Goal: Task Accomplishment & Management: Manage account settings

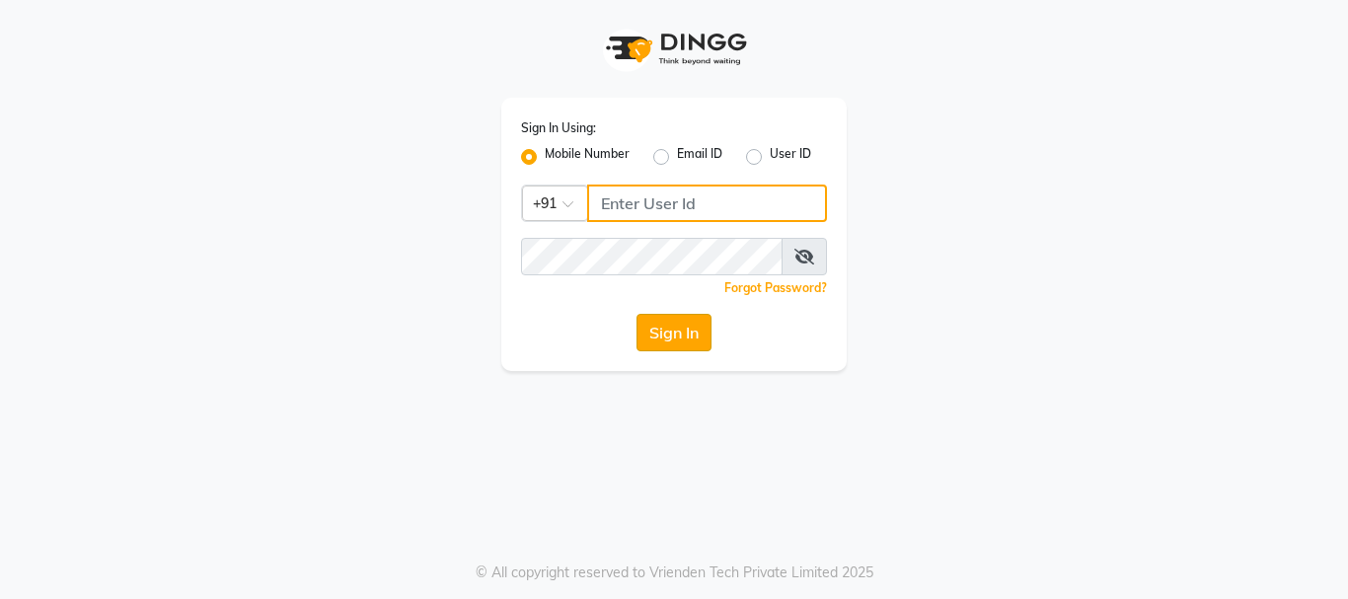
type input "9289973565"
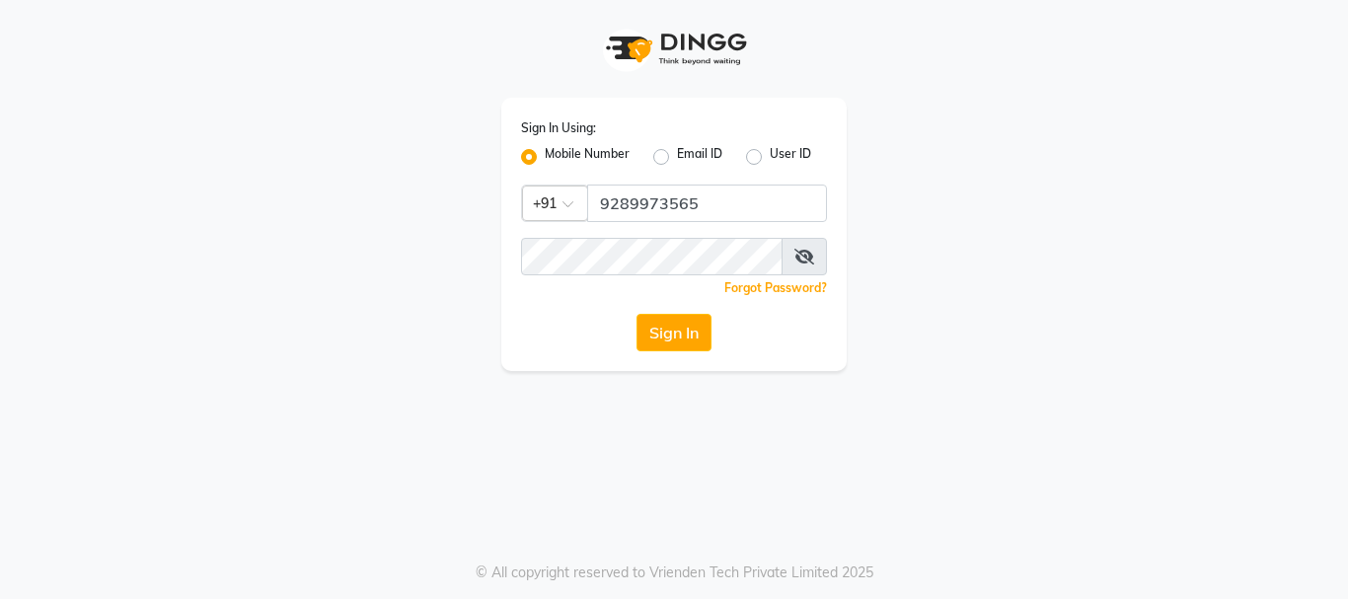
click at [649, 338] on button "Sign In" at bounding box center [673, 332] width 75 height 37
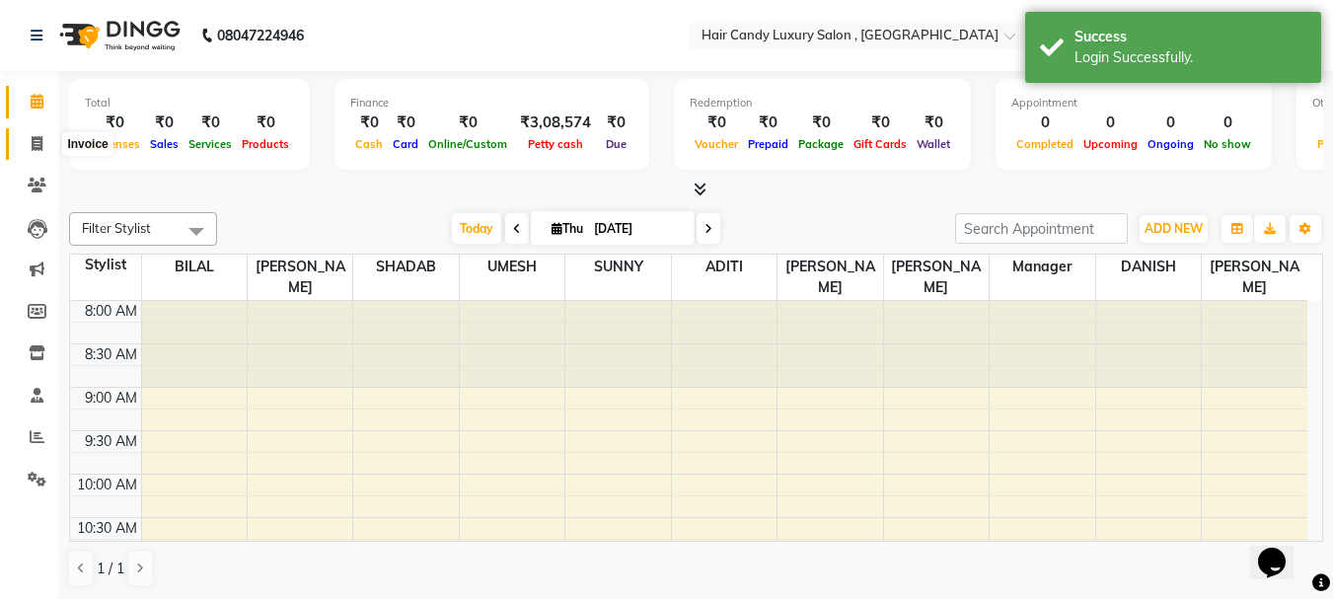
click at [32, 143] on icon at bounding box center [37, 143] width 11 height 15
select select "8304"
select select "service"
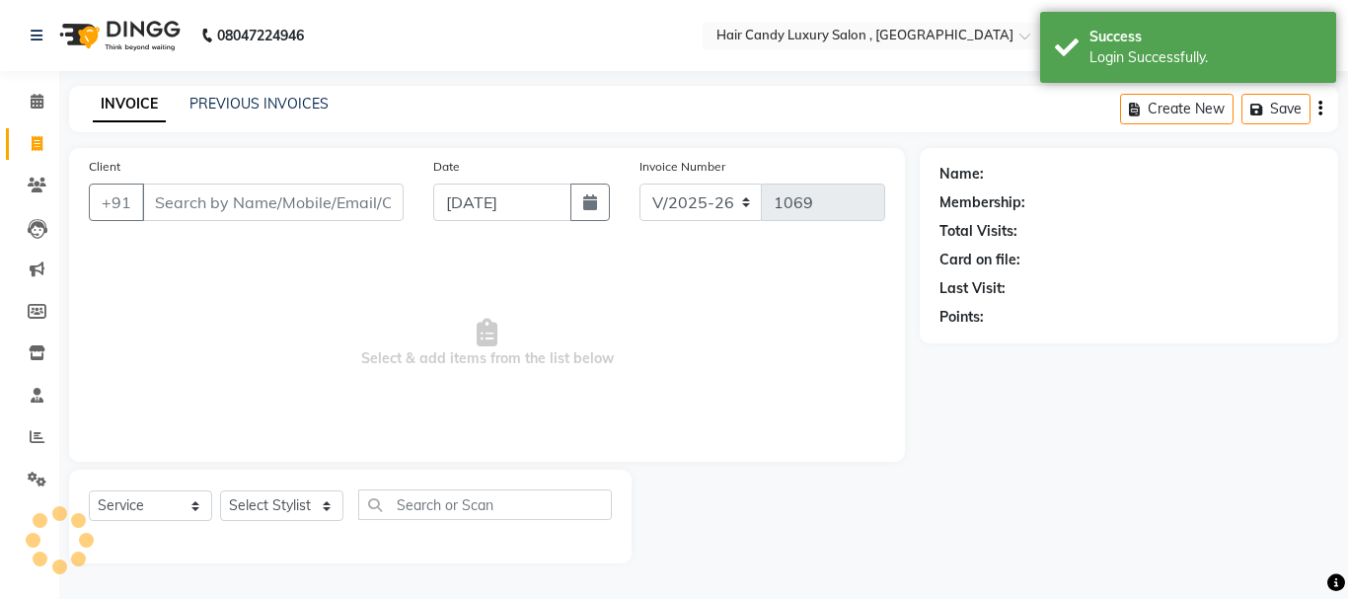
click at [219, 201] on input "Client" at bounding box center [272, 201] width 261 height 37
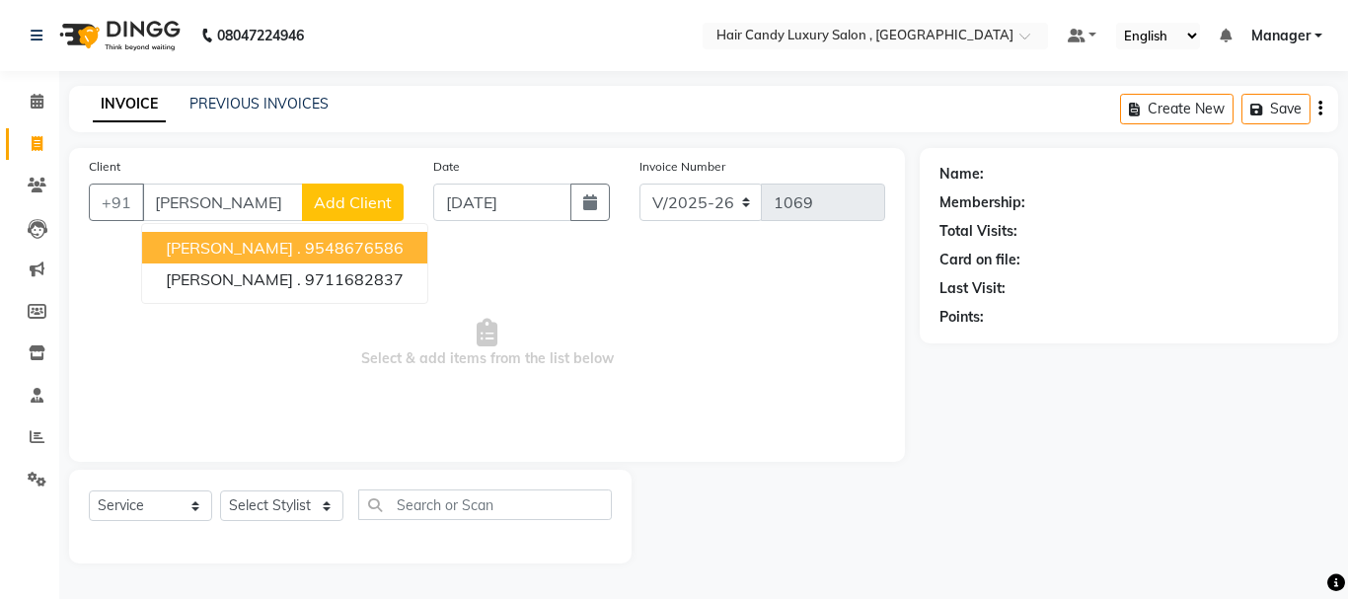
click at [305, 247] on ngb-highlight "9548676586" at bounding box center [354, 248] width 99 height 20
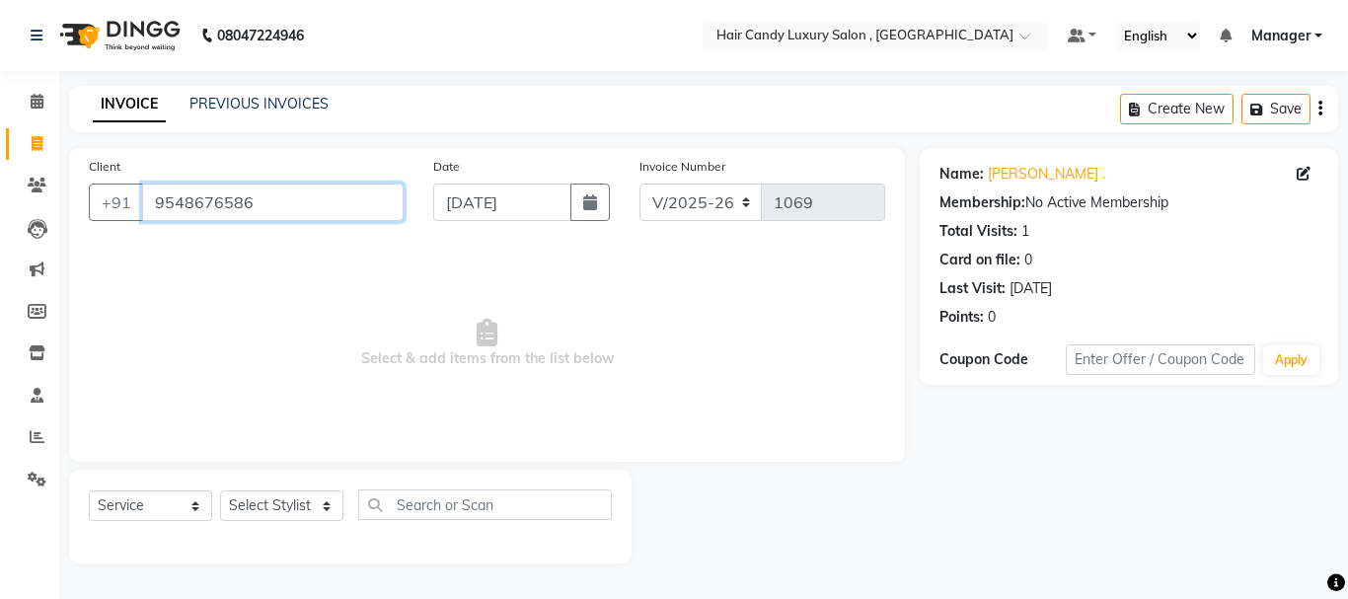
click at [268, 208] on input "9548676586" at bounding box center [272, 201] width 261 height 37
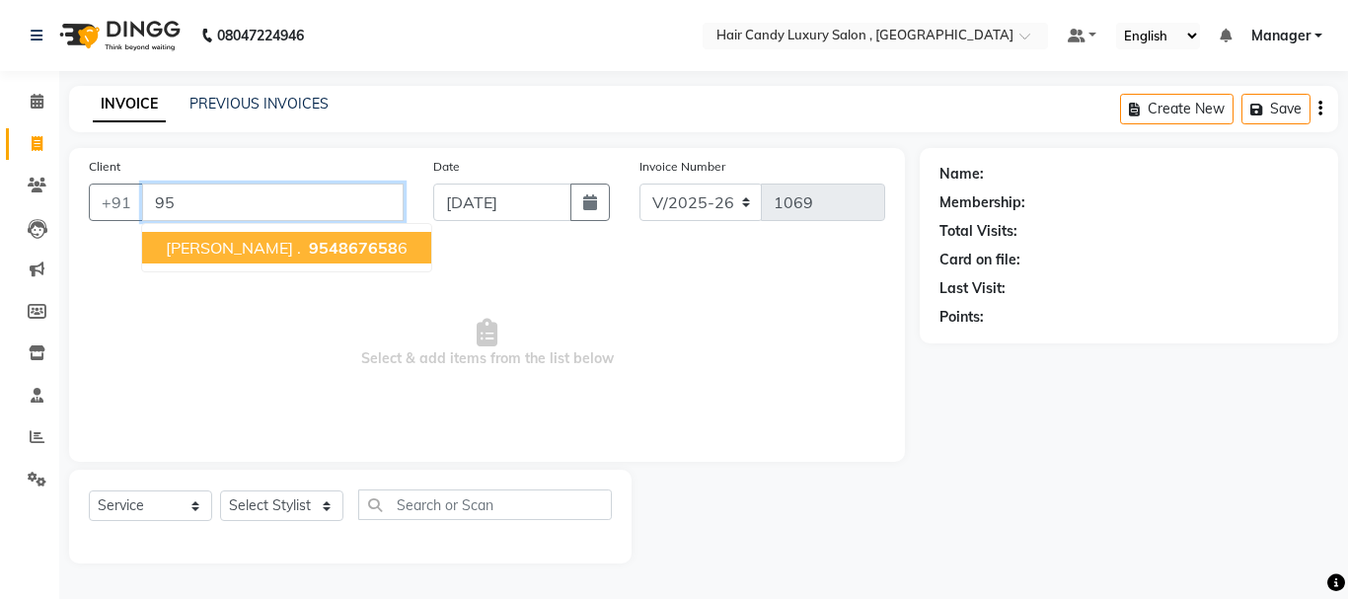
type input "9"
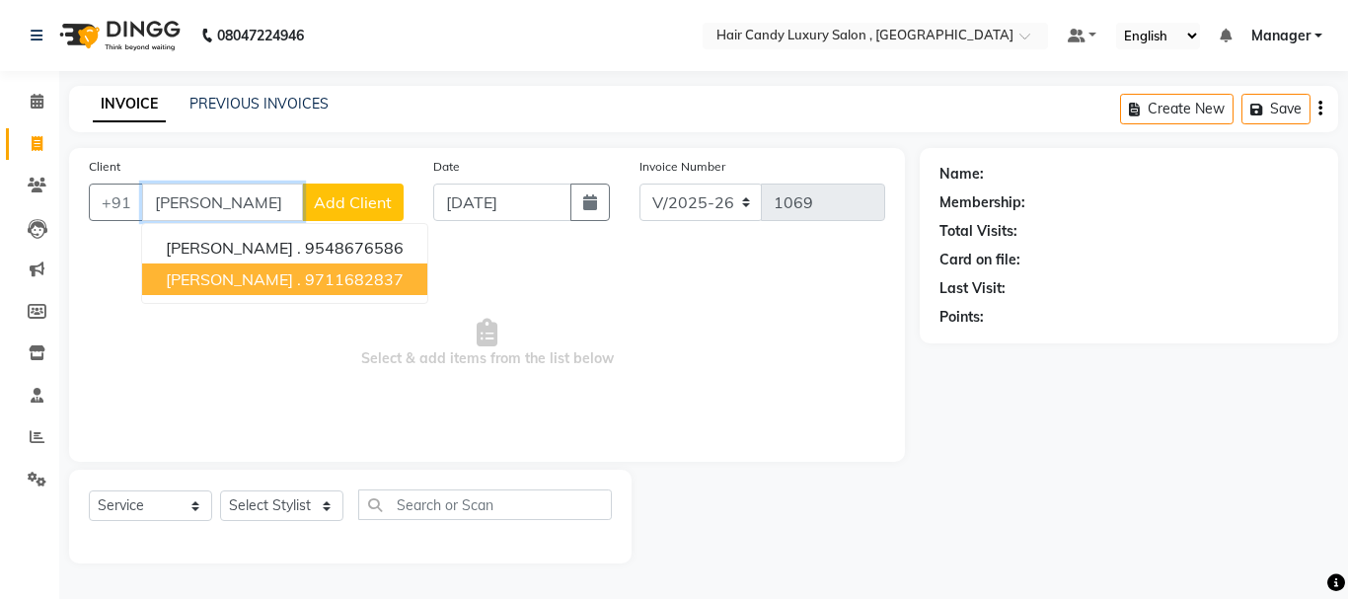
click at [305, 275] on ngb-highlight "9711682837" at bounding box center [354, 279] width 99 height 20
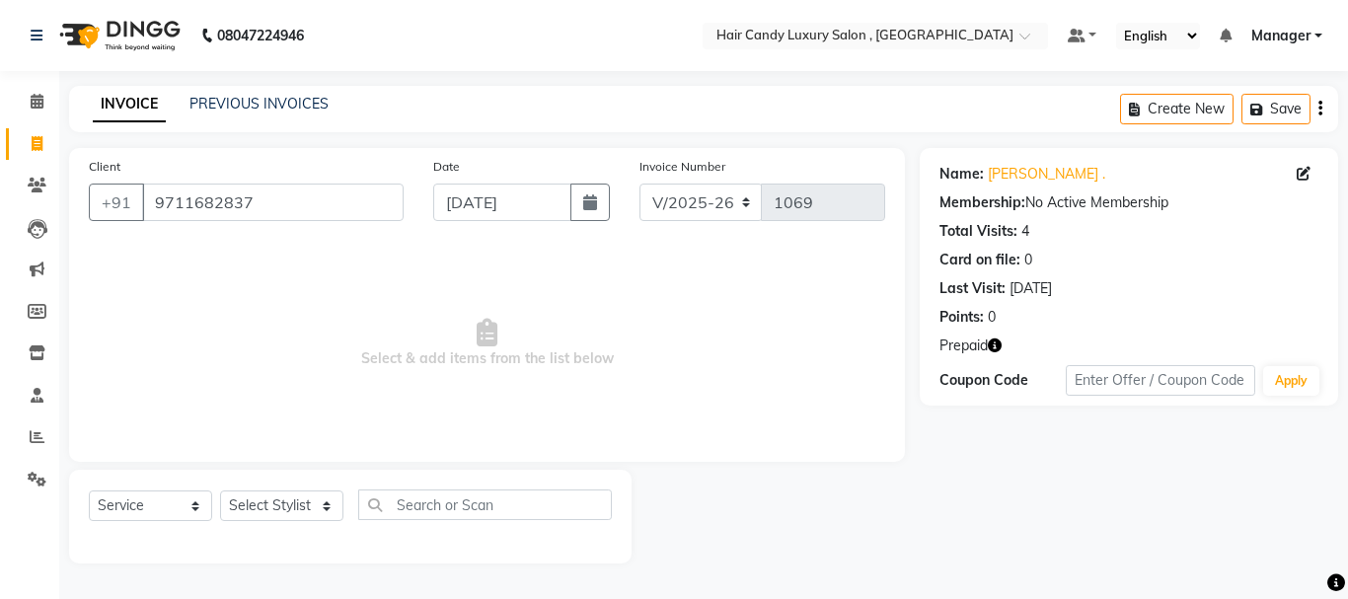
click at [994, 345] on icon "button" at bounding box center [995, 345] width 14 height 14
click at [656, 300] on span "Select & add items from the list below" at bounding box center [487, 343] width 796 height 197
click at [301, 206] on input "9711682837" at bounding box center [272, 201] width 261 height 37
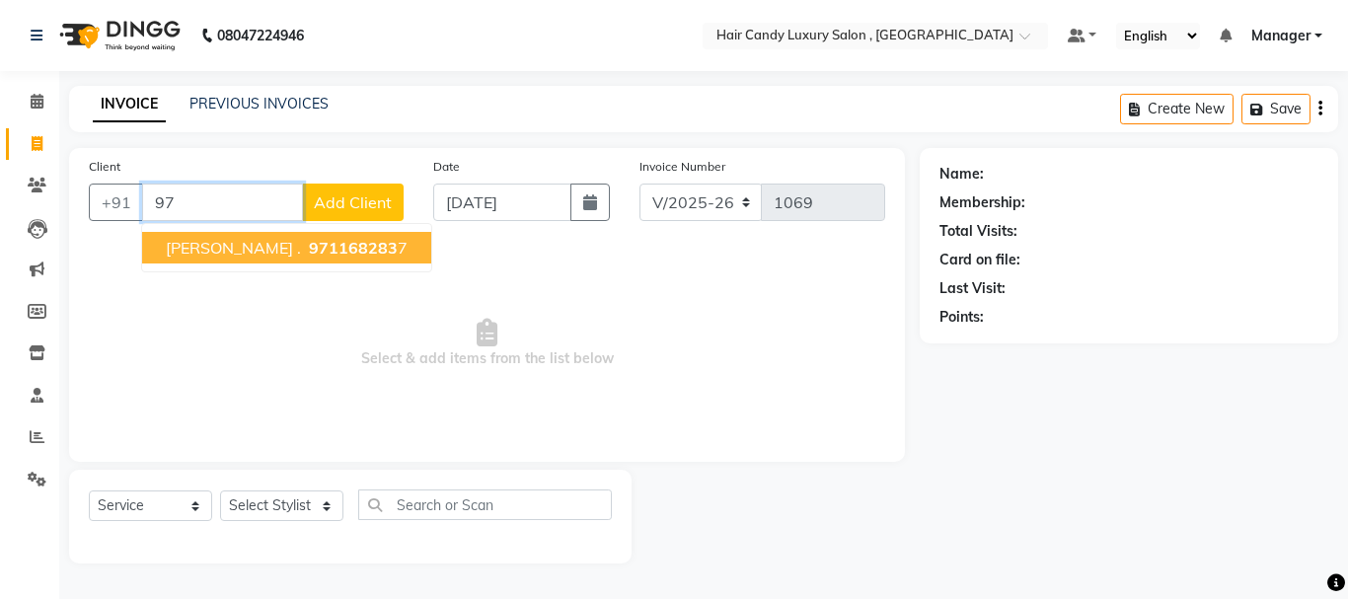
type input "9"
type input "N"
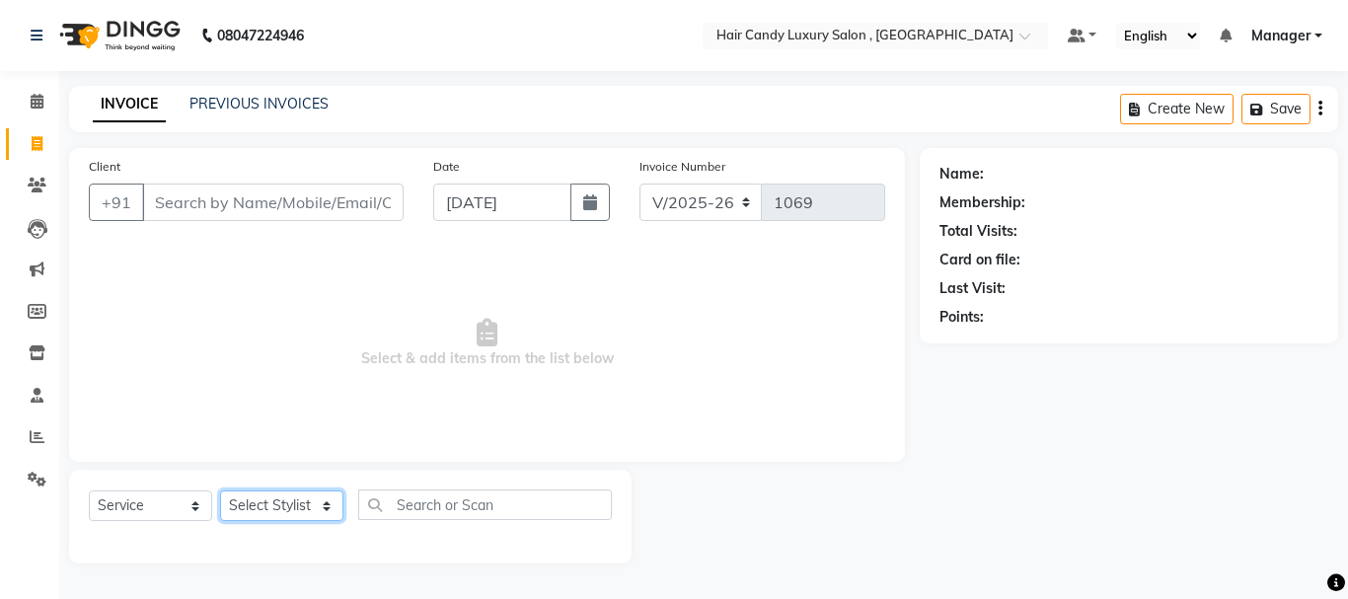
click at [323, 508] on select "Select Stylist [PERSON_NAME] [DEMOGRAPHIC_DATA] Manager Manager [PERSON_NAME] […" at bounding box center [281, 505] width 123 height 31
select select "80581"
click at [220, 490] on select "Select Stylist [PERSON_NAME] [DEMOGRAPHIC_DATA] Manager Manager [PERSON_NAME] […" at bounding box center [281, 505] width 123 height 31
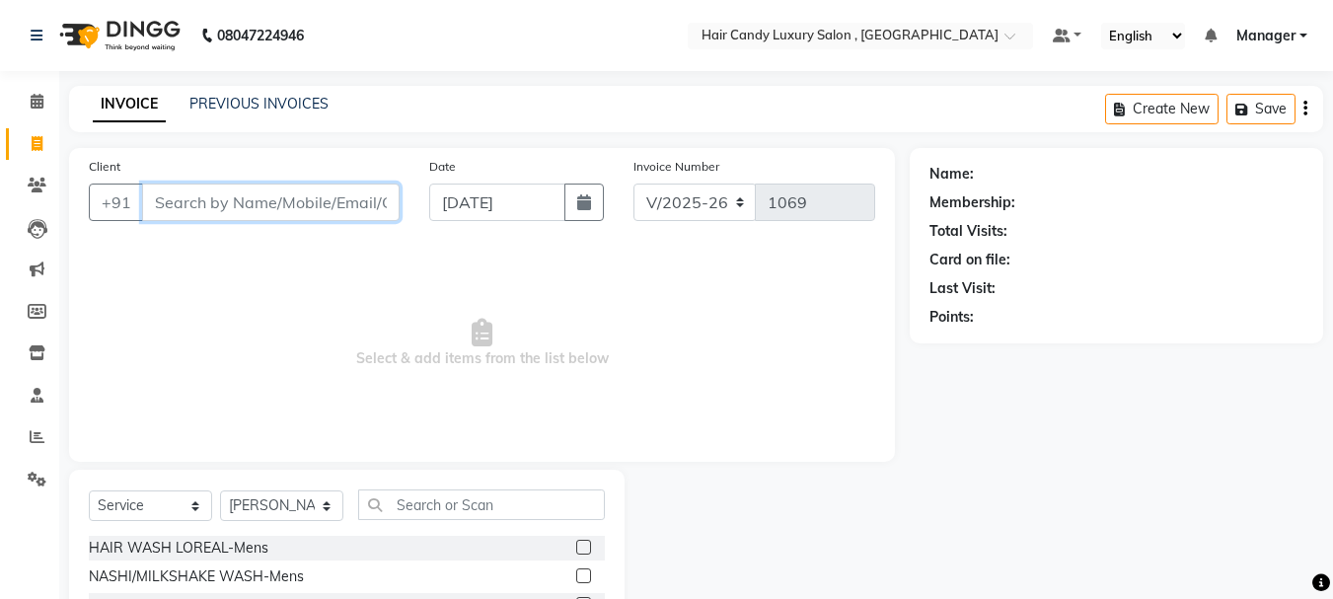
click at [277, 202] on input "Client" at bounding box center [270, 201] width 257 height 37
type input "9999797218"
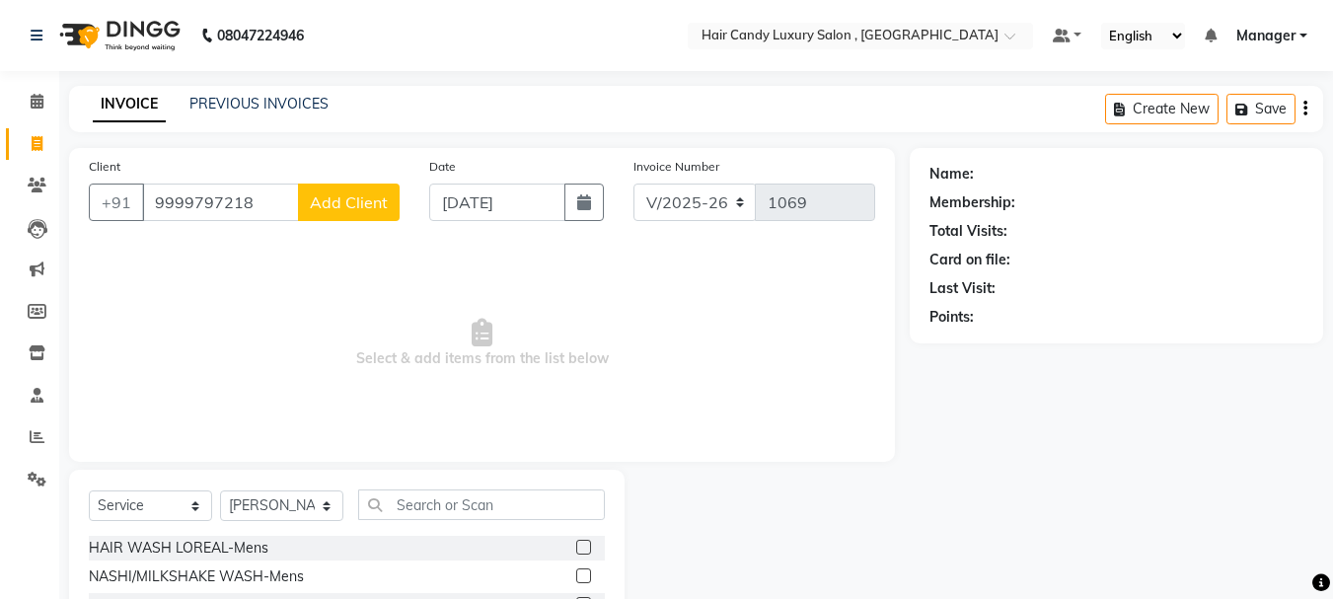
click at [334, 206] on span "Add Client" at bounding box center [349, 202] width 78 height 20
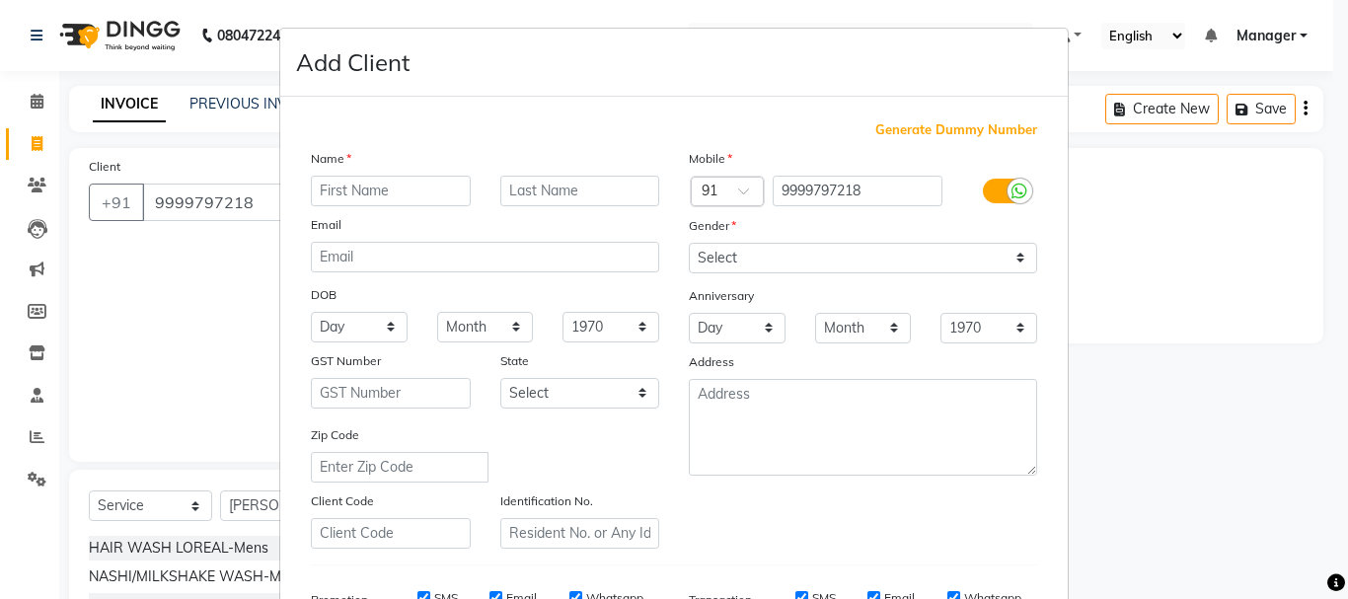
drag, startPoint x: 371, startPoint y: 189, endPoint x: 381, endPoint y: 184, distance: 11.0
click at [373, 190] on input "text" at bounding box center [391, 191] width 160 height 31
type input "[PERSON_NAME]"
click at [565, 196] on input "text" at bounding box center [580, 191] width 160 height 31
type input "[PERSON_NAME]"
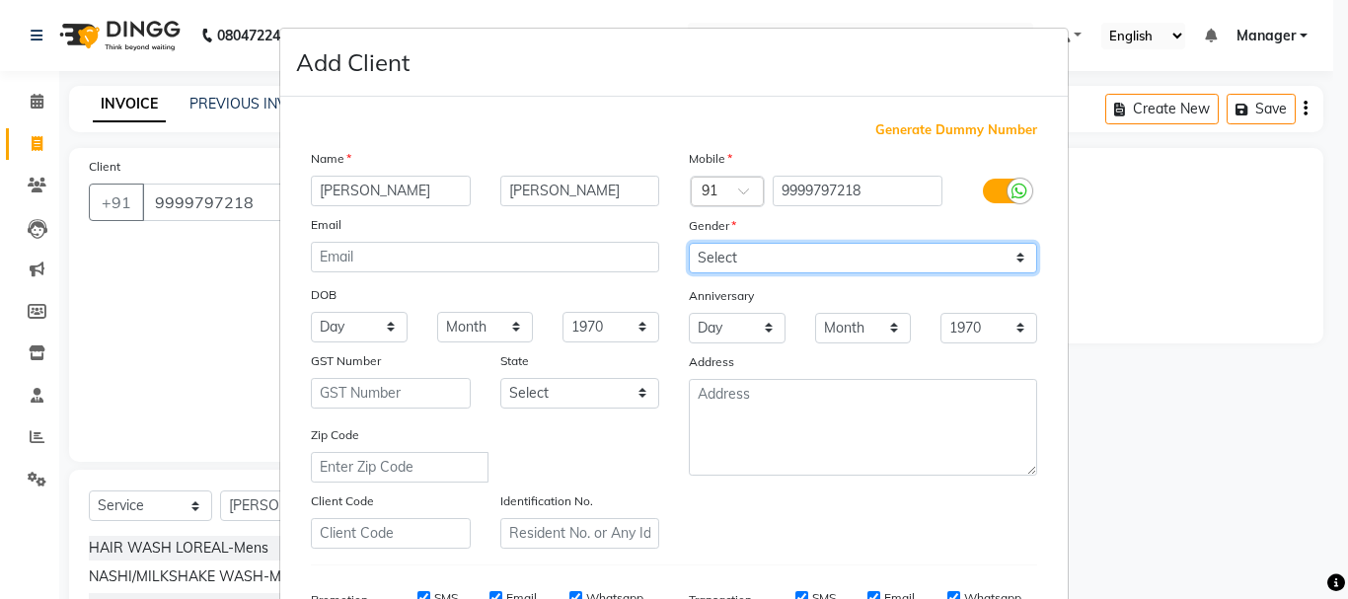
click at [754, 262] on select "Select [DEMOGRAPHIC_DATA] [DEMOGRAPHIC_DATA] Other Prefer Not To Say" at bounding box center [863, 258] width 348 height 31
select select "[DEMOGRAPHIC_DATA]"
click at [689, 243] on select "Select [DEMOGRAPHIC_DATA] [DEMOGRAPHIC_DATA] Other Prefer Not To Say" at bounding box center [863, 258] width 348 height 31
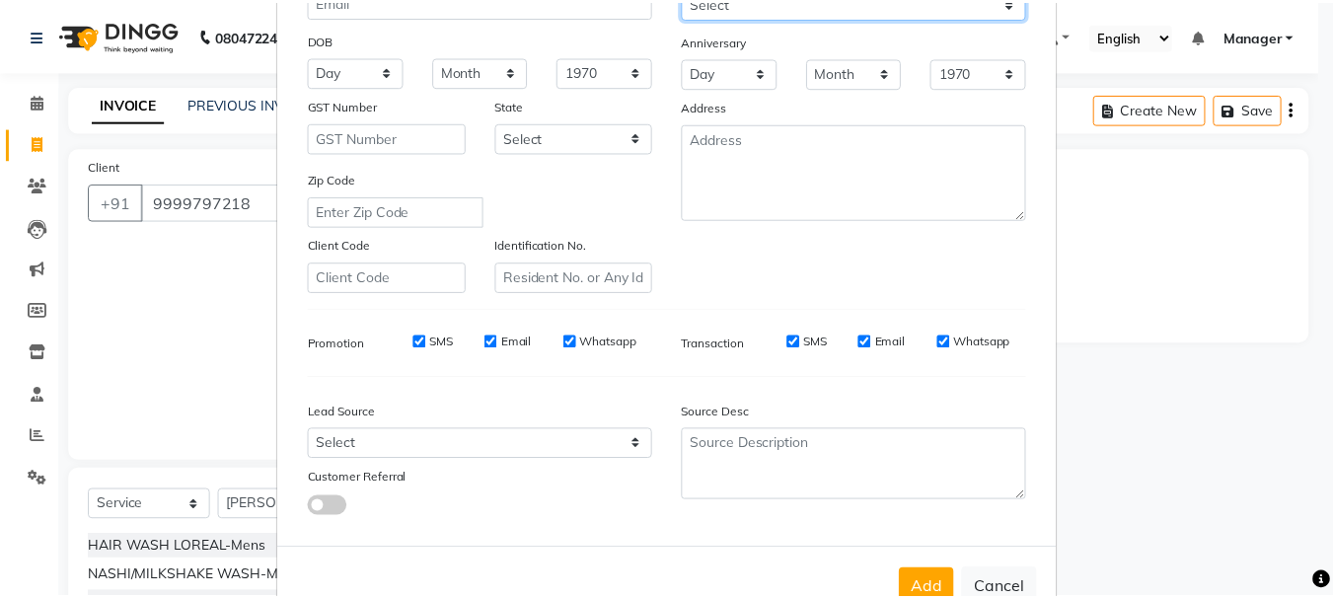
scroll to position [312, 0]
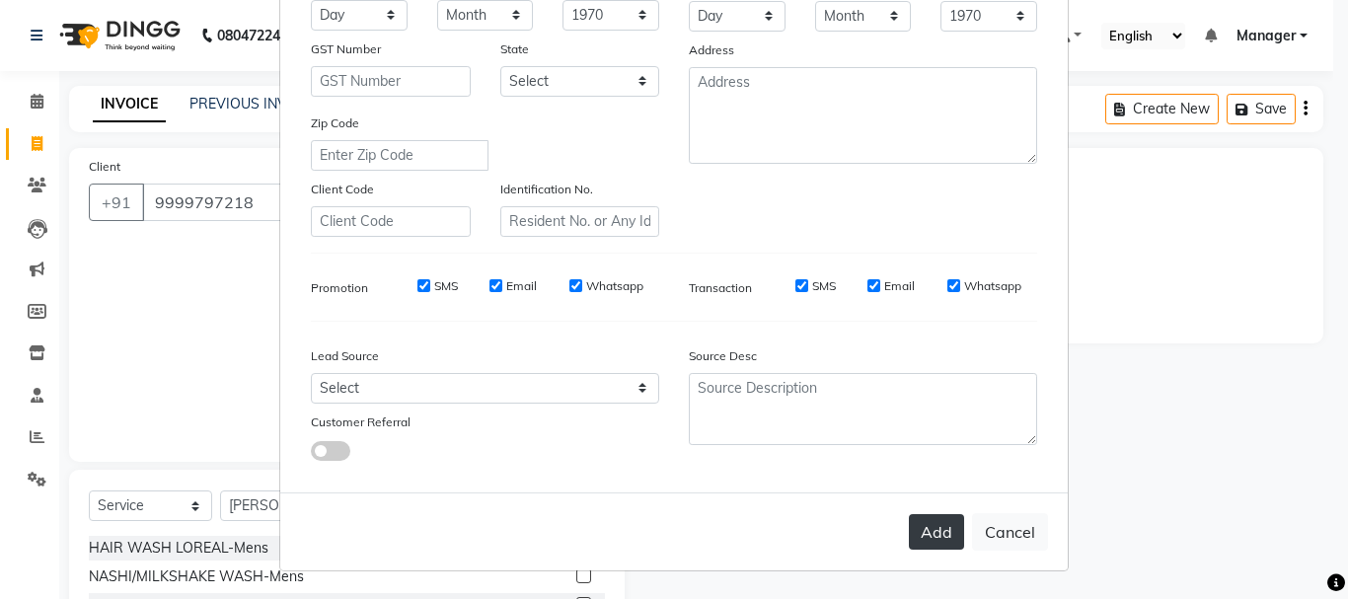
click at [936, 530] on button "Add" at bounding box center [936, 532] width 55 height 36
select select
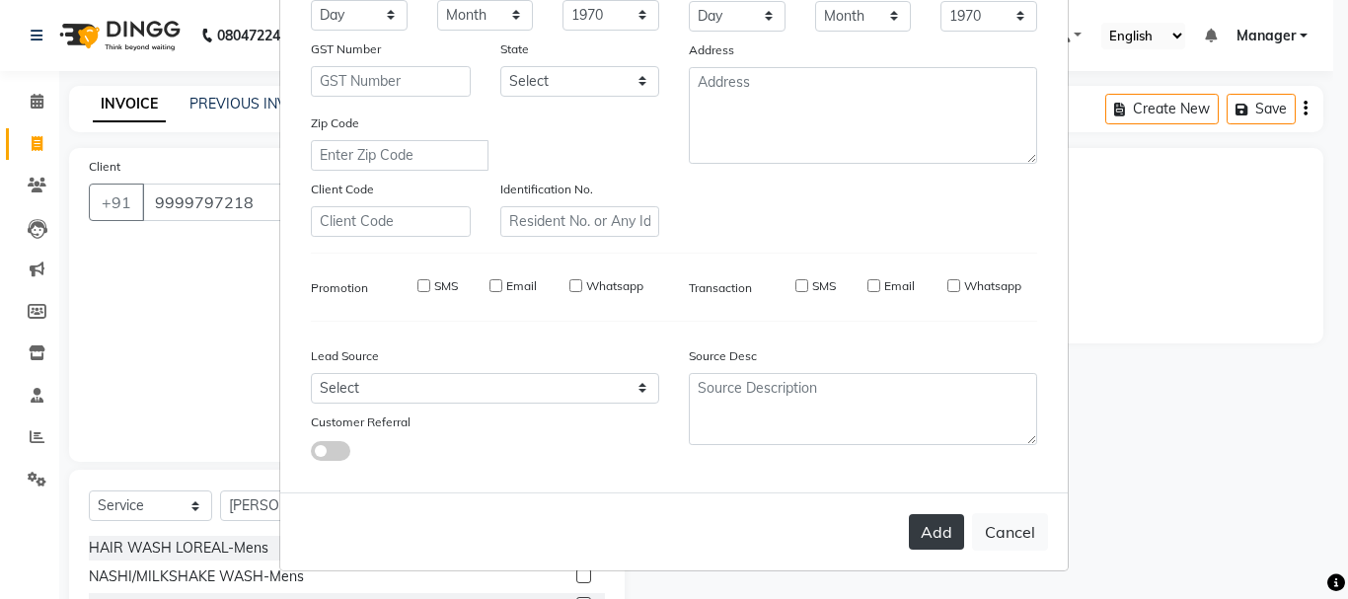
select select
checkbox input "false"
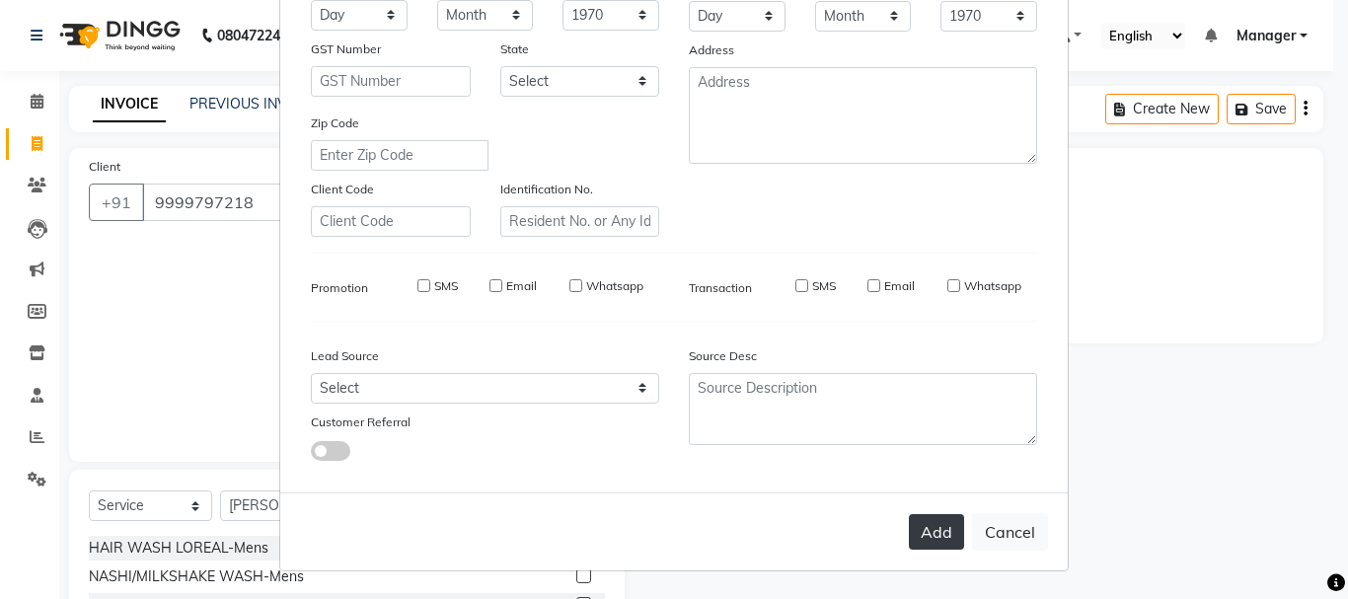
checkbox input "false"
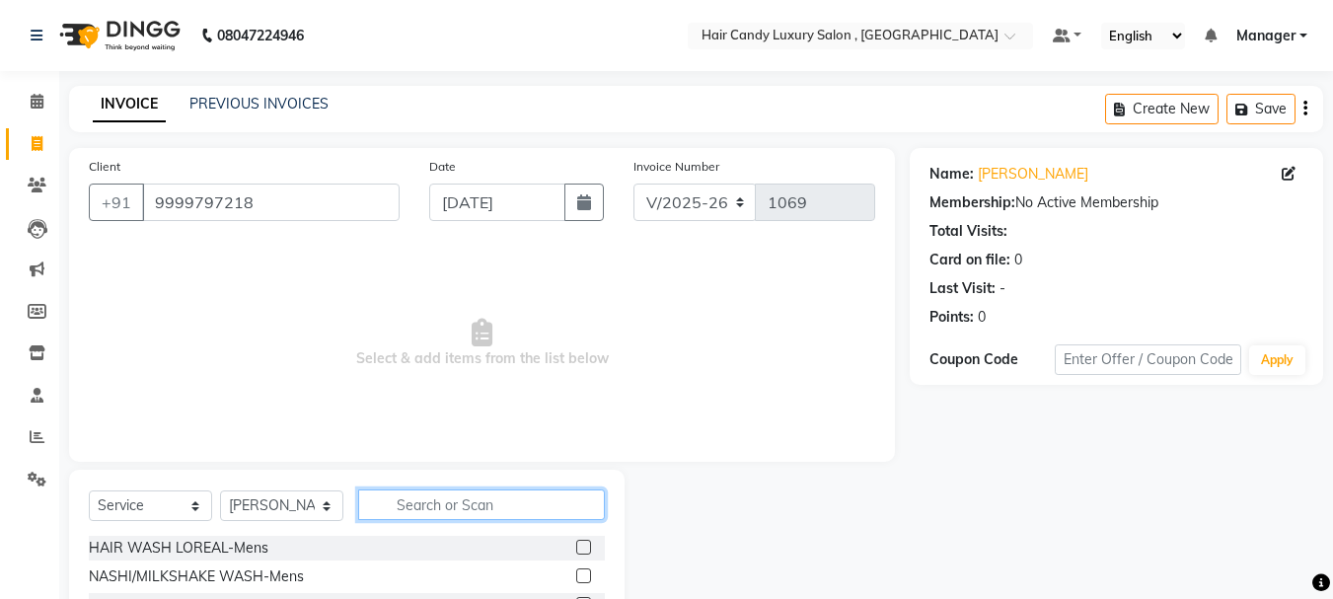
click at [402, 505] on input "text" at bounding box center [481, 504] width 247 height 31
type input "EYE"
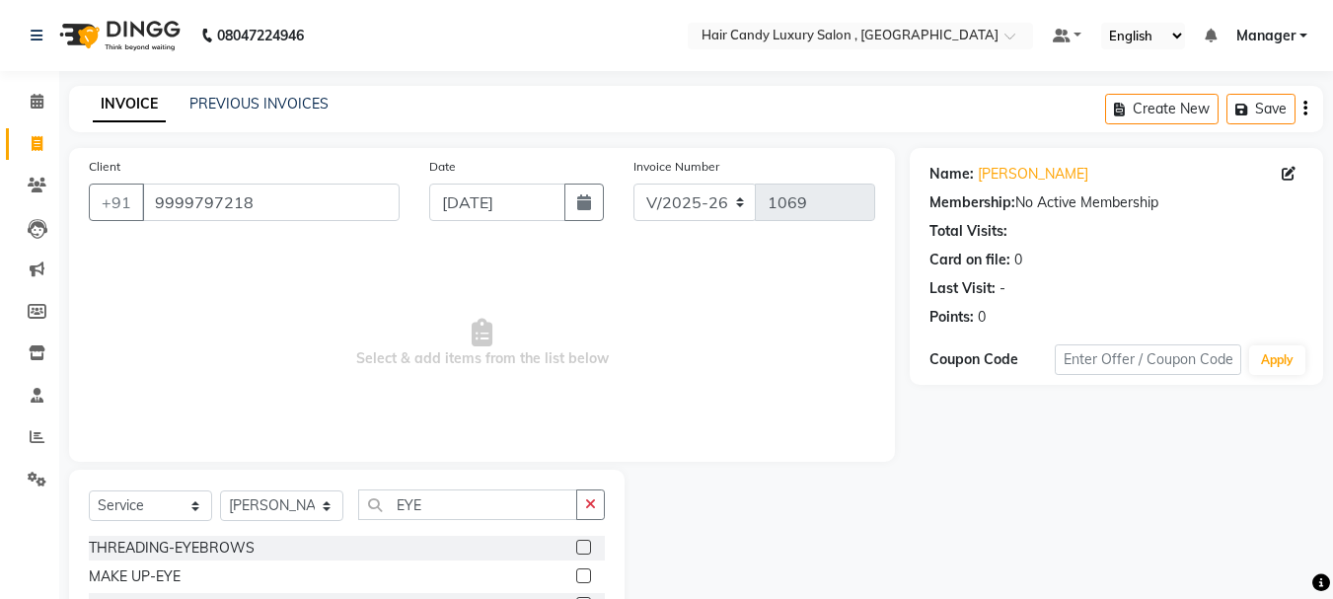
click at [585, 548] on label at bounding box center [583, 547] width 15 height 15
click at [585, 548] on input "checkbox" at bounding box center [582, 548] width 13 height 13
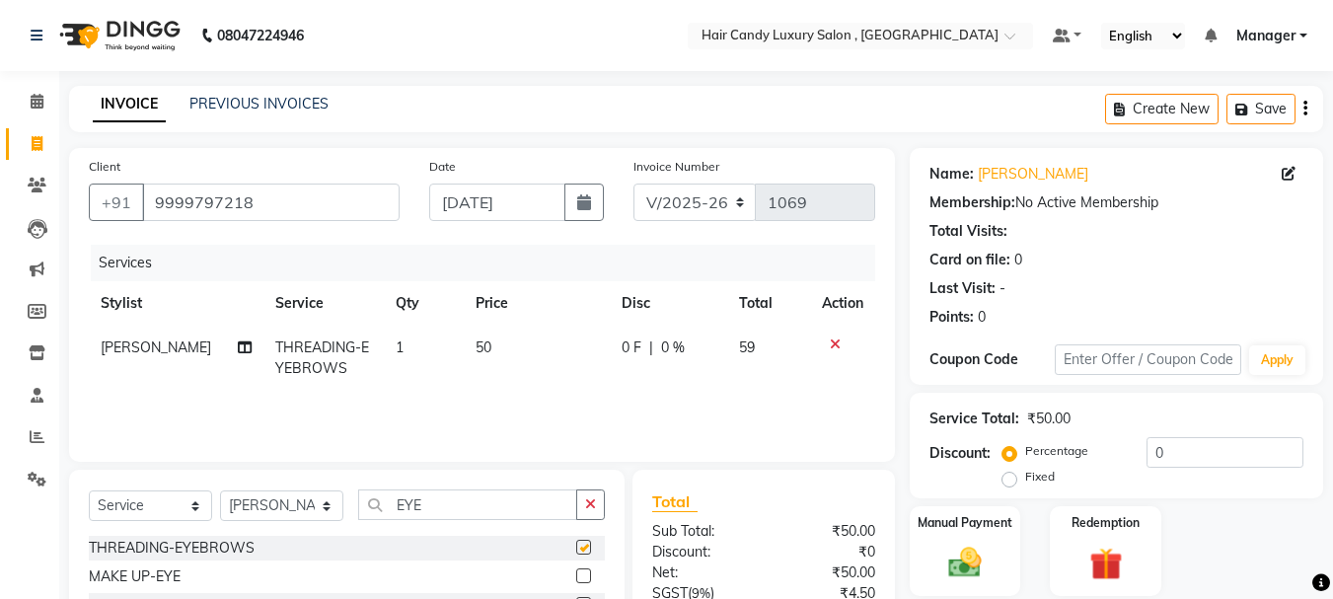
checkbox input "false"
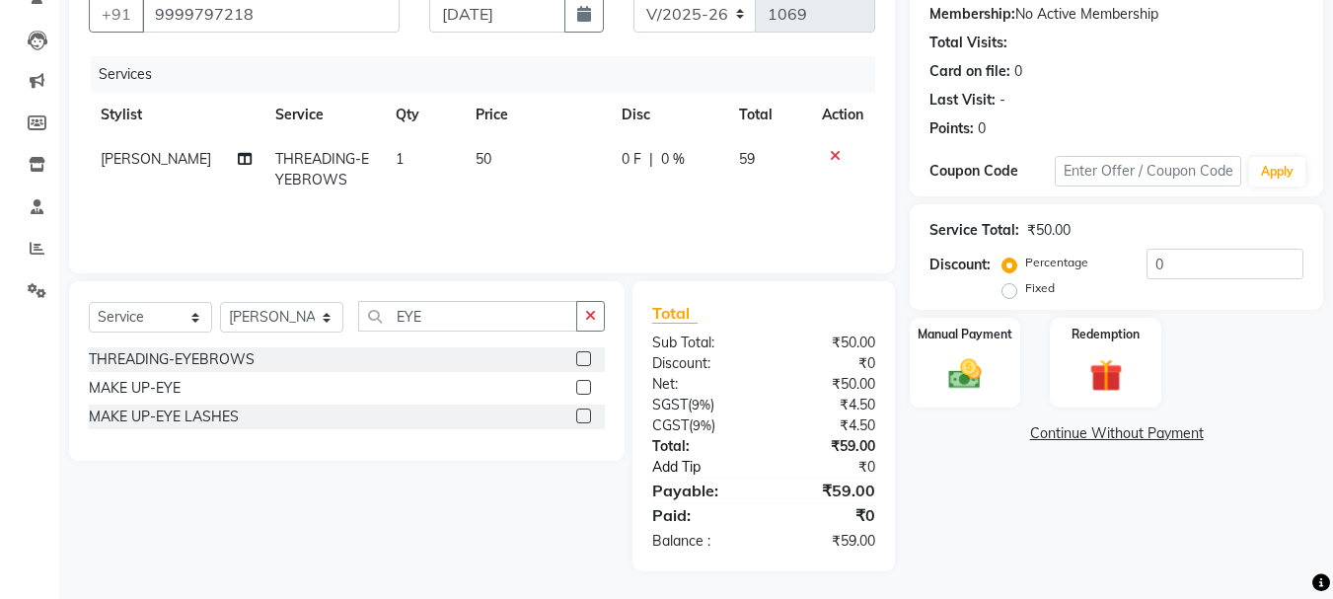
scroll to position [190, 0]
click at [1025, 287] on label "Fixed" at bounding box center [1040, 286] width 30 height 18
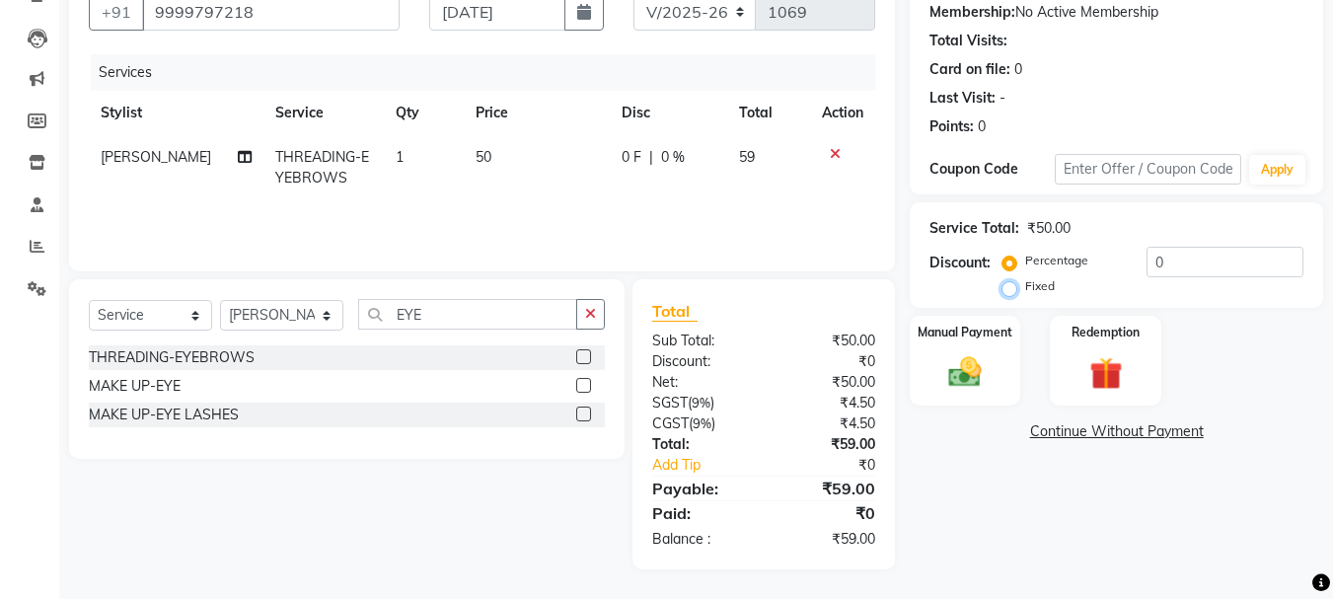
click at [1014, 287] on input "Fixed" at bounding box center [1013, 286] width 14 height 14
radio input "true"
click at [1191, 272] on input "0" at bounding box center [1224, 262] width 157 height 31
type input "9"
click at [987, 361] on img at bounding box center [964, 371] width 55 height 39
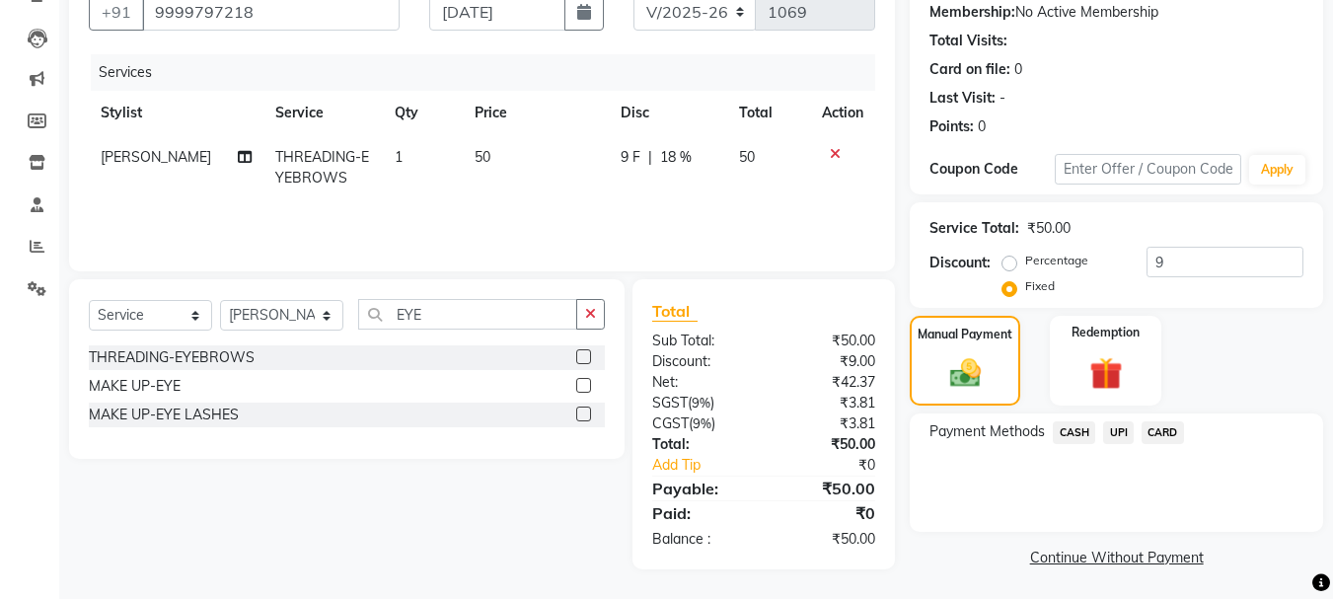
click at [1072, 433] on span "CASH" at bounding box center [1074, 432] width 42 height 23
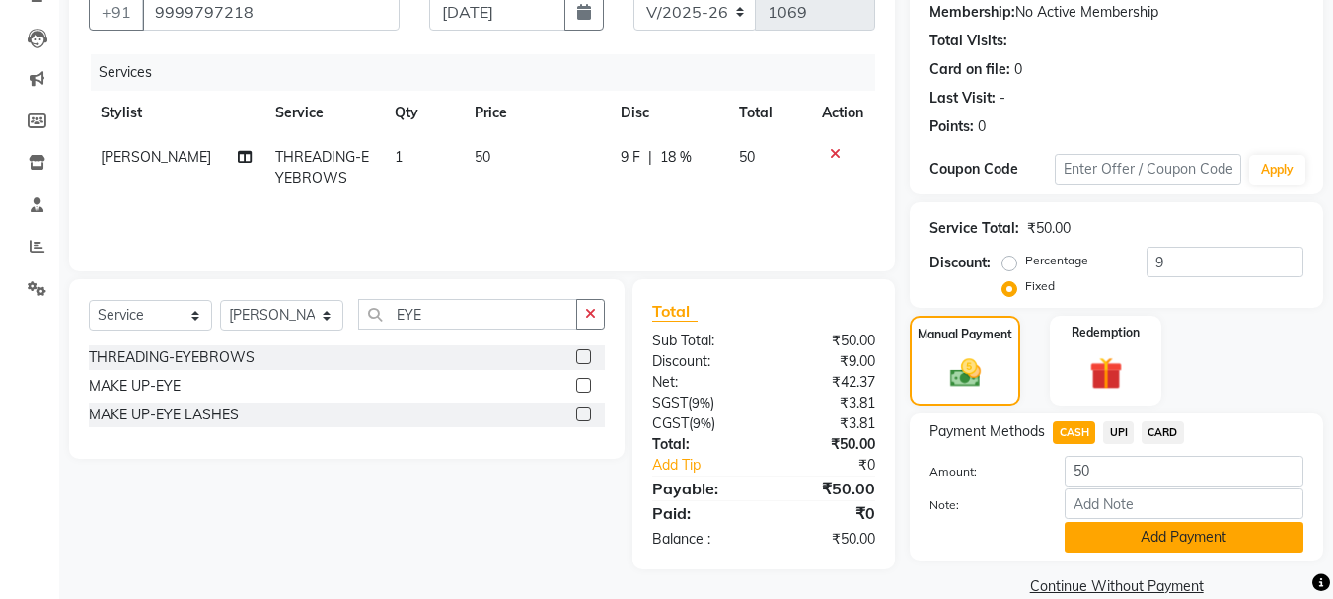
click at [1131, 539] on button "Add Payment" at bounding box center [1183, 537] width 239 height 31
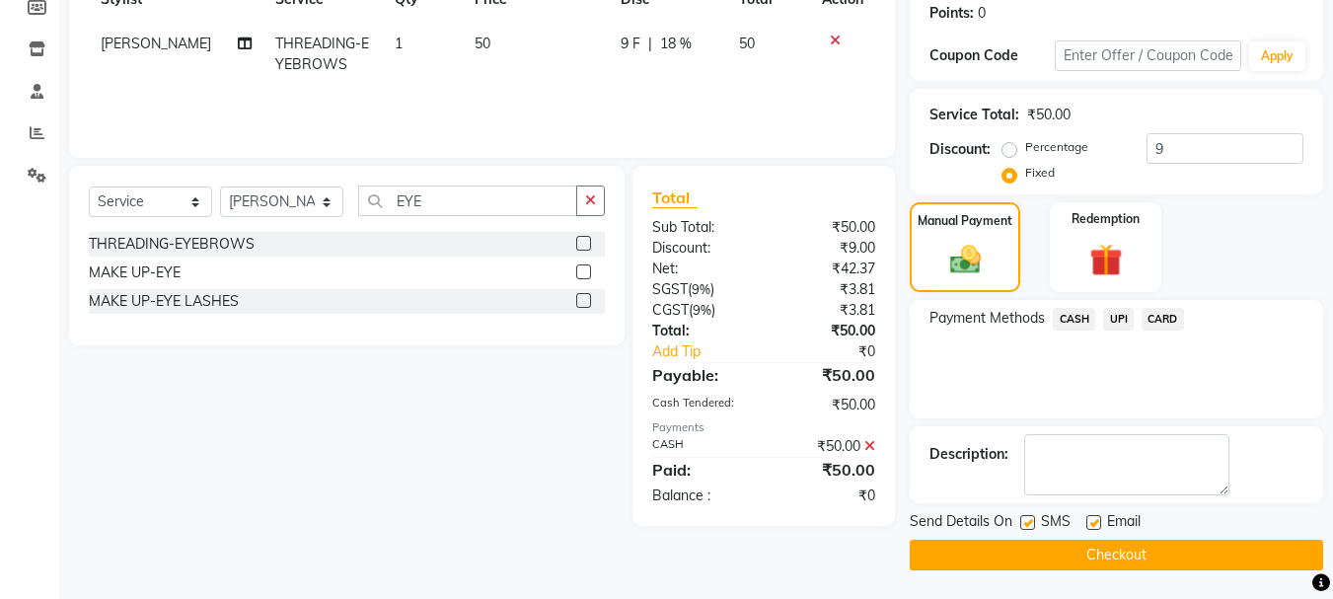
scroll to position [305, 0]
click at [1105, 567] on button "Checkout" at bounding box center [1116, 554] width 413 height 31
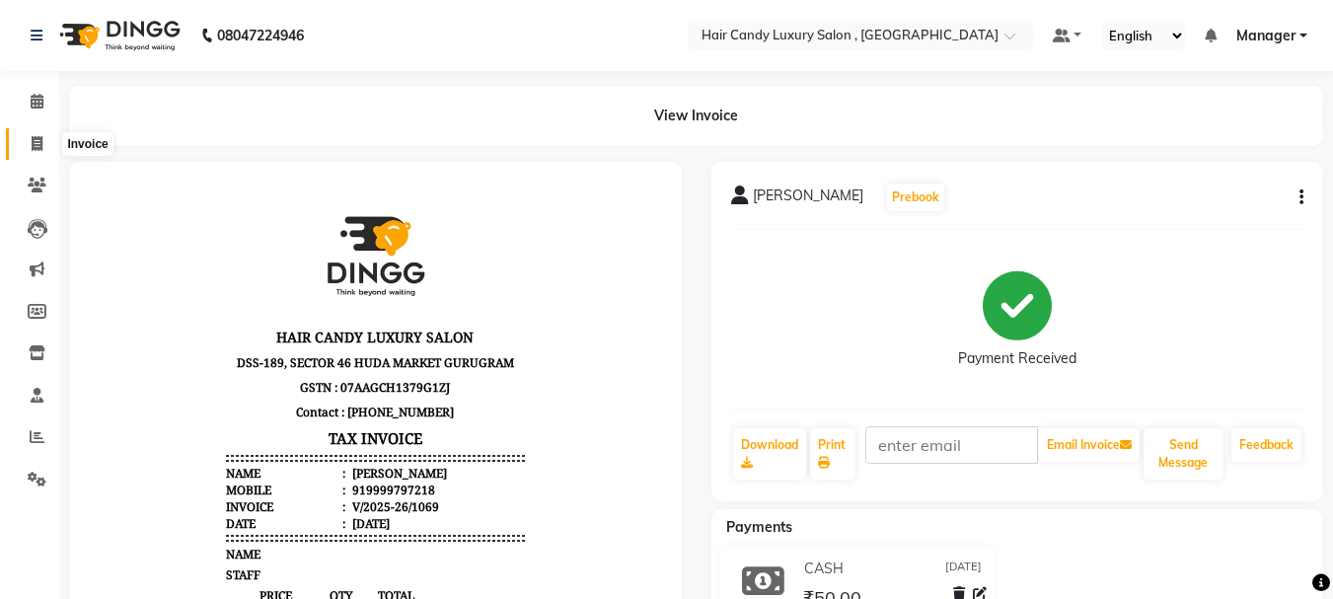
click at [36, 142] on icon at bounding box center [37, 143] width 11 height 15
select select "8304"
select select "service"
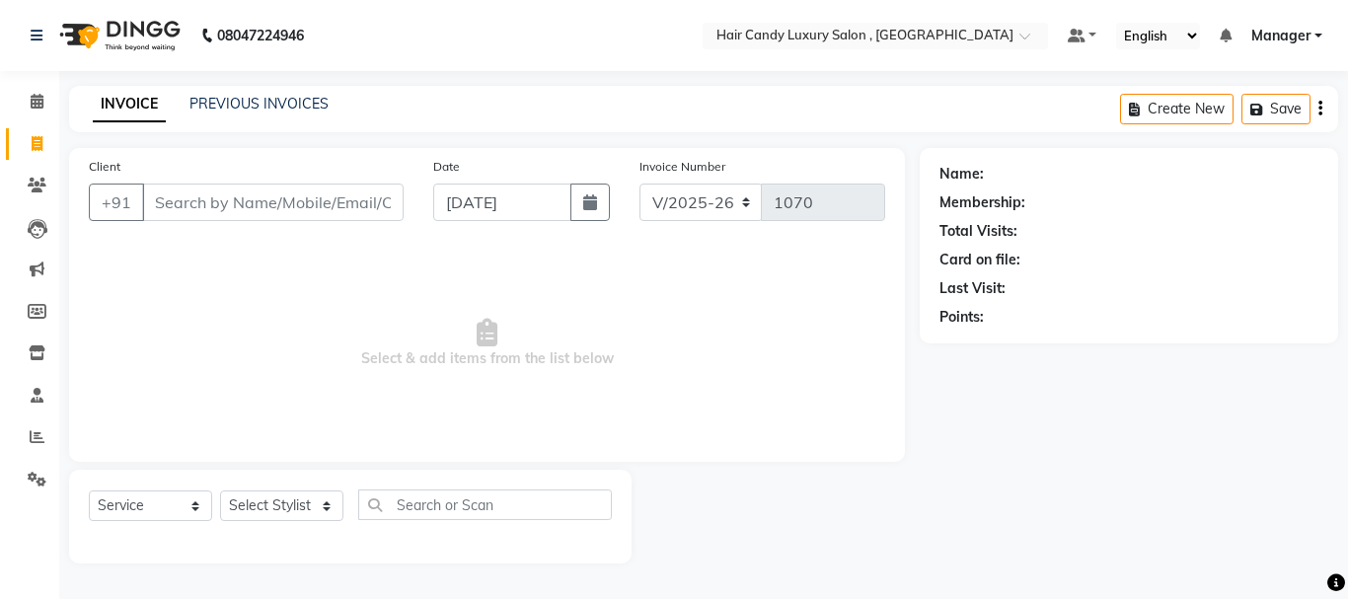
click at [209, 194] on input "Client" at bounding box center [272, 201] width 261 height 37
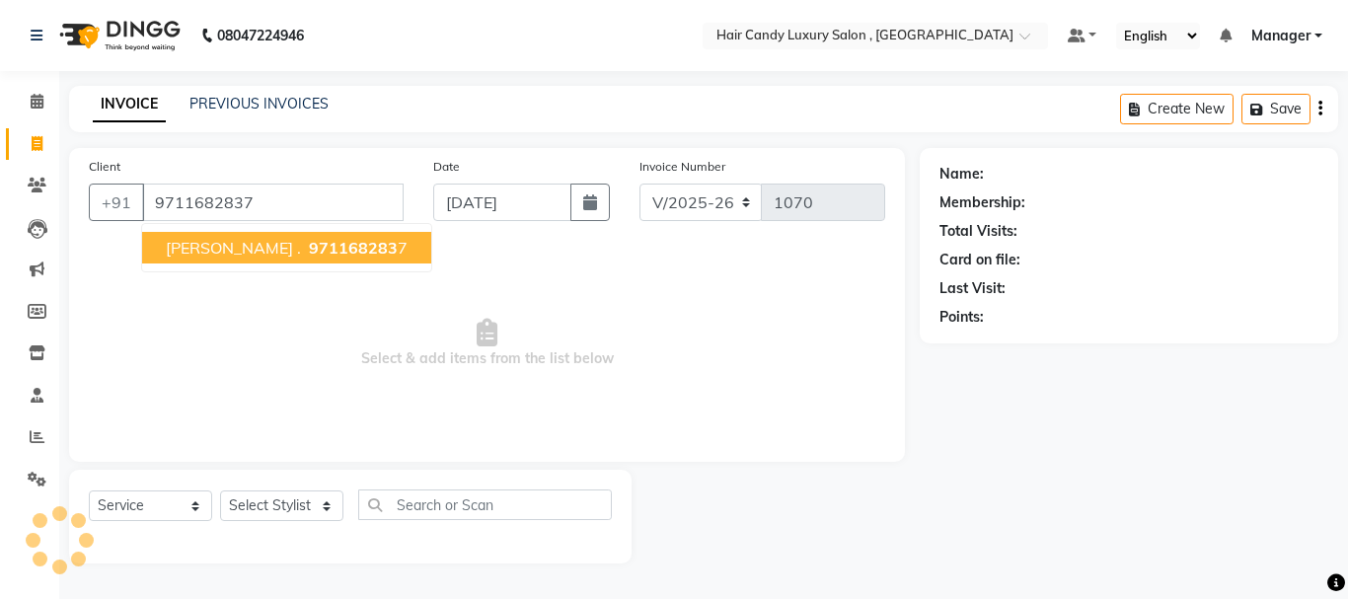
type input "9711682837"
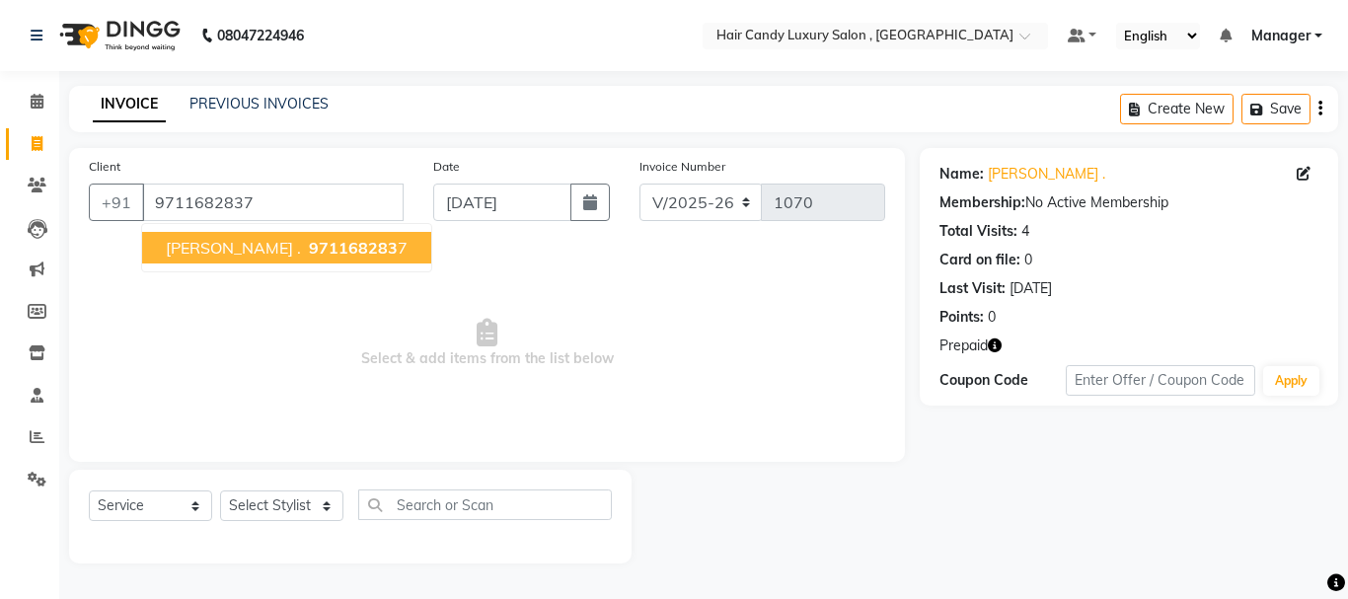
click at [233, 247] on span "[PERSON_NAME] ." at bounding box center [233, 248] width 135 height 20
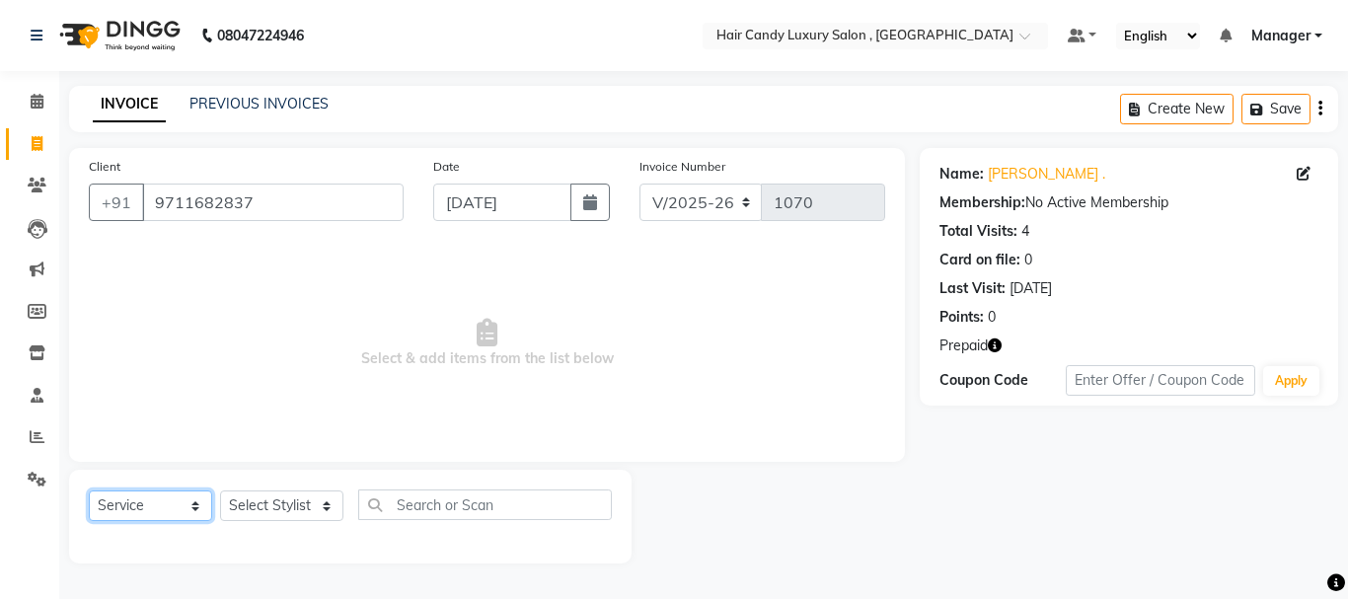
click at [171, 500] on select "Select Service Product Membership Package Voucher Prepaid Gift Card" at bounding box center [150, 505] width 123 height 31
click at [89, 490] on select "Select Service Product Membership Package Voucher Prepaid Gift Card" at bounding box center [150, 505] width 123 height 31
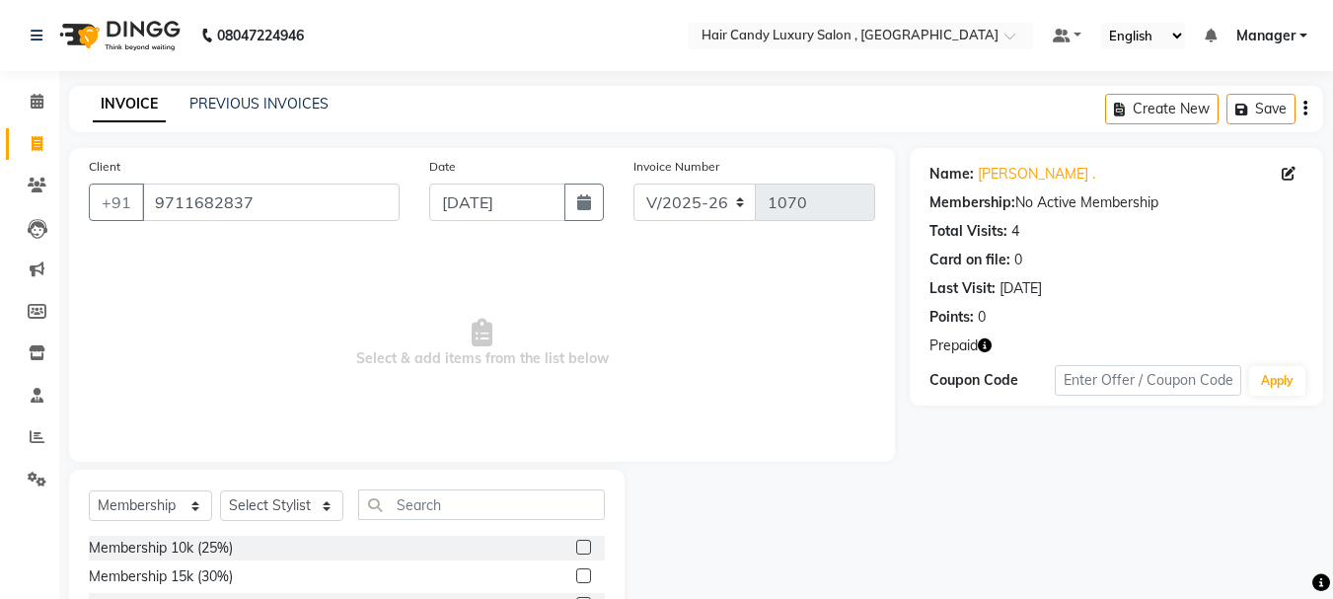
click at [264, 389] on span "Select & add items from the list below" at bounding box center [482, 343] width 786 height 197
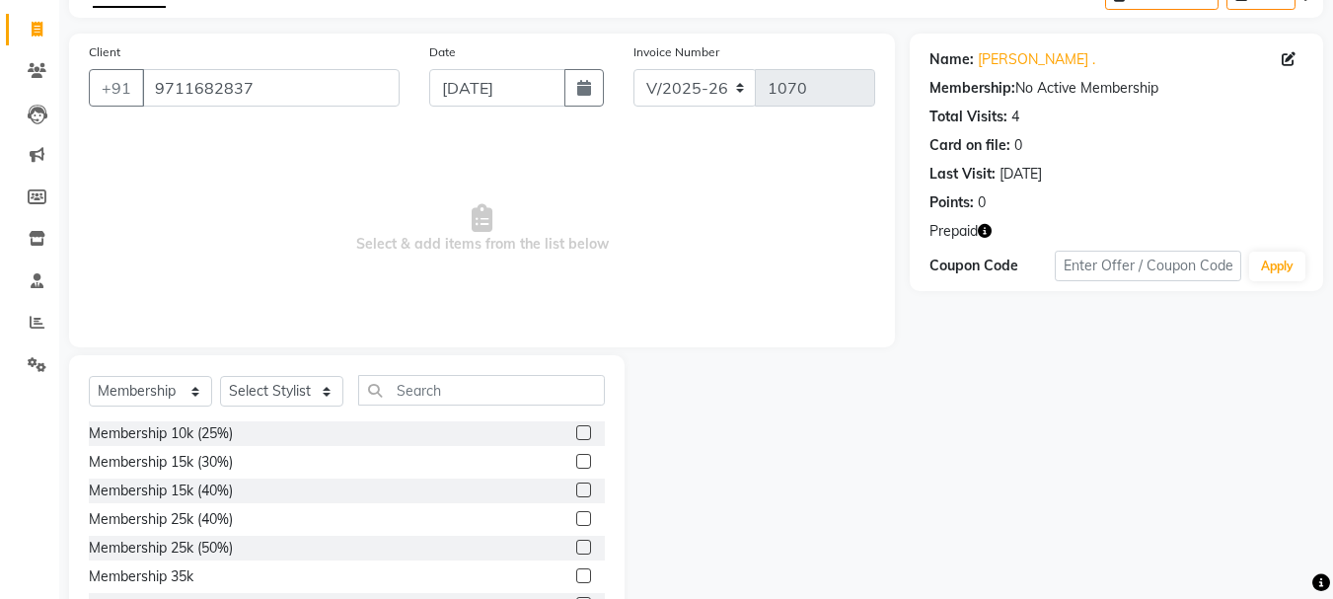
scroll to position [191, 0]
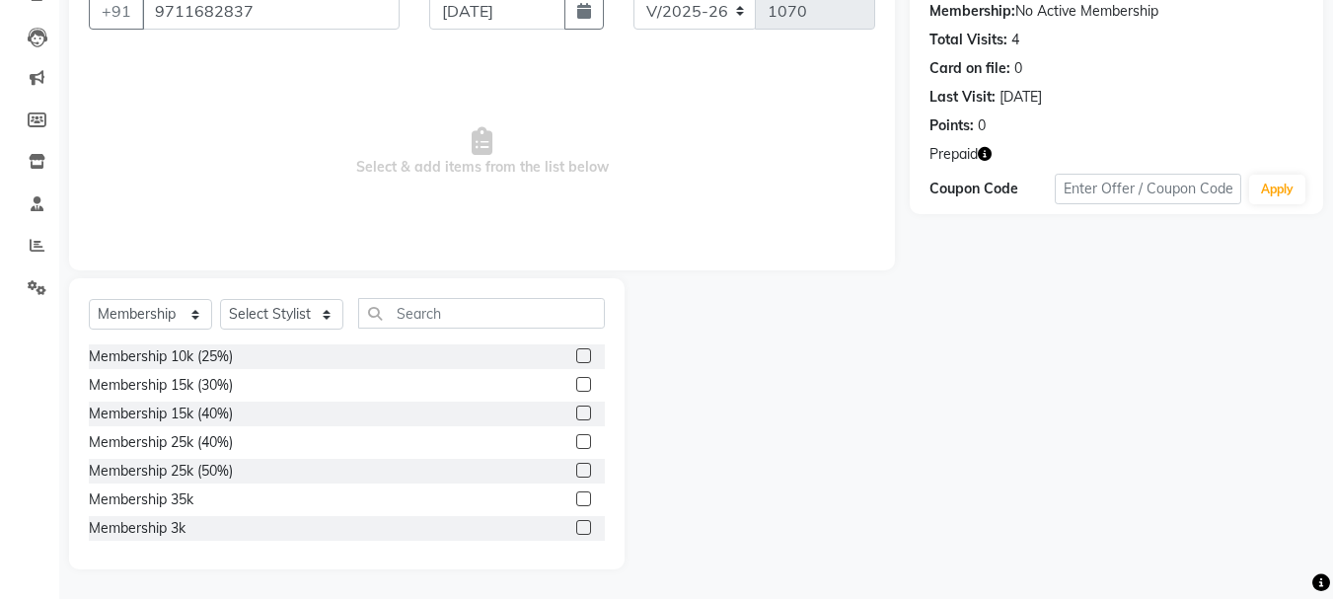
click at [994, 155] on div "Prepaid" at bounding box center [1116, 154] width 374 height 21
click at [985, 151] on icon "button" at bounding box center [985, 154] width 14 height 14
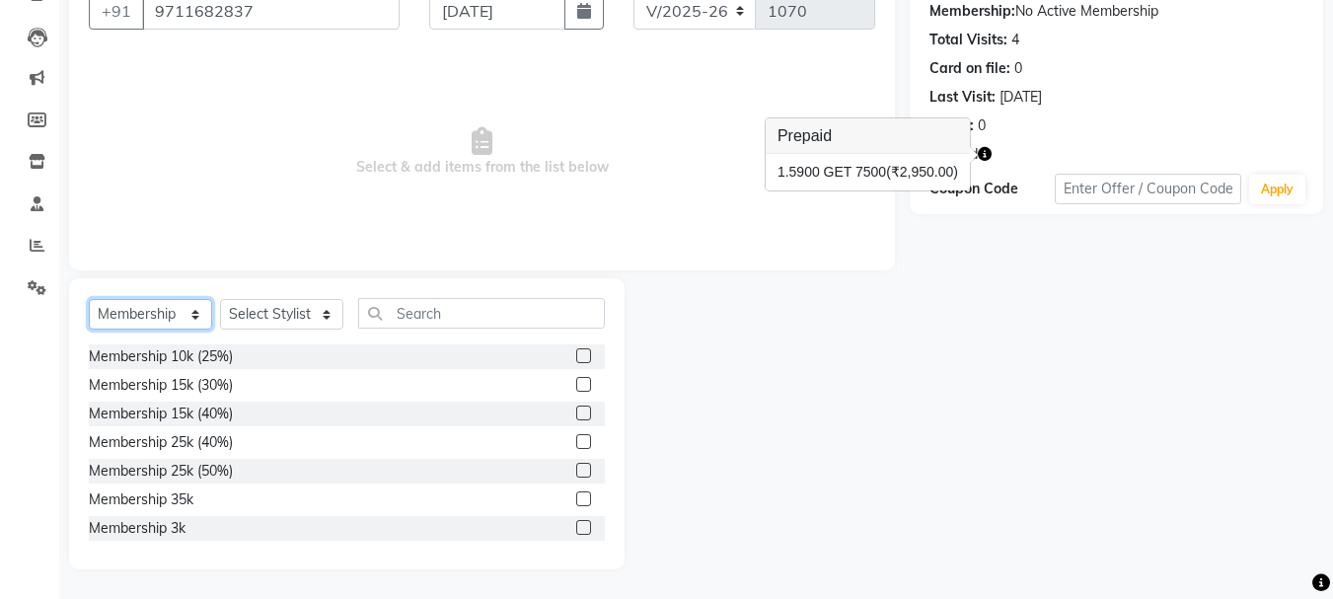
click at [185, 314] on select "Select Service Product Membership Package Voucher Prepaid Gift Card" at bounding box center [150, 314] width 123 height 31
select select "service"
click at [89, 330] on select "Select Service Product Membership Package Voucher Prepaid Gift Card" at bounding box center [150, 314] width 123 height 31
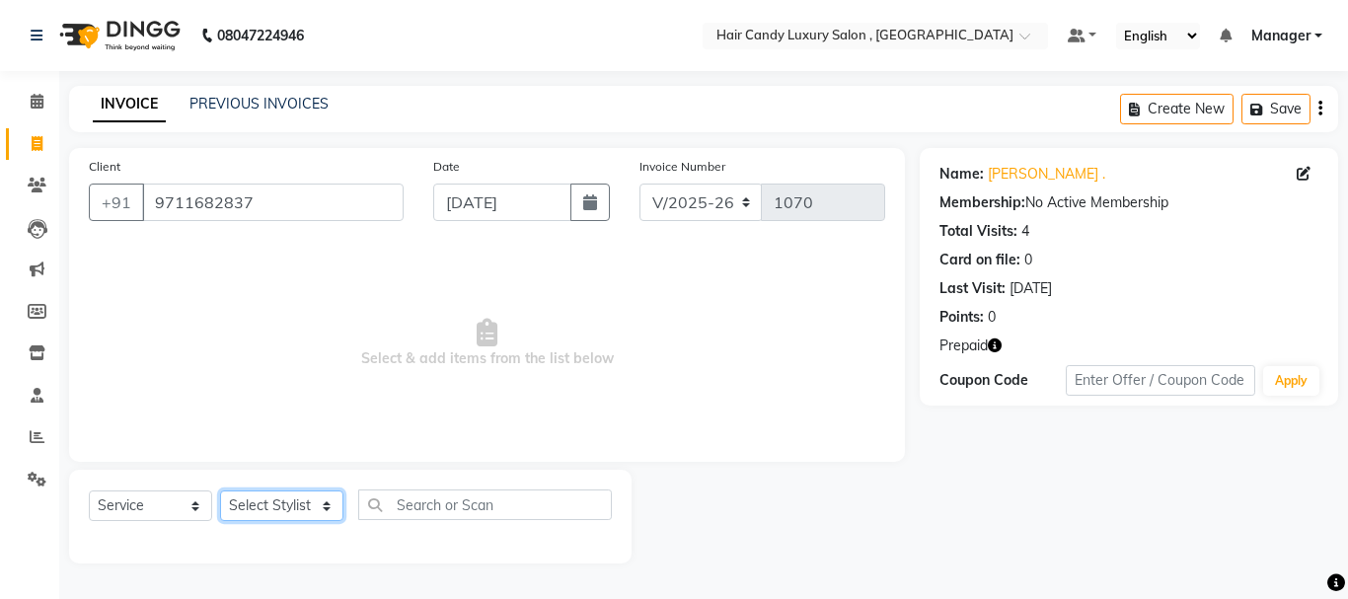
click at [295, 506] on select "Select Stylist [PERSON_NAME] [DEMOGRAPHIC_DATA] Manager Manager [PERSON_NAME] […" at bounding box center [281, 505] width 123 height 31
select select "80580"
click at [220, 490] on select "Select Stylist [PERSON_NAME] [DEMOGRAPHIC_DATA] Manager Manager [PERSON_NAME] […" at bounding box center [281, 505] width 123 height 31
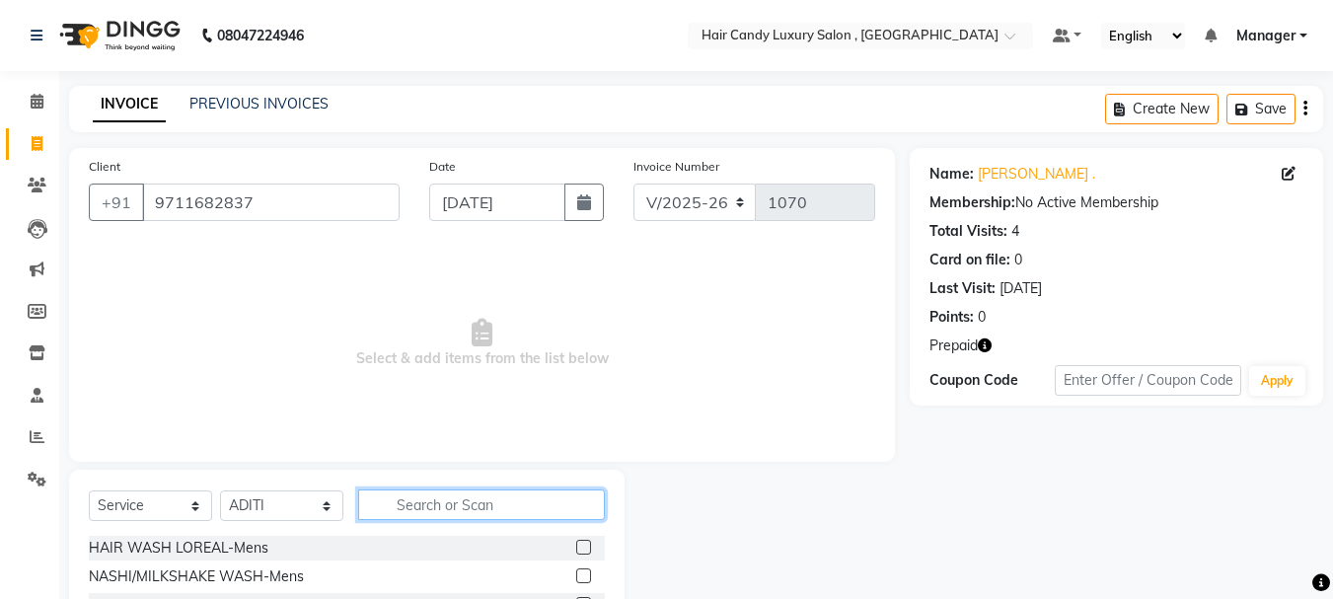
click at [422, 513] on input "text" at bounding box center [481, 504] width 247 height 31
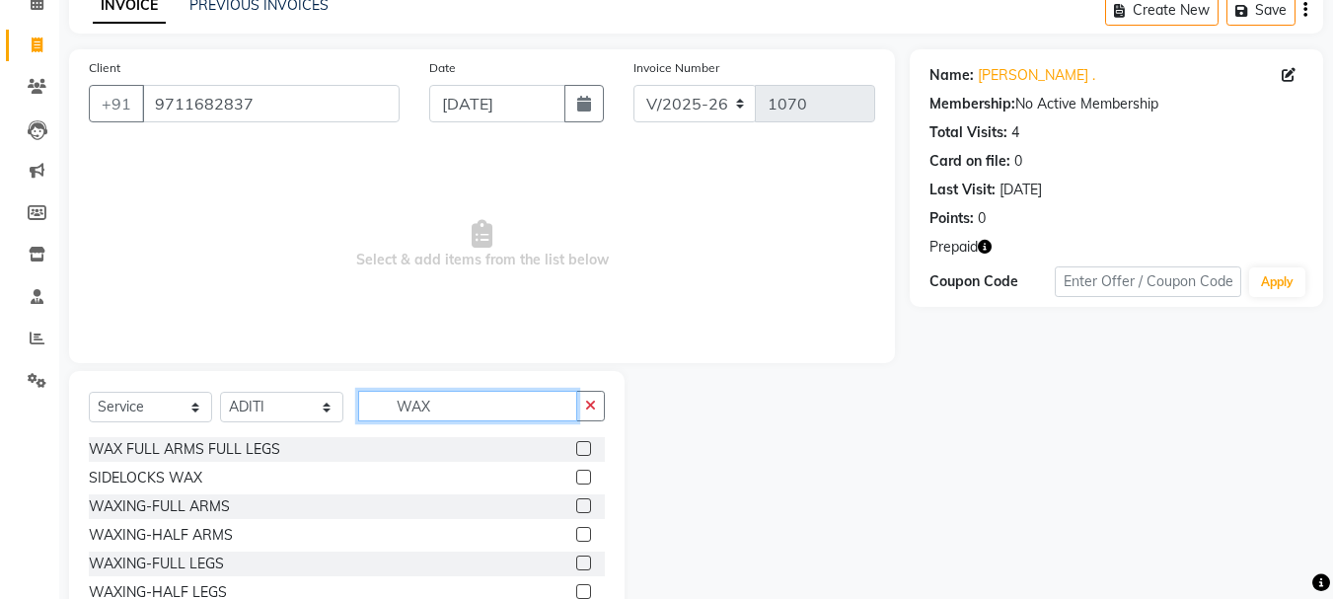
type input "WAX"
click at [576, 446] on label at bounding box center [583, 448] width 15 height 15
click at [576, 446] on input "checkbox" at bounding box center [582, 449] width 13 height 13
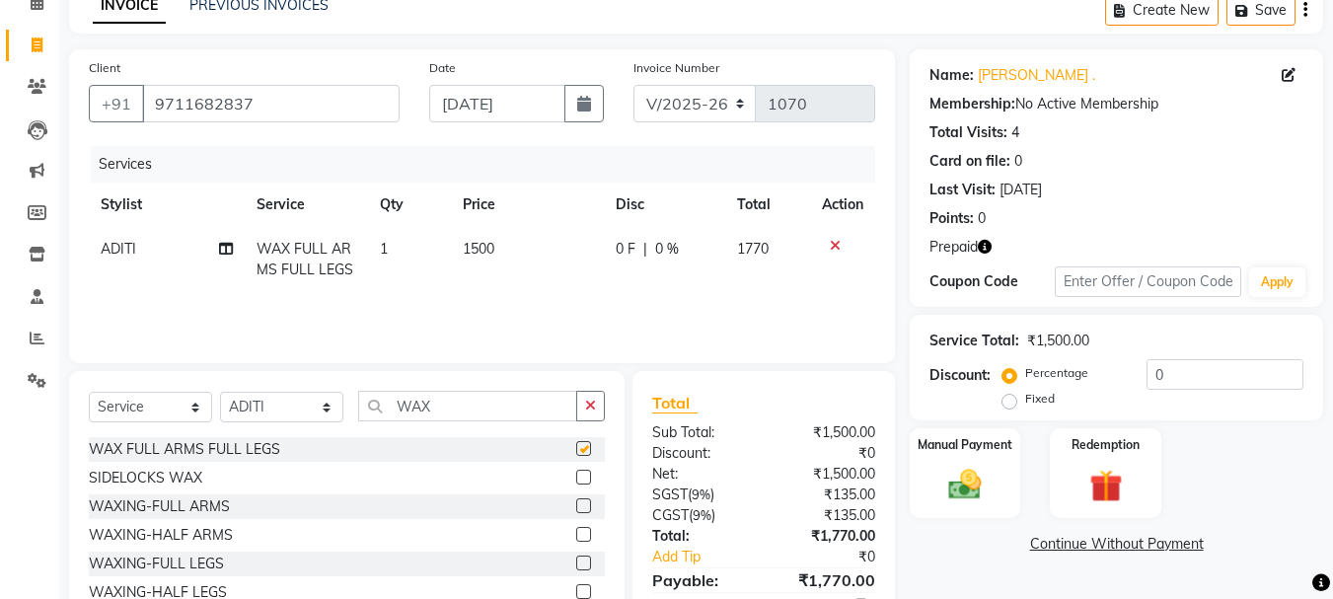
checkbox input "false"
click at [437, 405] on input "WAX" at bounding box center [467, 406] width 219 height 31
type input "W"
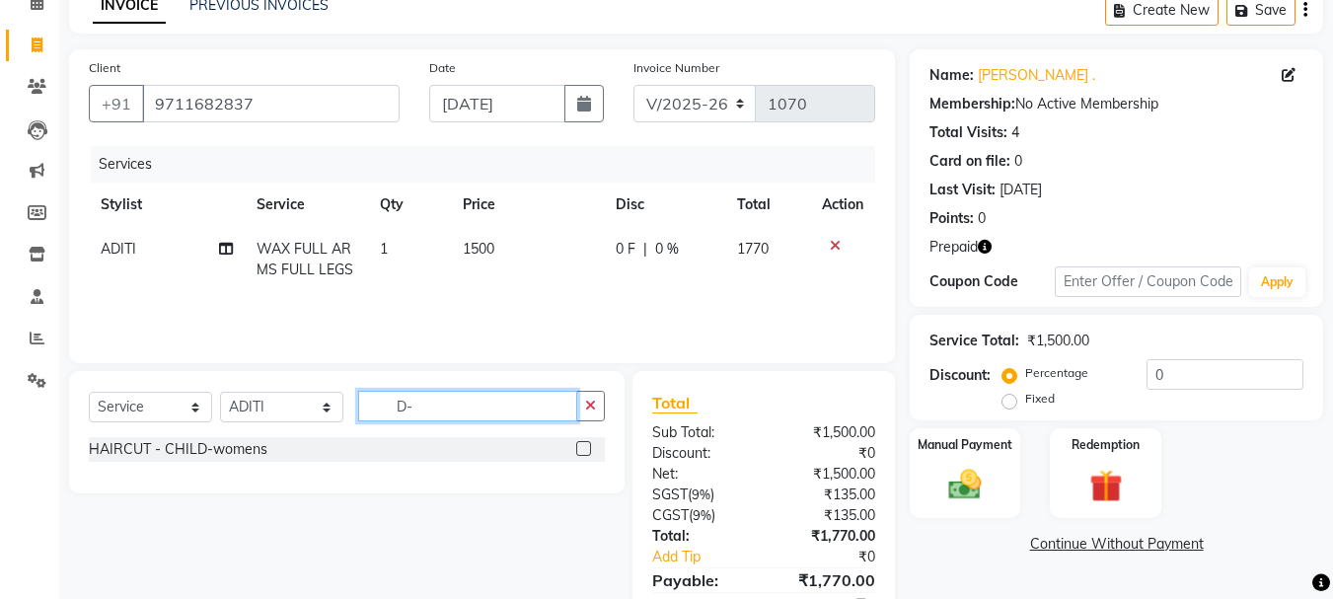
type input "D"
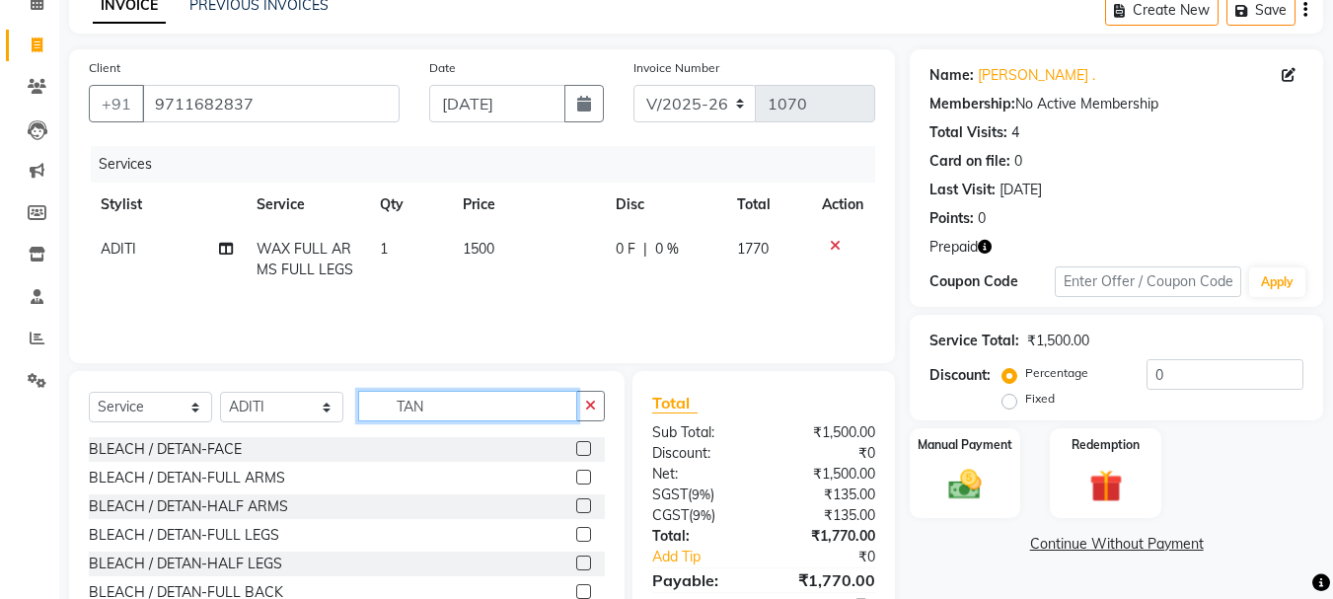
type input "TAN"
click at [576, 446] on label at bounding box center [583, 448] width 15 height 15
click at [576, 446] on input "checkbox" at bounding box center [582, 449] width 13 height 13
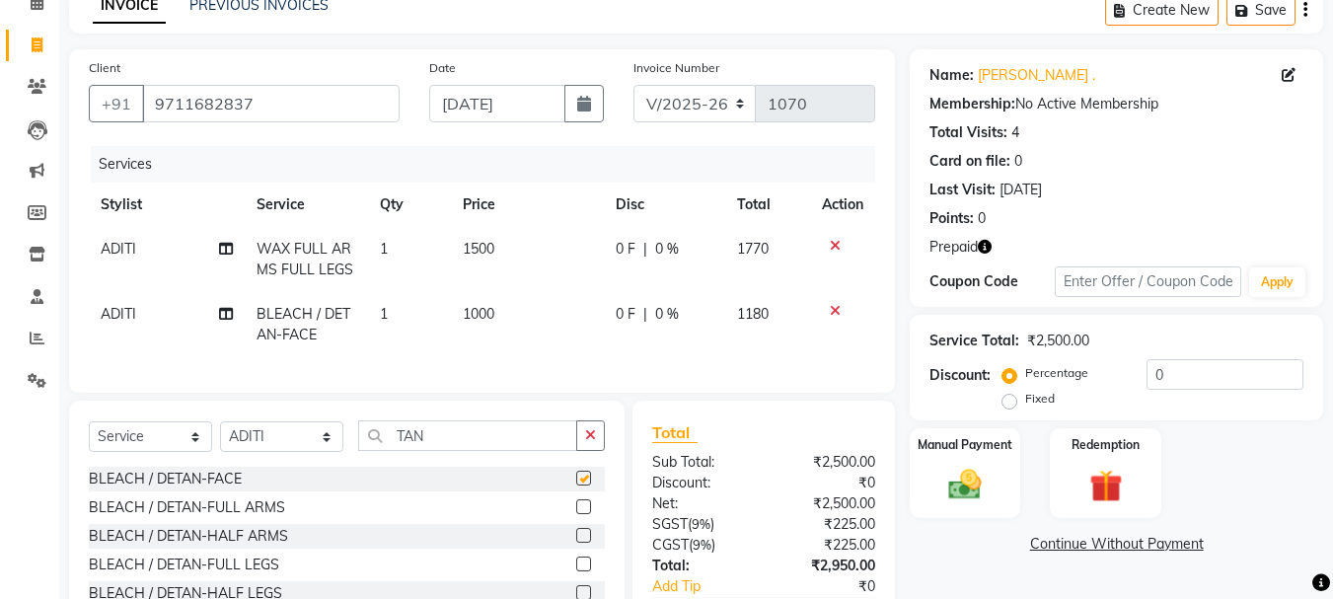
checkbox input "false"
click at [438, 447] on input "TAN" at bounding box center [467, 435] width 219 height 31
type input "T"
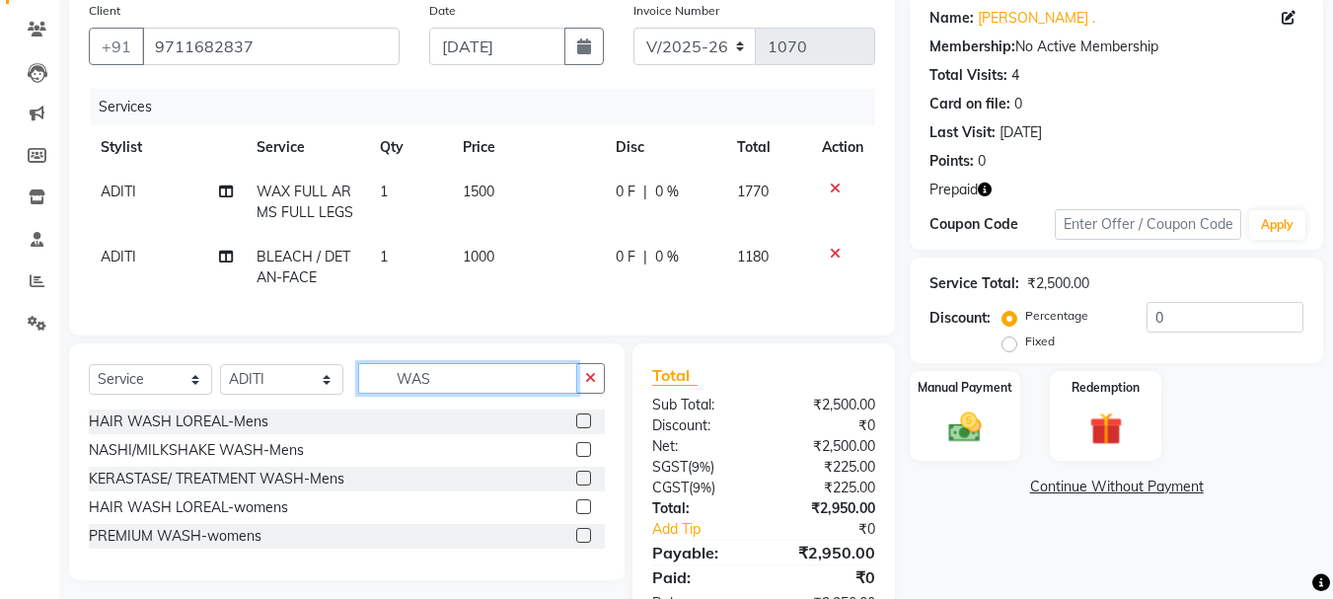
scroll to position [197, 0]
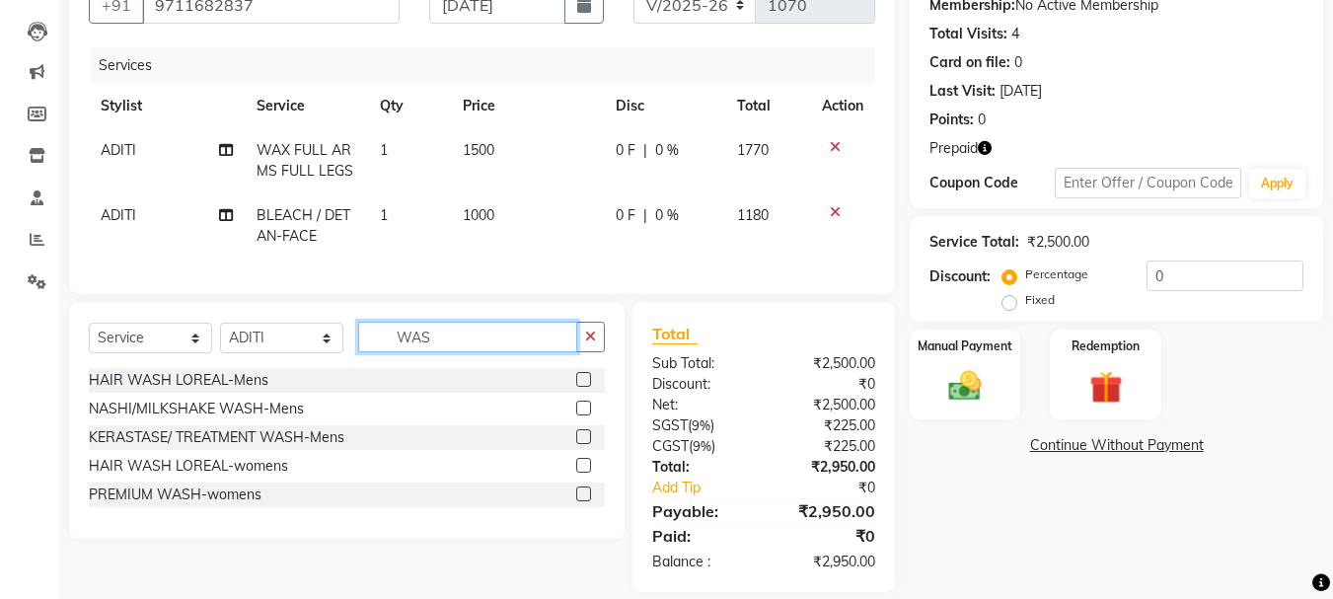
type input "WAS"
click at [579, 473] on label at bounding box center [583, 465] width 15 height 15
click at [579, 473] on input "checkbox" at bounding box center [582, 466] width 13 height 13
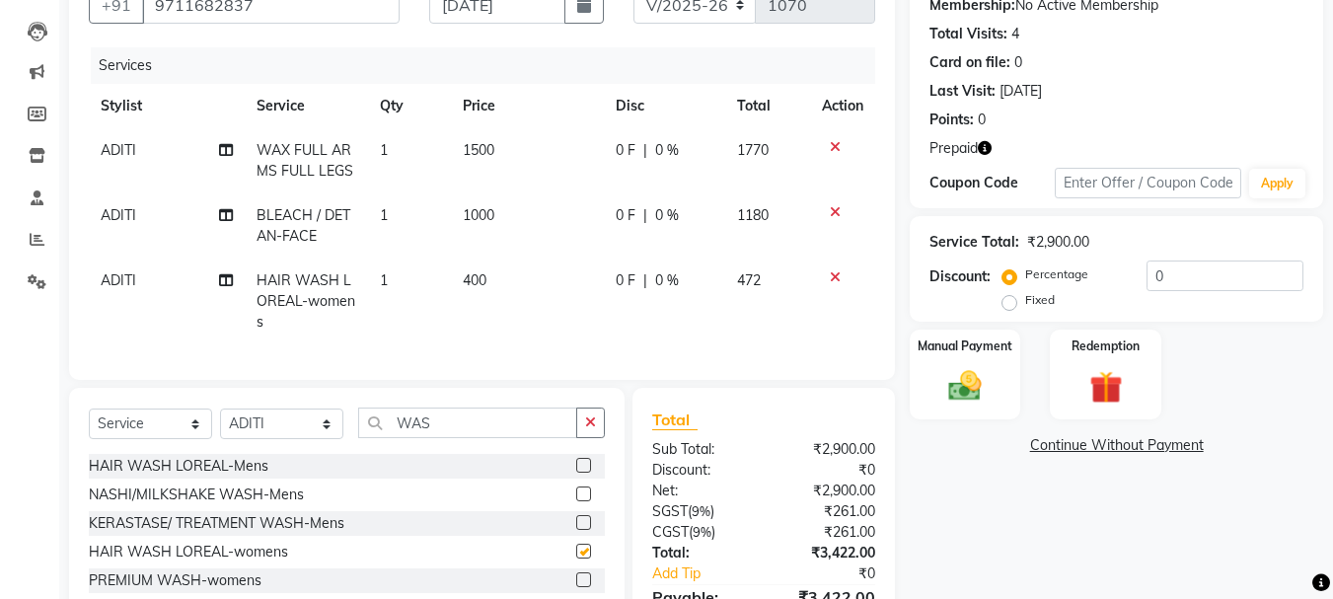
checkbox input "false"
click at [458, 438] on input "WAS" at bounding box center [467, 422] width 219 height 31
click at [311, 437] on select "Select Stylist [PERSON_NAME] [DEMOGRAPHIC_DATA] Manager Manager [PERSON_NAME] […" at bounding box center [281, 423] width 123 height 31
click at [441, 327] on td "1" at bounding box center [409, 301] width 83 height 86
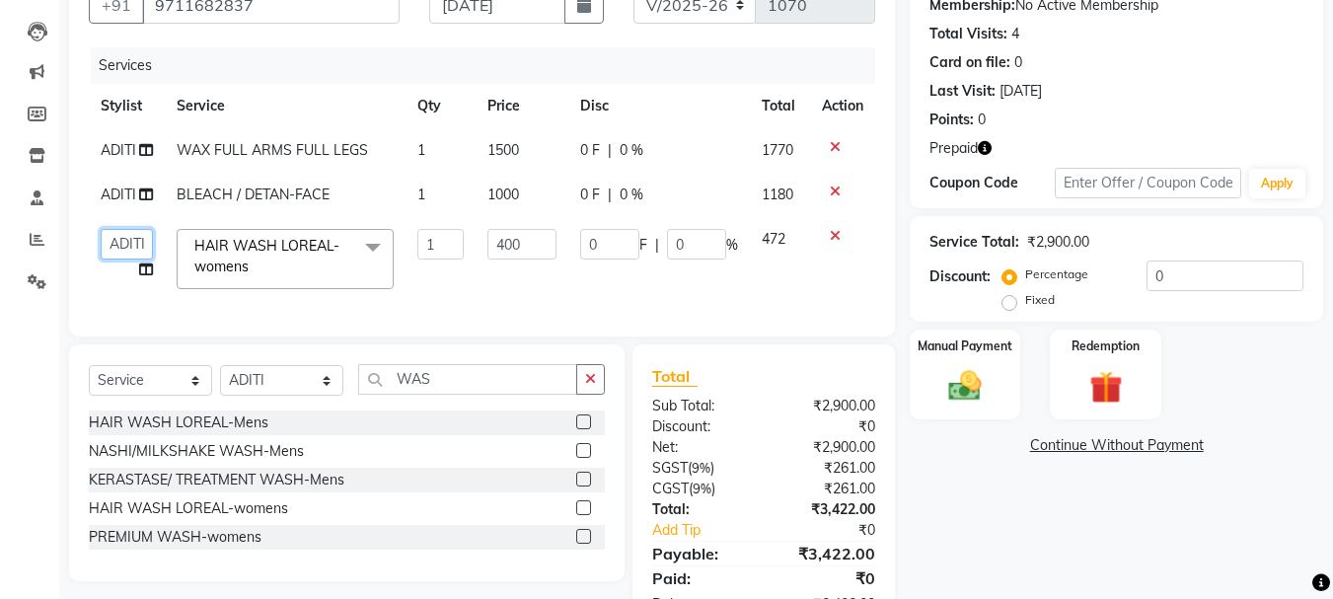
click at [141, 246] on select "[PERSON_NAME] [DEMOGRAPHIC_DATA] Manager Manager [PERSON_NAME] [PERSON_NAME] [P…" at bounding box center [127, 244] width 52 height 31
select select "86356"
click at [251, 385] on select "Select Stylist [PERSON_NAME] [DEMOGRAPHIC_DATA] Manager Manager [PERSON_NAME] […" at bounding box center [281, 380] width 123 height 31
select select "80578"
click at [220, 380] on select "Select Stylist [PERSON_NAME] [DEMOGRAPHIC_DATA] Manager Manager [PERSON_NAME] […" at bounding box center [281, 380] width 123 height 31
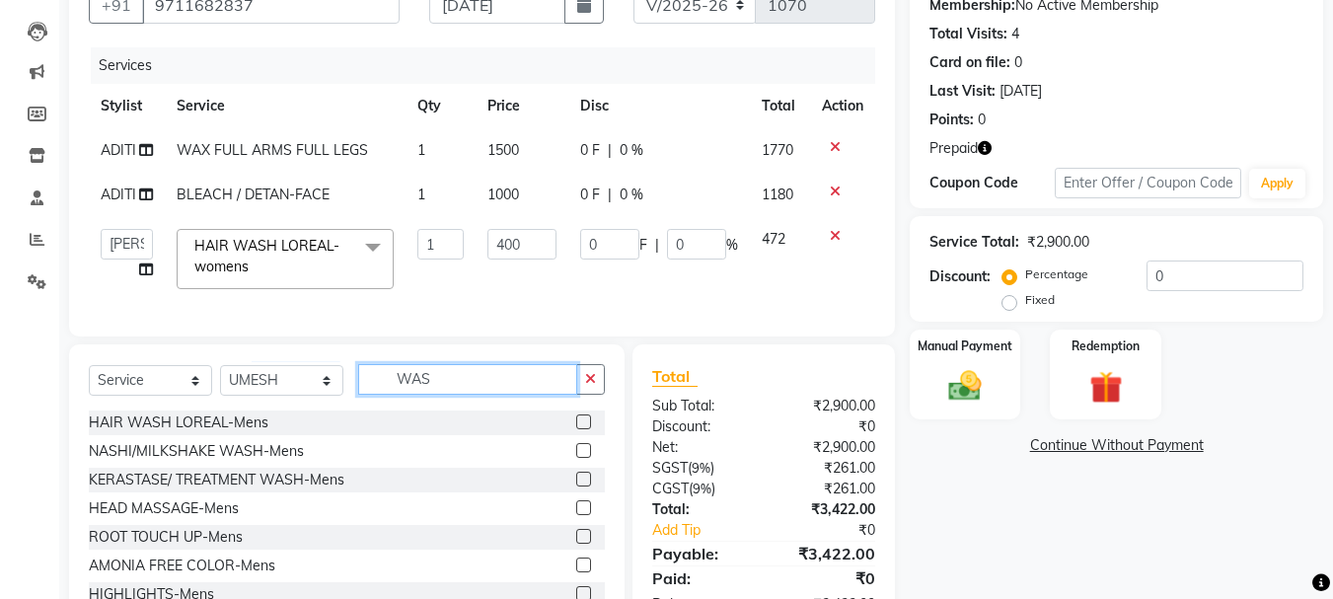
click at [450, 388] on input "WAS" at bounding box center [467, 379] width 219 height 31
type input "W"
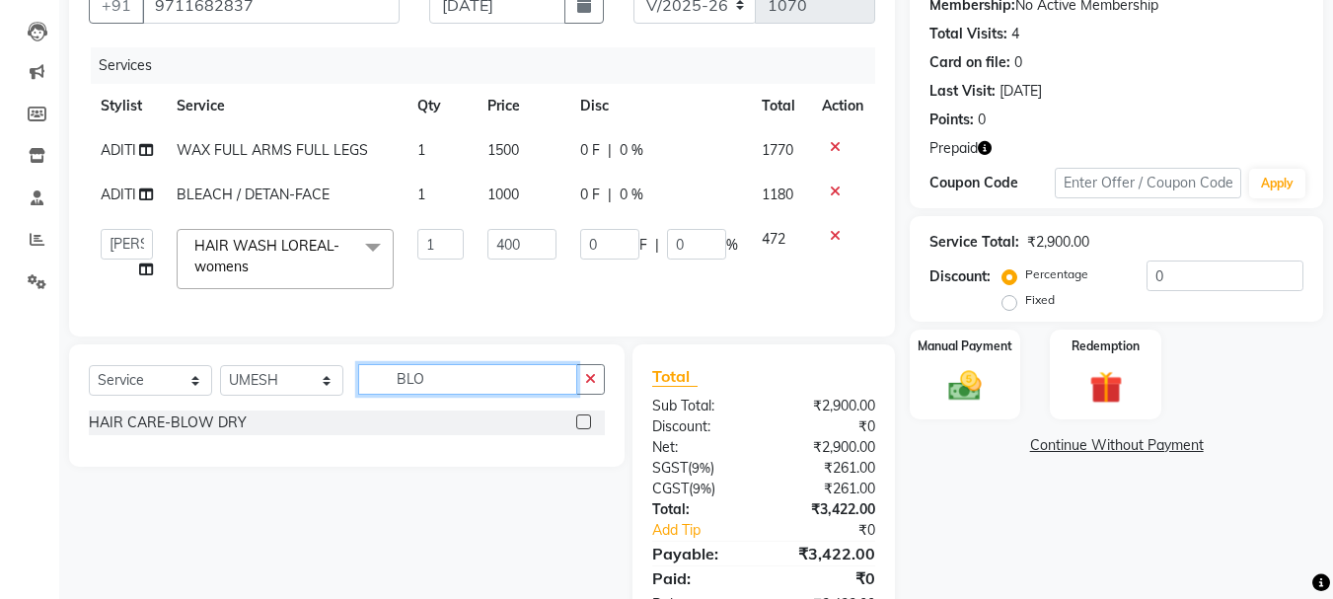
type input "BLO"
click at [587, 429] on label at bounding box center [583, 421] width 15 height 15
click at [587, 429] on input "checkbox" at bounding box center [582, 422] width 13 height 13
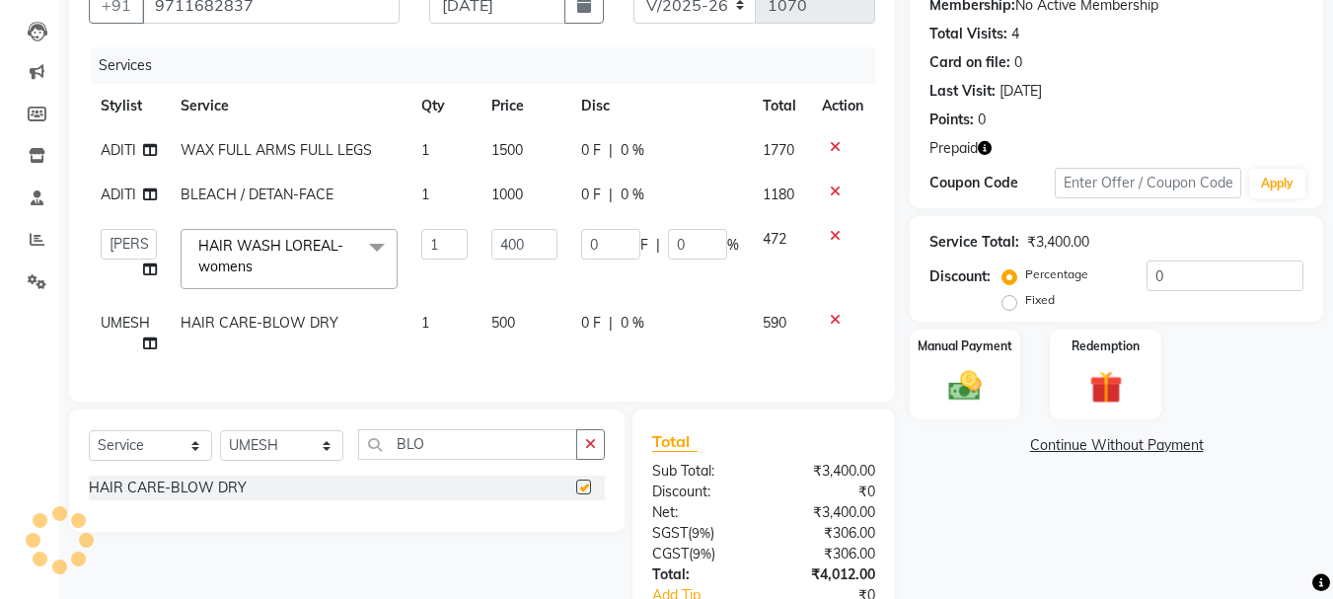
checkbox input "false"
drag, startPoint x: 275, startPoint y: 468, endPoint x: 295, endPoint y: 467, distance: 19.8
click at [275, 461] on select "Select Stylist [PERSON_NAME] [DEMOGRAPHIC_DATA] Manager Manager [PERSON_NAME] […" at bounding box center [281, 445] width 123 height 31
select select "80580"
click at [220, 445] on select "Select Stylist [PERSON_NAME] [DEMOGRAPHIC_DATA] Manager Manager [PERSON_NAME] […" at bounding box center [281, 445] width 123 height 31
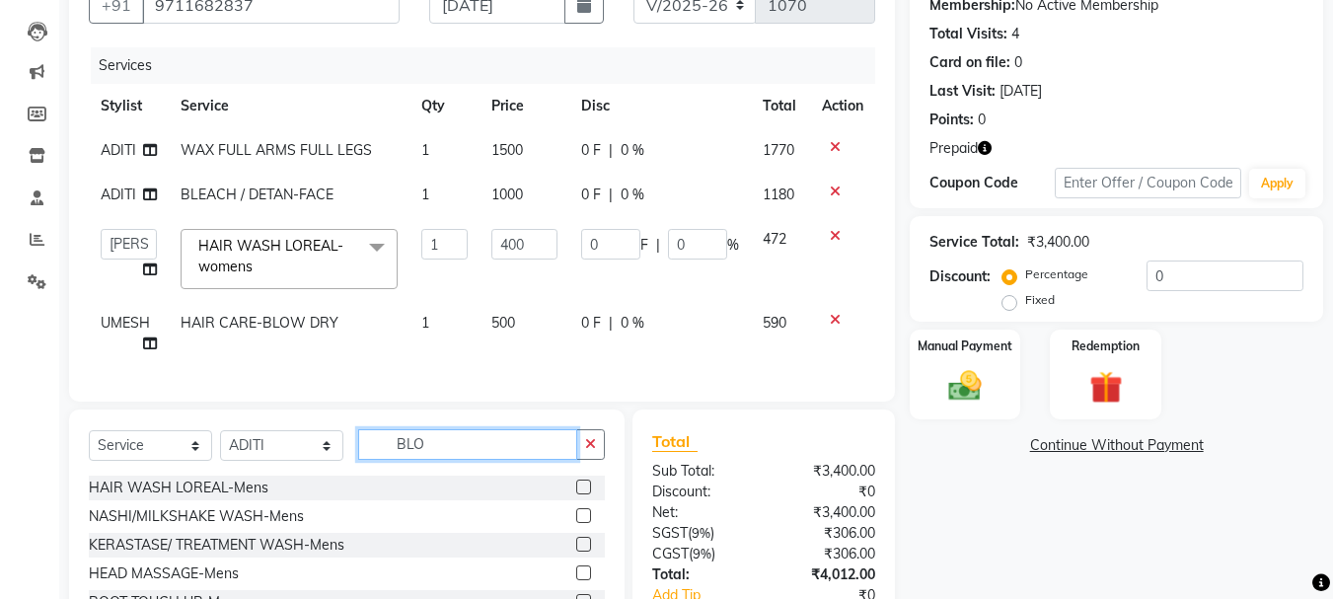
click at [468, 451] on input "BLO" at bounding box center [467, 444] width 219 height 31
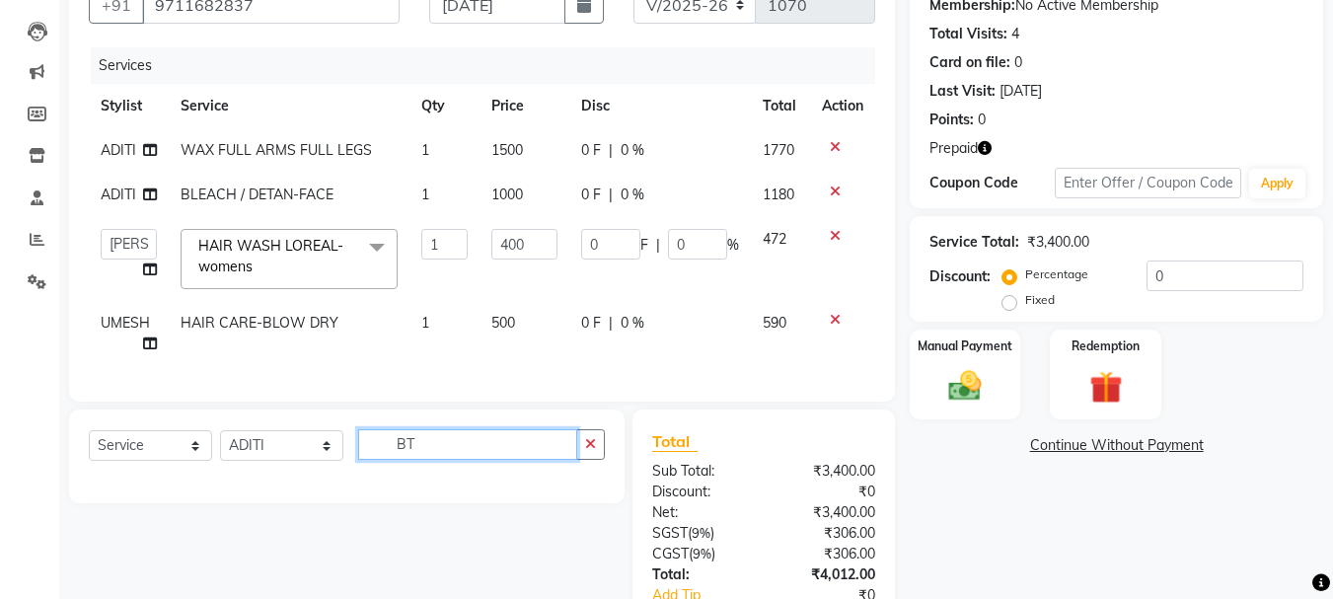
type input "B"
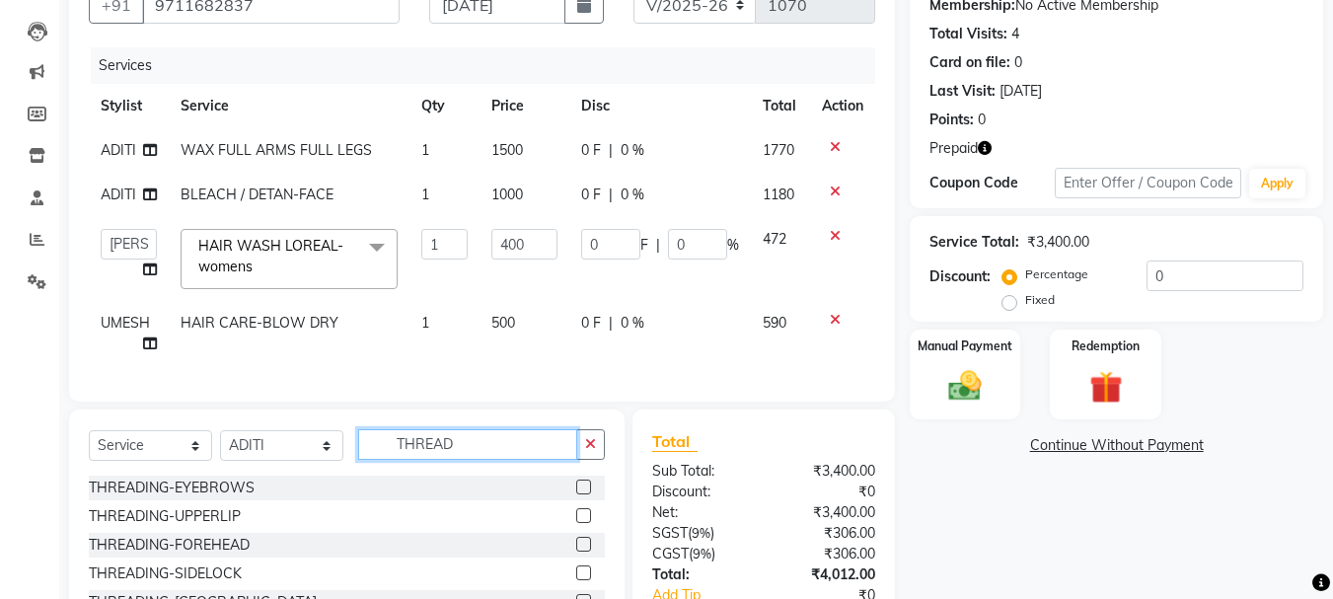
type input "THREAD"
click at [585, 494] on label at bounding box center [583, 486] width 15 height 15
click at [585, 494] on input "checkbox" at bounding box center [582, 487] width 13 height 13
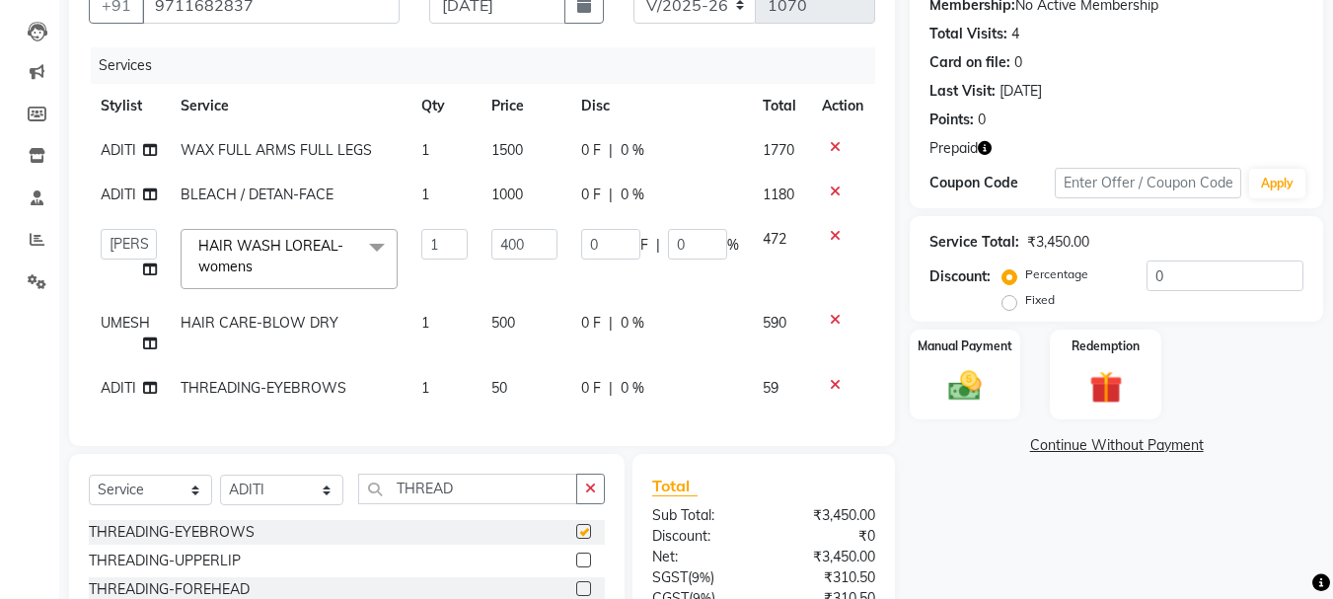
checkbox input "false"
click at [586, 567] on label at bounding box center [583, 559] width 15 height 15
click at [586, 567] on input "checkbox" at bounding box center [582, 560] width 13 height 13
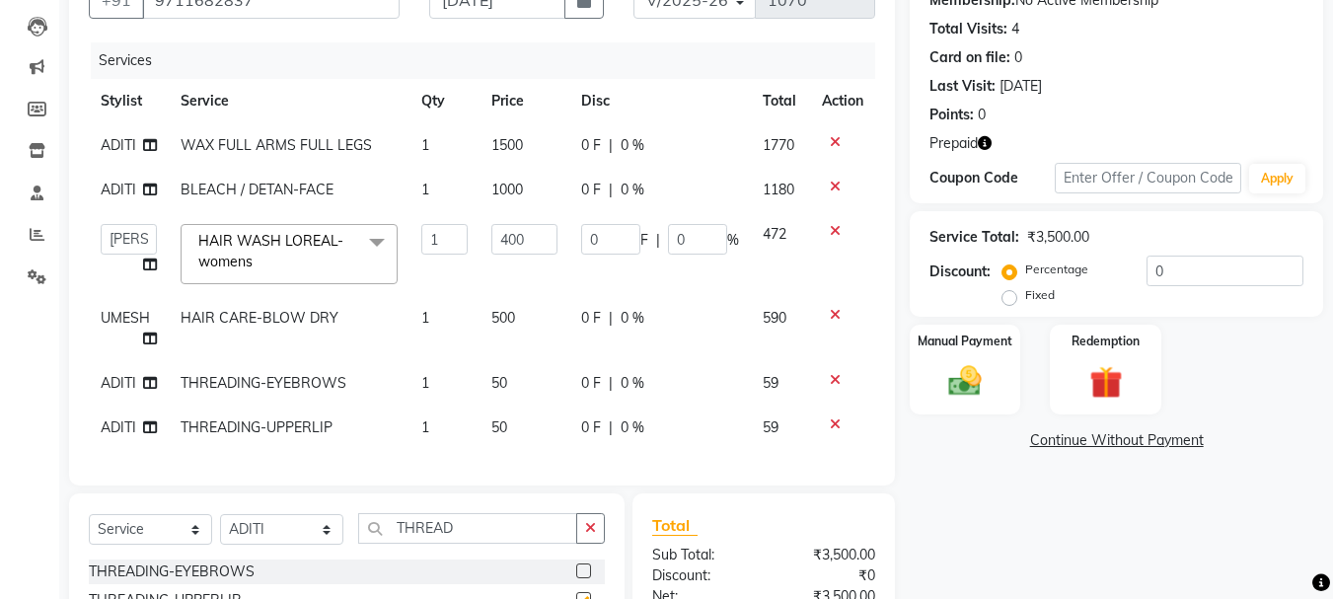
checkbox input "false"
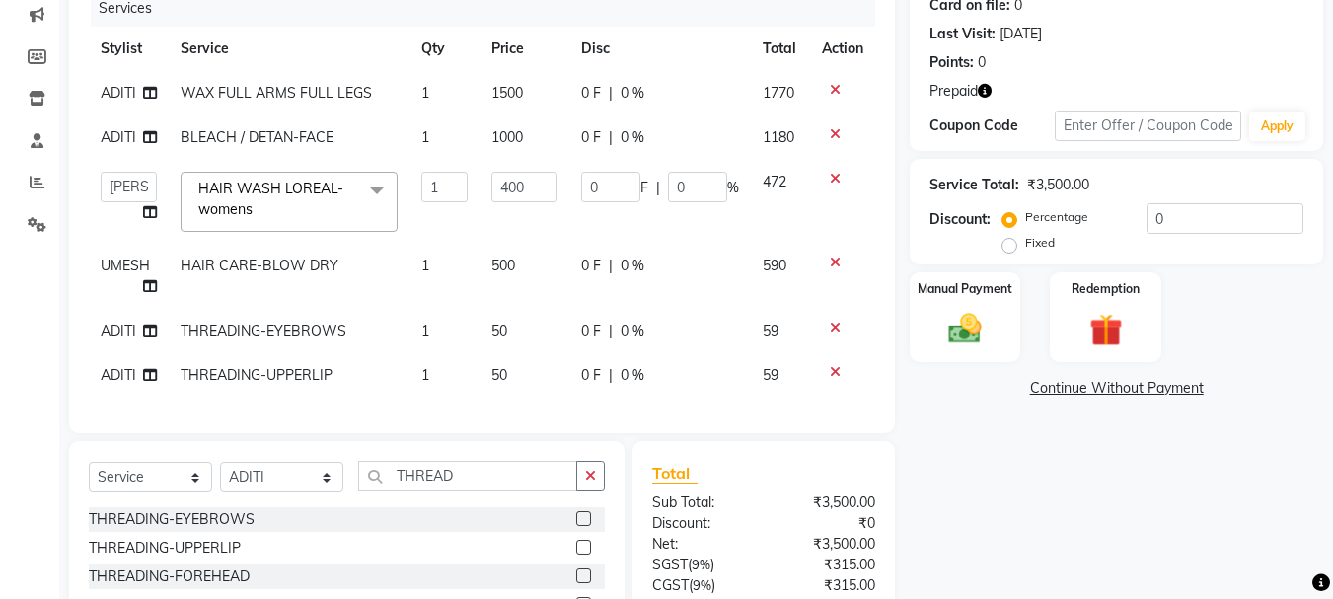
scroll to position [296, 0]
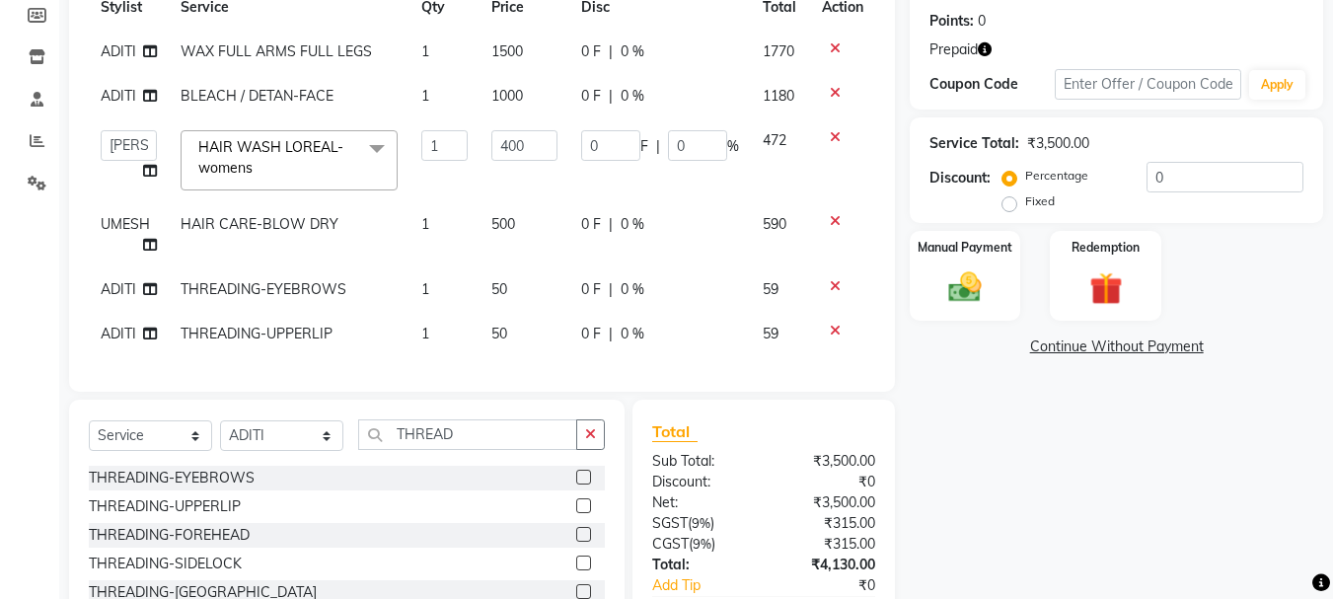
click at [581, 542] on label at bounding box center [583, 534] width 15 height 15
click at [581, 542] on input "checkbox" at bounding box center [582, 535] width 13 height 13
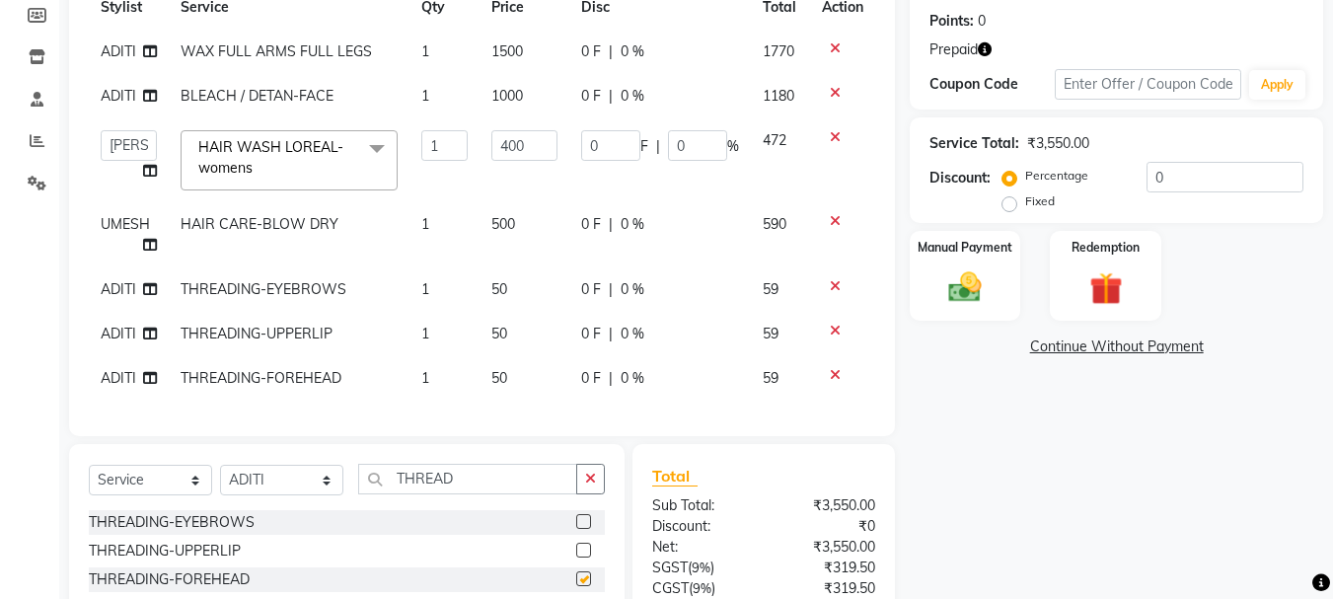
checkbox input "false"
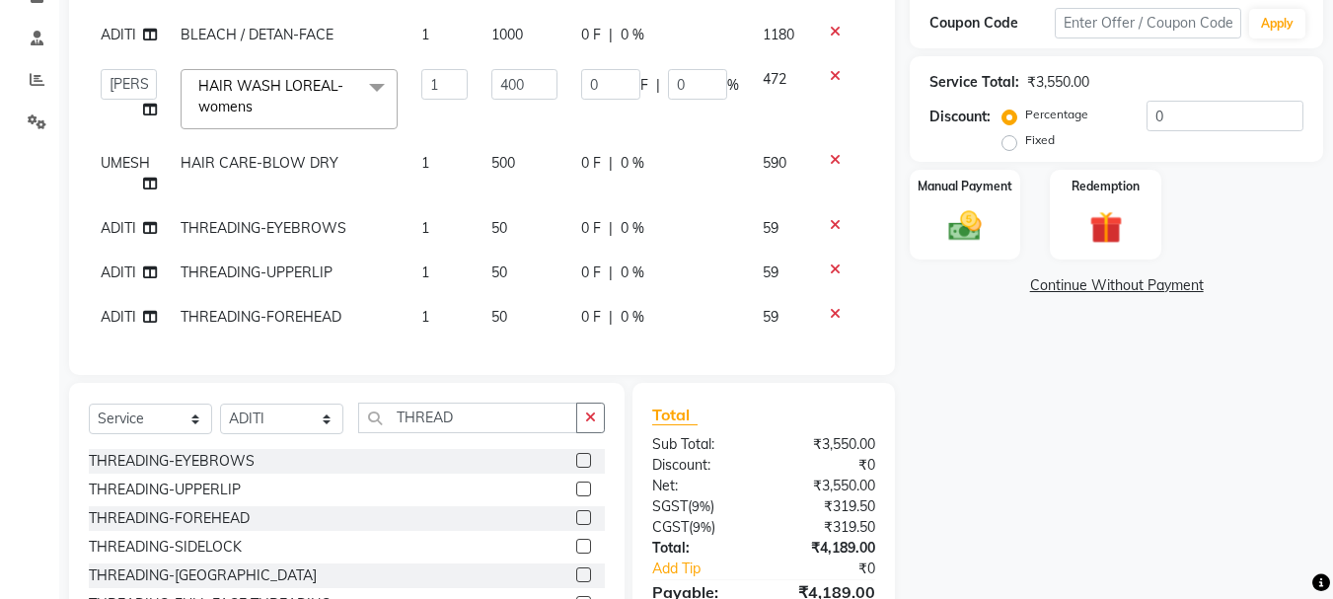
scroll to position [278, 0]
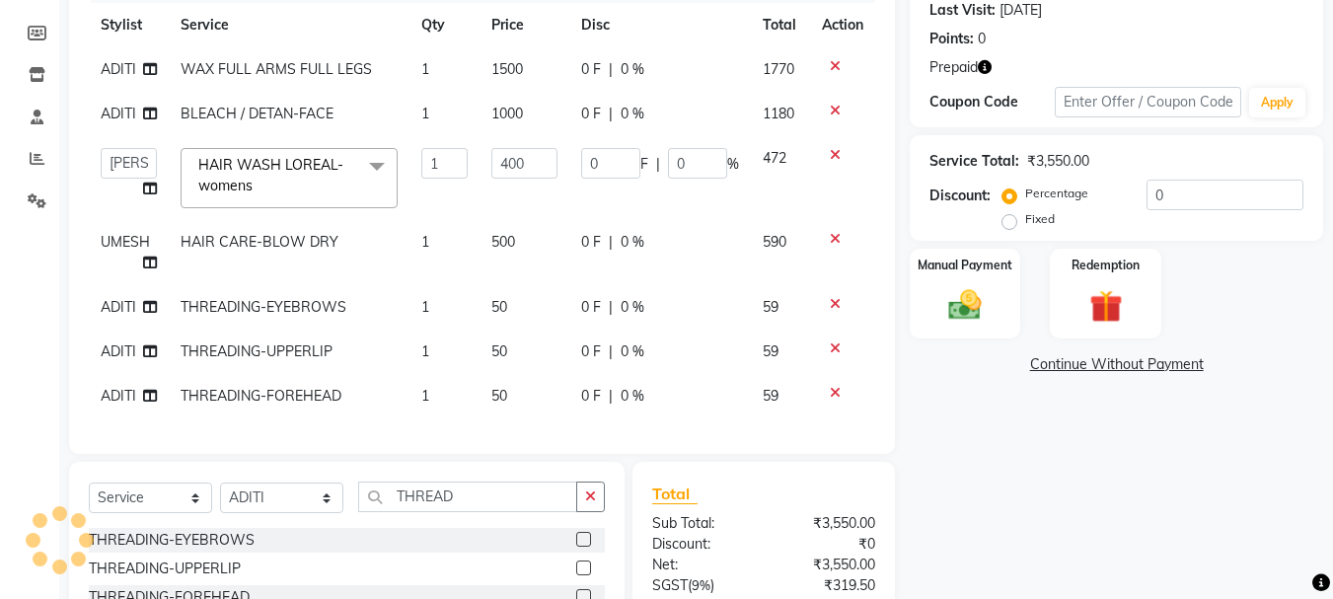
click at [830, 237] on icon at bounding box center [835, 239] width 11 height 14
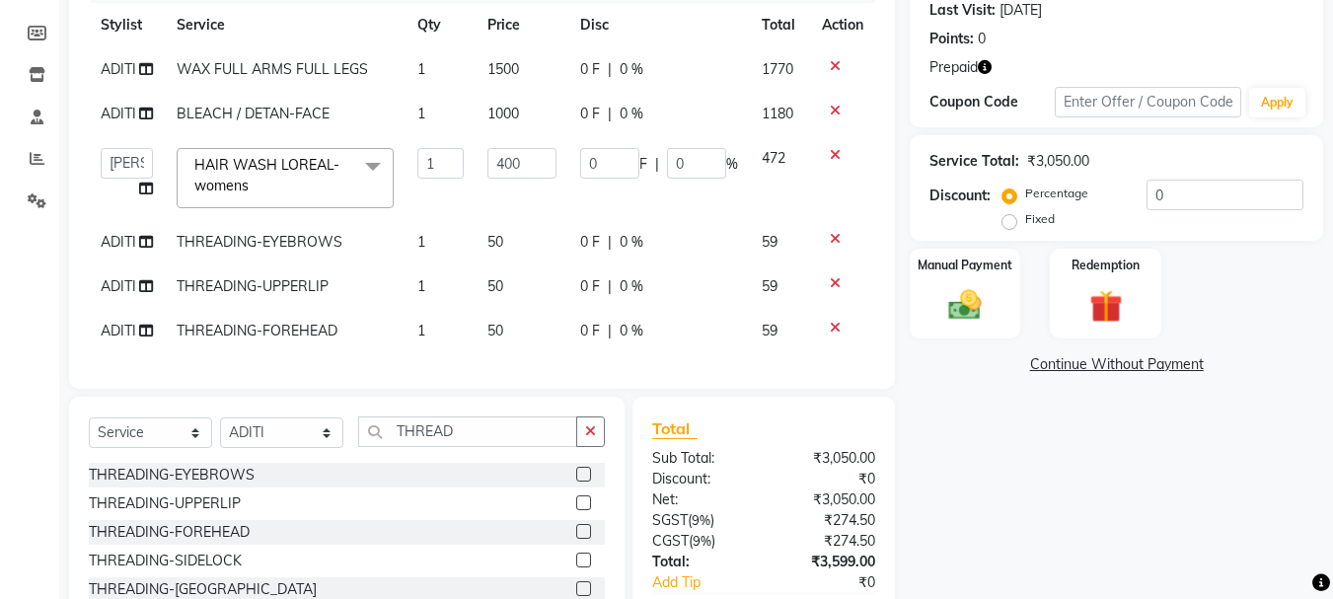
click at [837, 241] on icon at bounding box center [835, 239] width 11 height 14
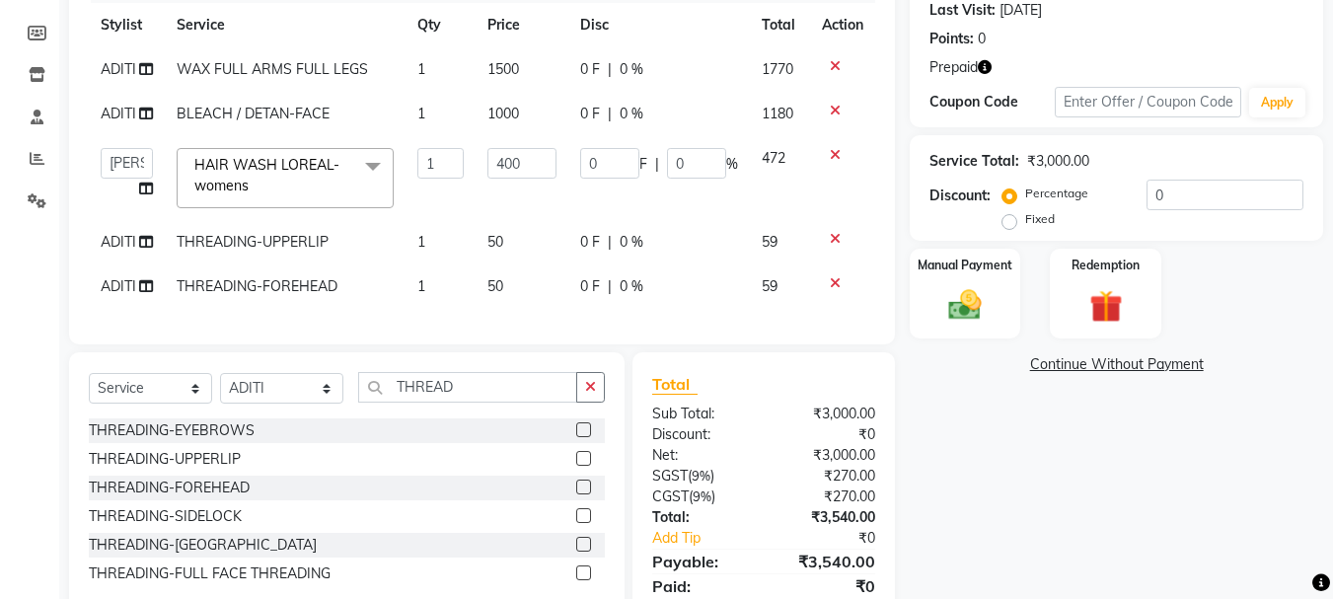
click at [834, 240] on icon at bounding box center [835, 239] width 11 height 14
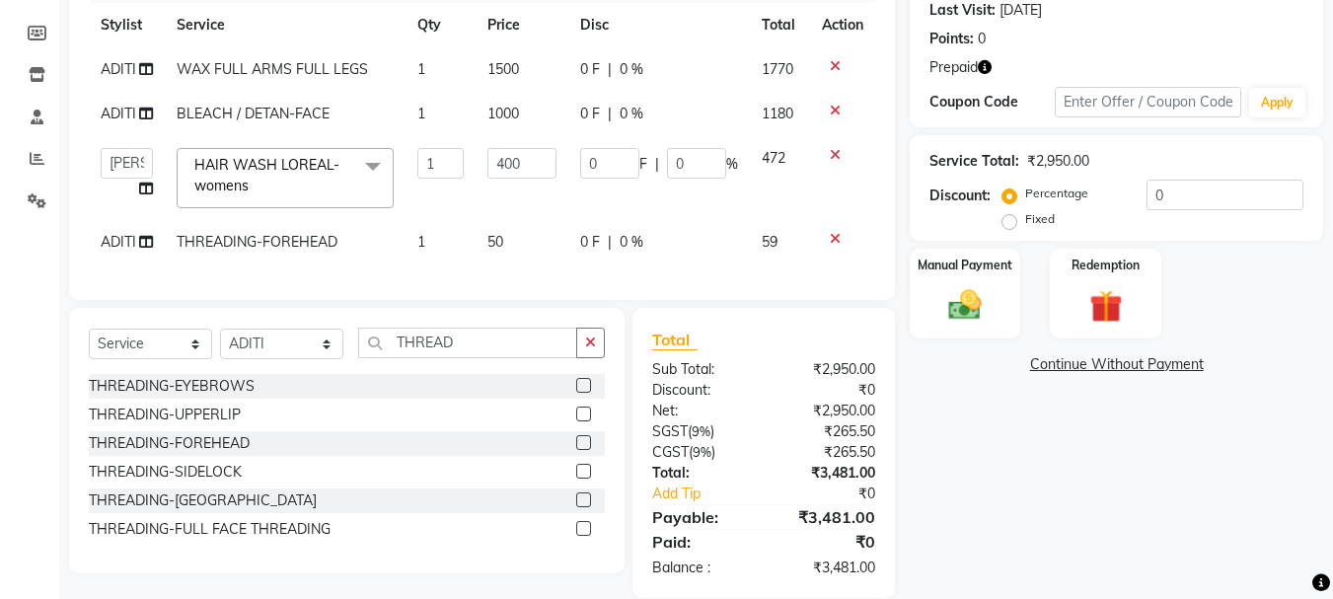
click at [832, 239] on icon at bounding box center [835, 239] width 11 height 14
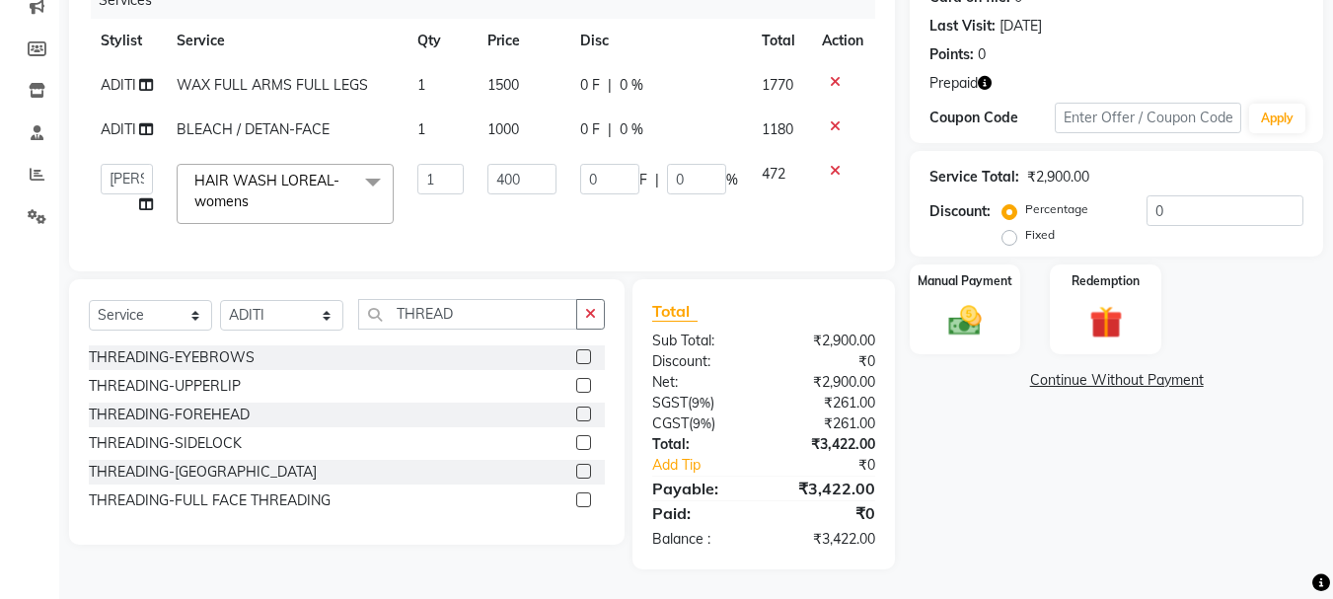
scroll to position [277, 0]
click at [1073, 280] on div "Redemption" at bounding box center [1105, 309] width 115 height 94
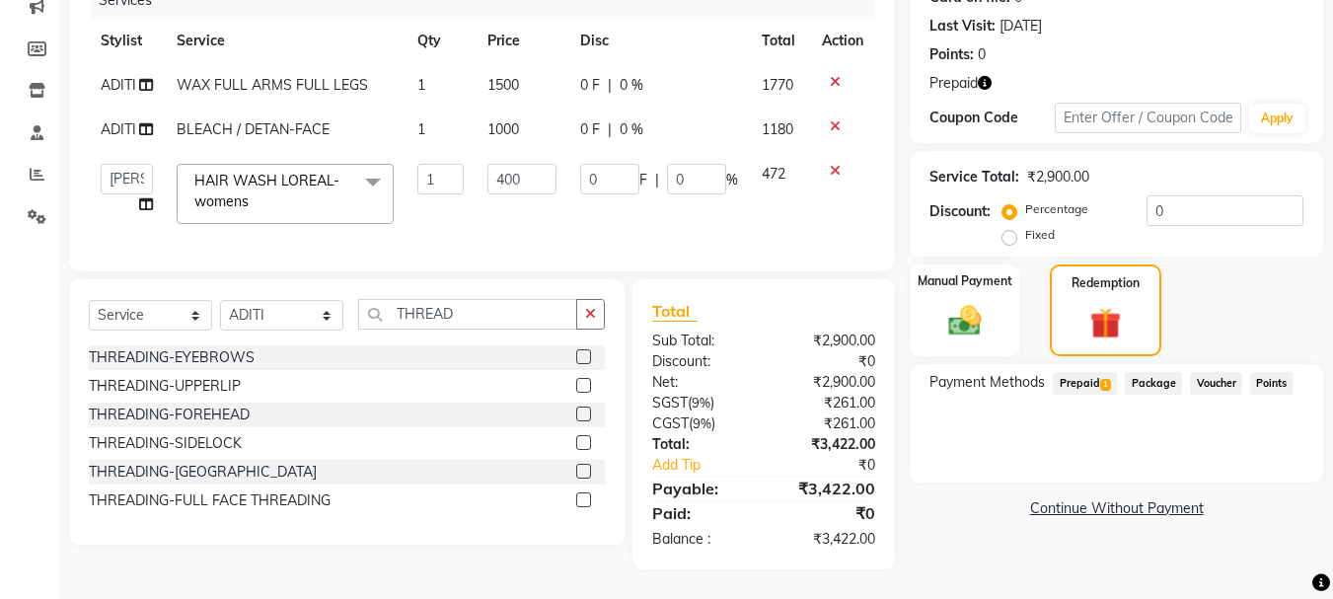
click at [1083, 372] on span "Prepaid 1" at bounding box center [1085, 383] width 64 height 23
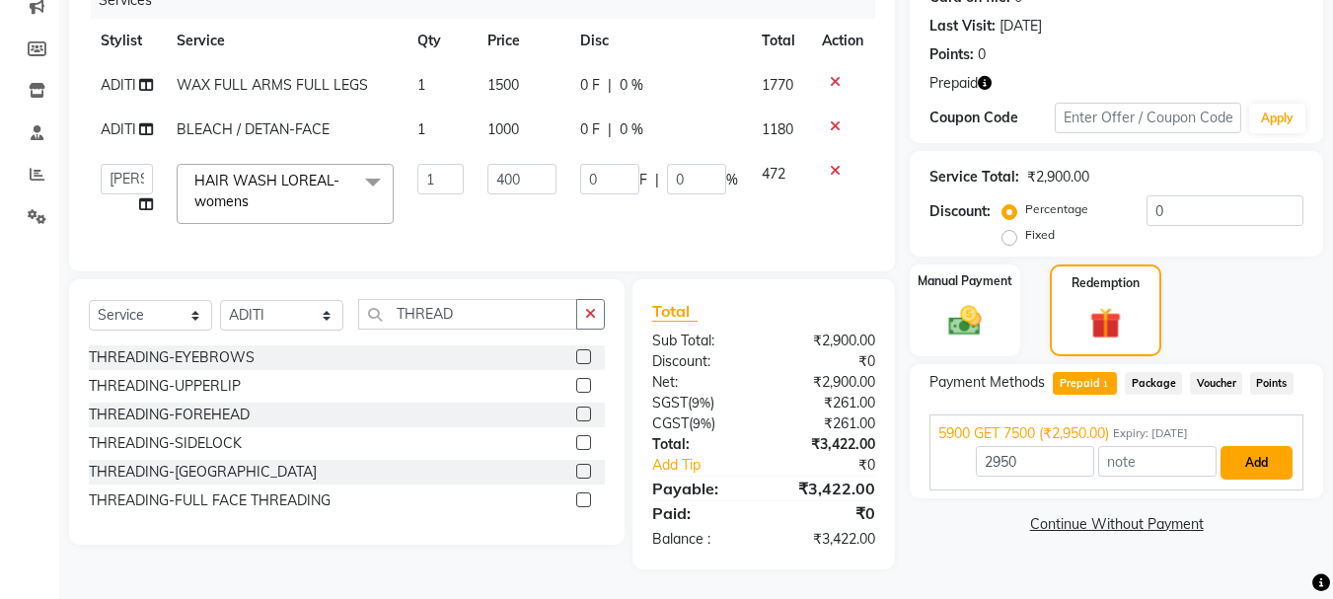
click at [1240, 450] on button "Add" at bounding box center [1256, 463] width 72 height 34
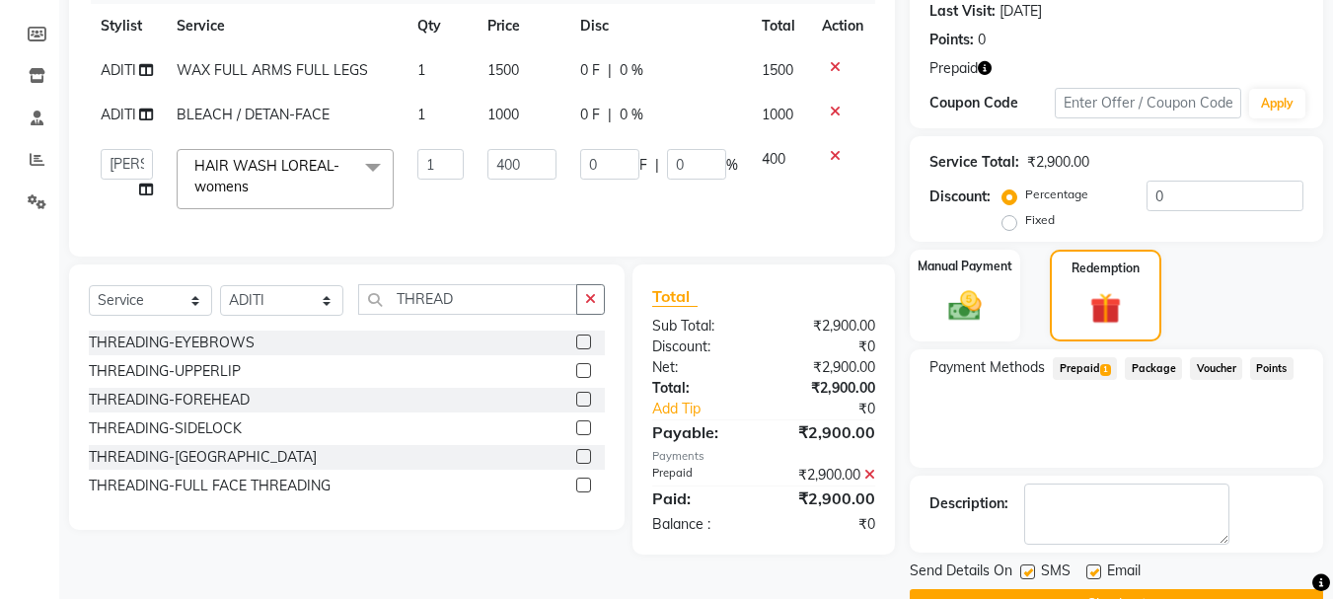
scroll to position [328, 0]
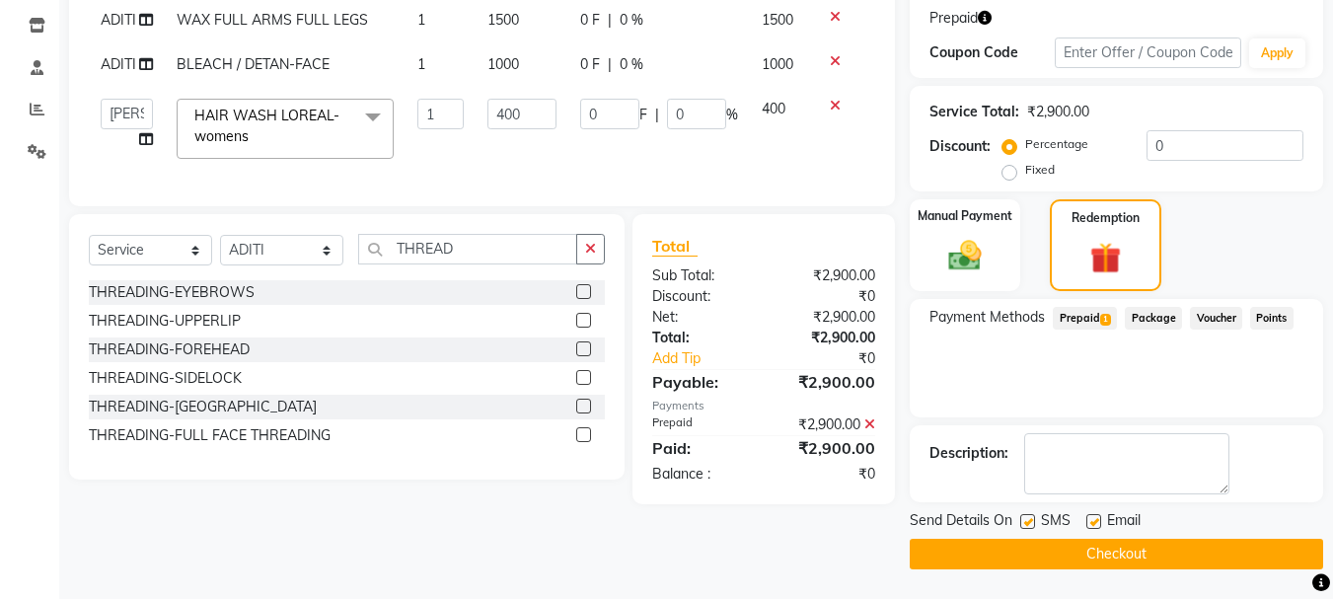
click at [1185, 542] on button "Checkout" at bounding box center [1116, 554] width 413 height 31
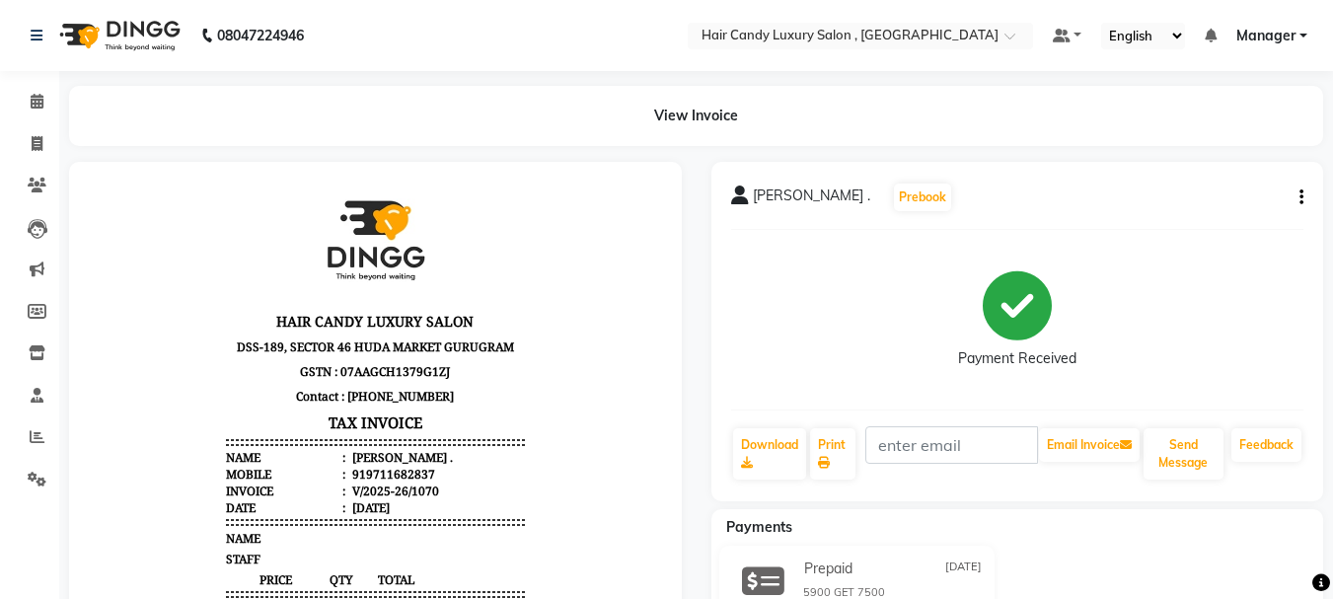
click at [1303, 186] on div "[PERSON_NAME] . Prebook Payment Received Download Print Email Invoice Send Mess…" at bounding box center [1017, 331] width 613 height 339
click at [1298, 195] on button "button" at bounding box center [1297, 197] width 12 height 21
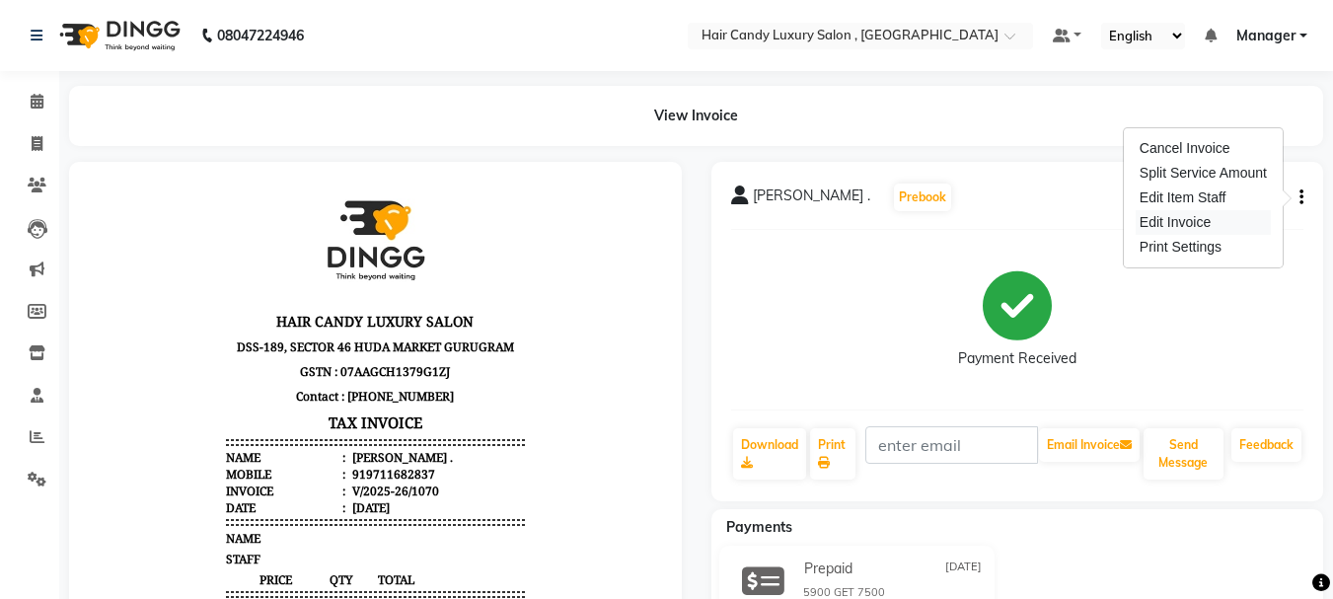
click at [1202, 219] on div "Edit Invoice" at bounding box center [1202, 222] width 135 height 25
select select "service"
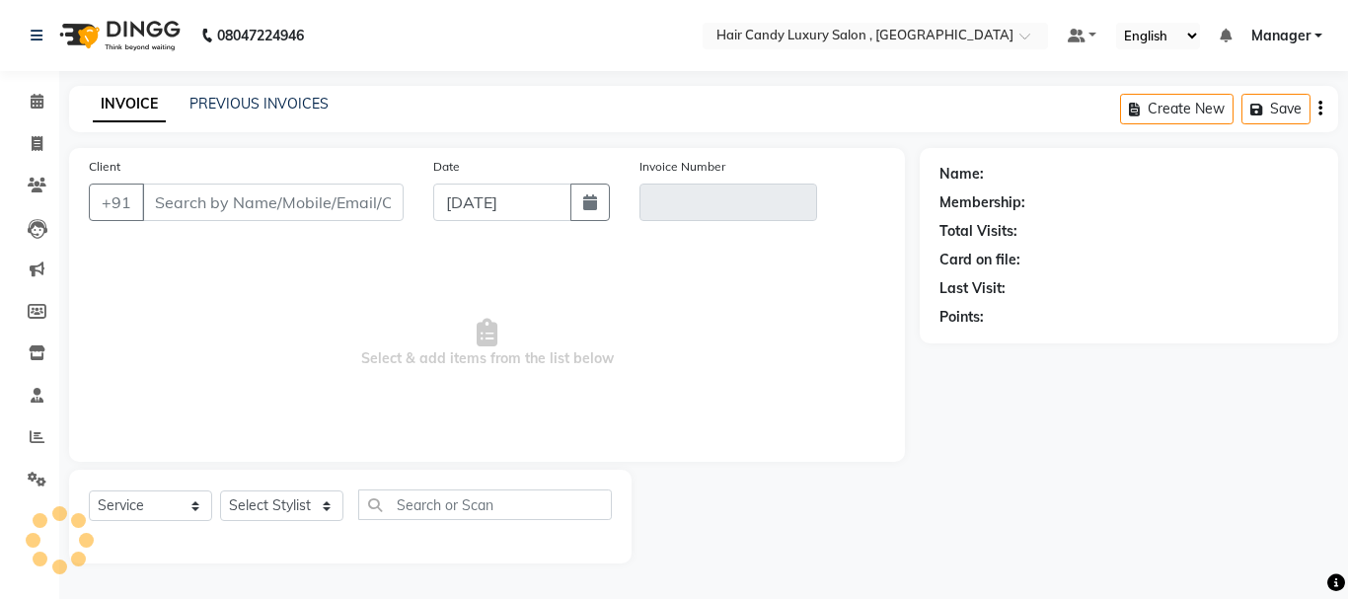
type input "9711682837"
type input "V/2025-26/1070"
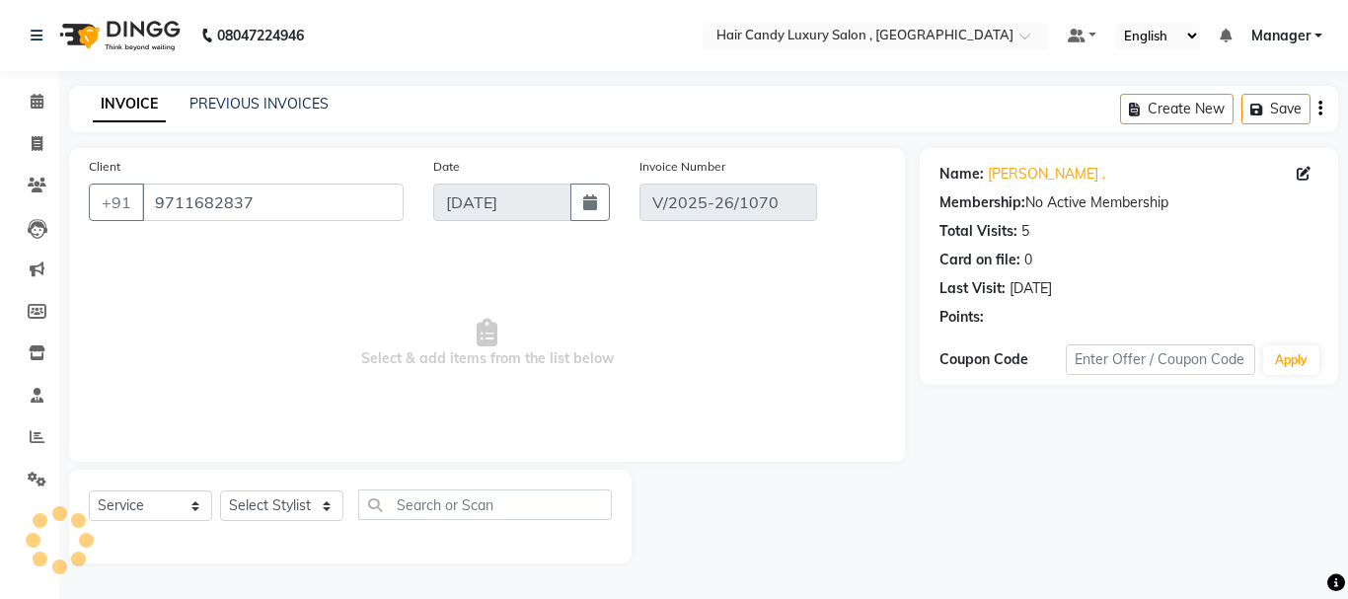
select select "select"
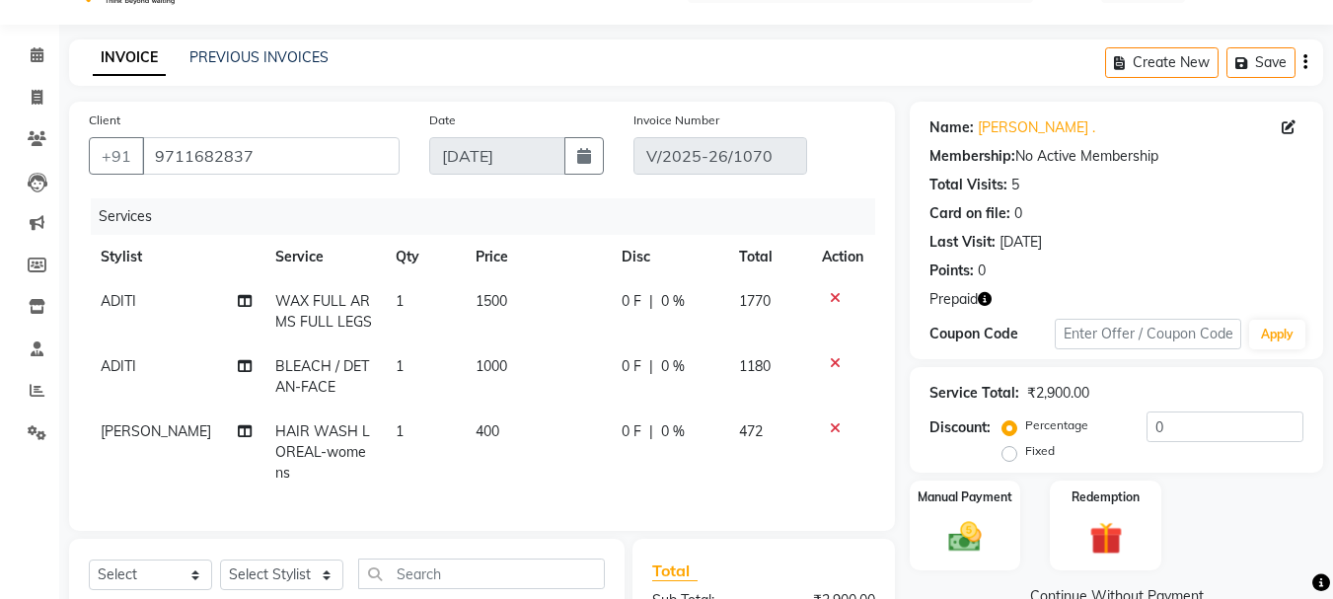
scroll to position [99, 0]
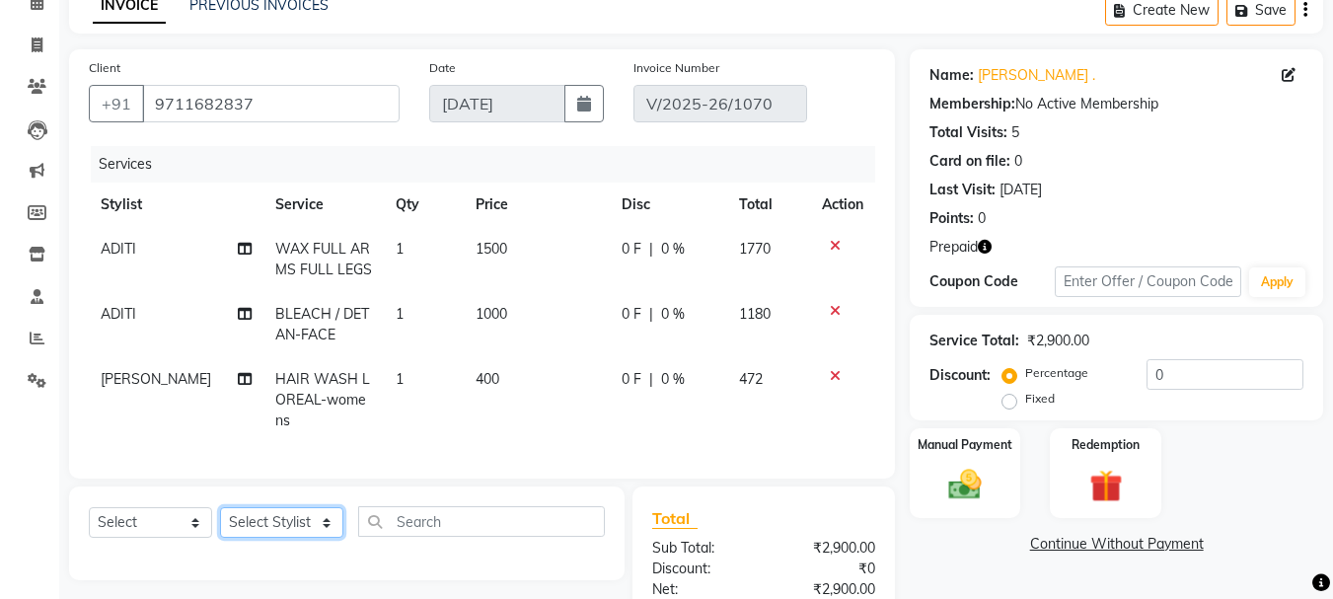
click at [324, 531] on select "Select Stylist [PERSON_NAME] [DEMOGRAPHIC_DATA] Manager Manager [PERSON_NAME] […" at bounding box center [281, 522] width 123 height 31
select select "80580"
click at [220, 522] on select "Select Stylist [PERSON_NAME] [DEMOGRAPHIC_DATA] Manager Manager [PERSON_NAME] […" at bounding box center [281, 522] width 123 height 31
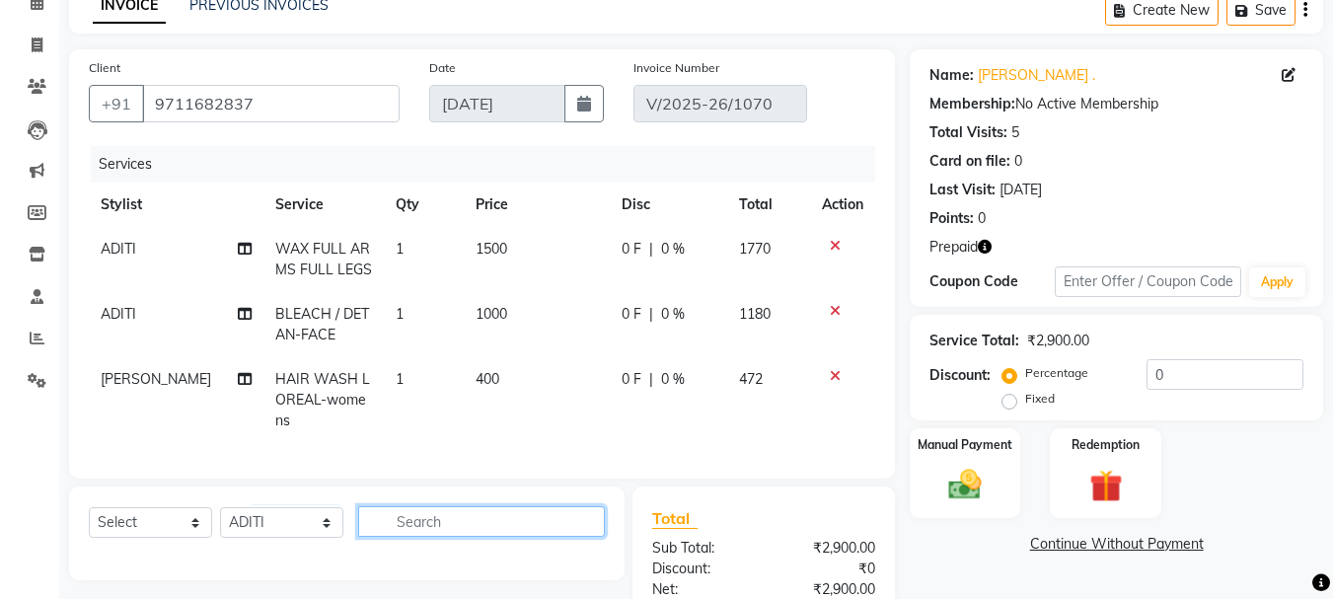
click at [486, 537] on input "text" at bounding box center [481, 521] width 247 height 31
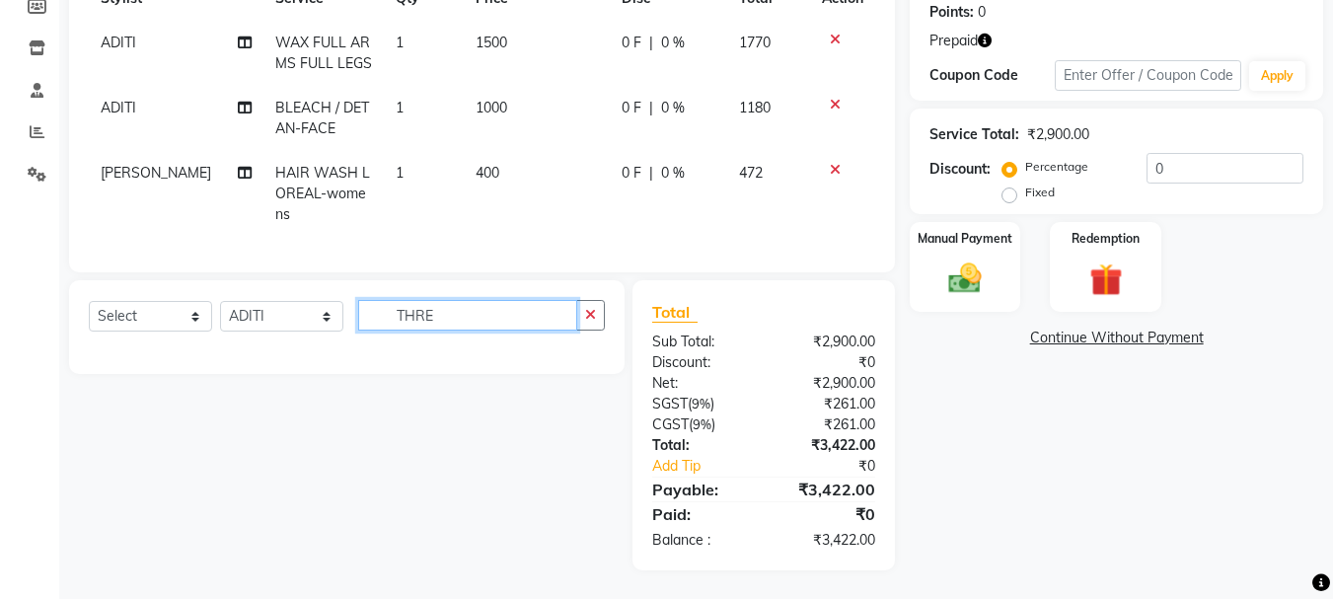
scroll to position [321, 0]
type input "T"
type input "UPPERLIPS"
drag, startPoint x: 511, startPoint y: 386, endPoint x: 518, endPoint y: 359, distance: 27.5
click at [515, 369] on div "Select Service Product Membership Package Voucher Prepaid Gift Card Select Styl…" at bounding box center [339, 424] width 570 height 290
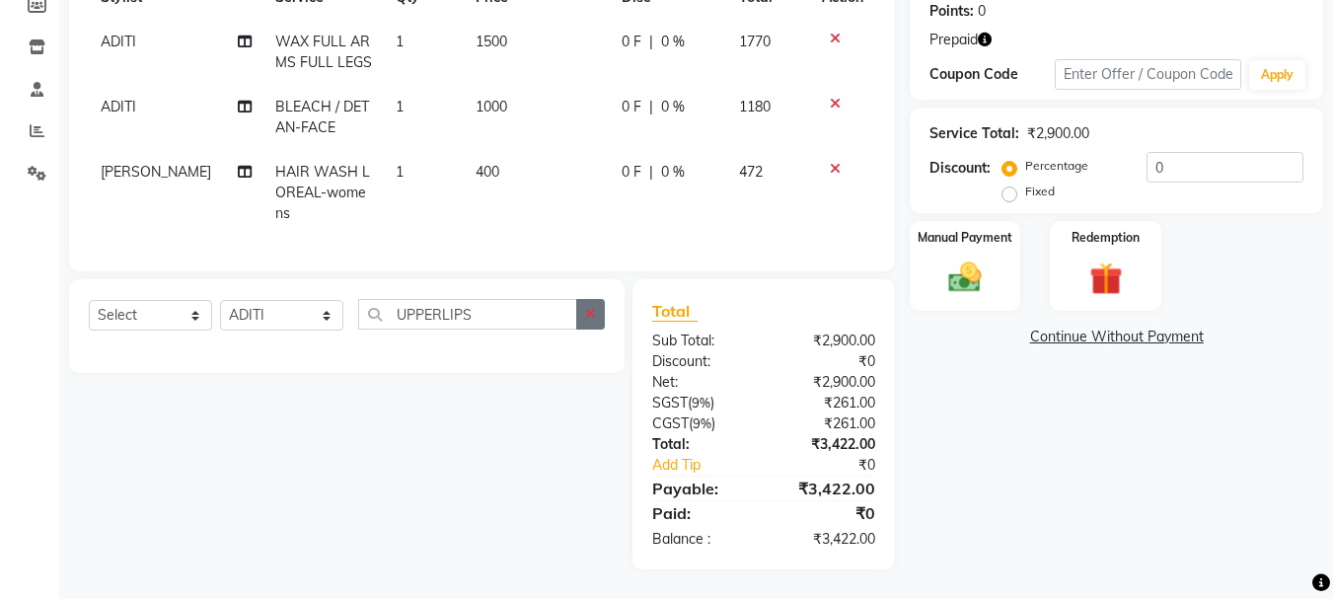
click at [594, 315] on icon "button" at bounding box center [590, 314] width 11 height 14
click at [535, 314] on input "text" at bounding box center [481, 314] width 247 height 31
click at [197, 314] on select "Select Service Product Membership Package Voucher Prepaid Gift Card" at bounding box center [150, 315] width 123 height 31
select select "service"
click at [89, 300] on select "Select Service Product Membership Package Voucher Prepaid Gift Card" at bounding box center [150, 315] width 123 height 31
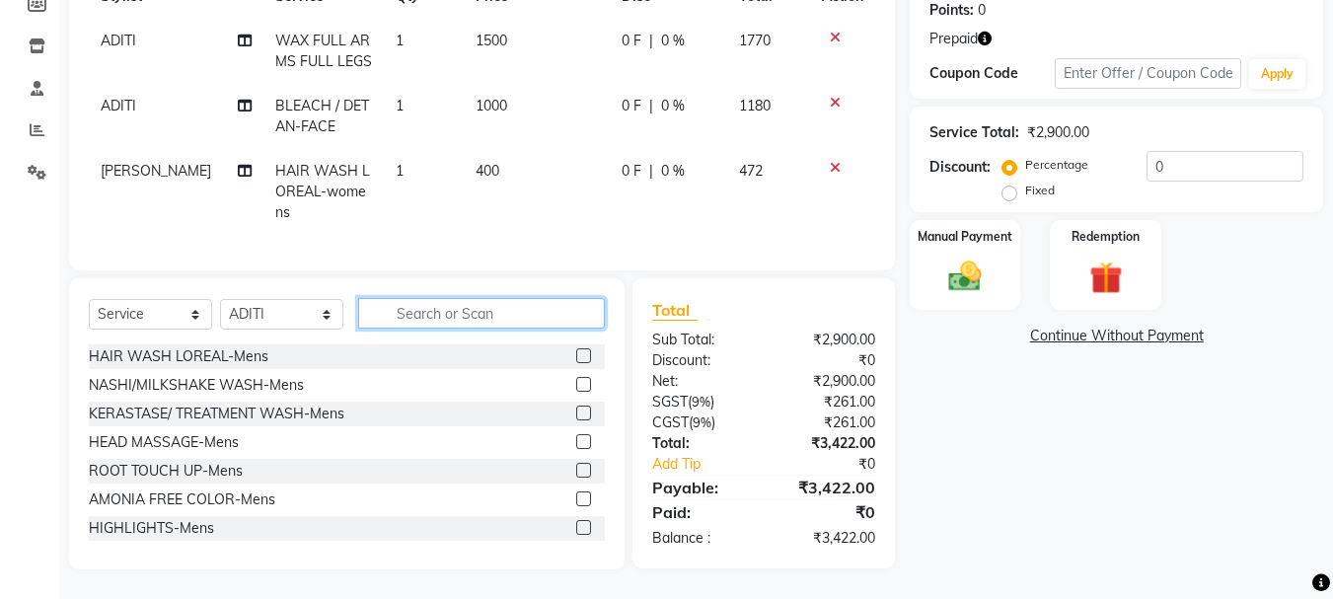
click at [479, 321] on input "text" at bounding box center [481, 313] width 247 height 31
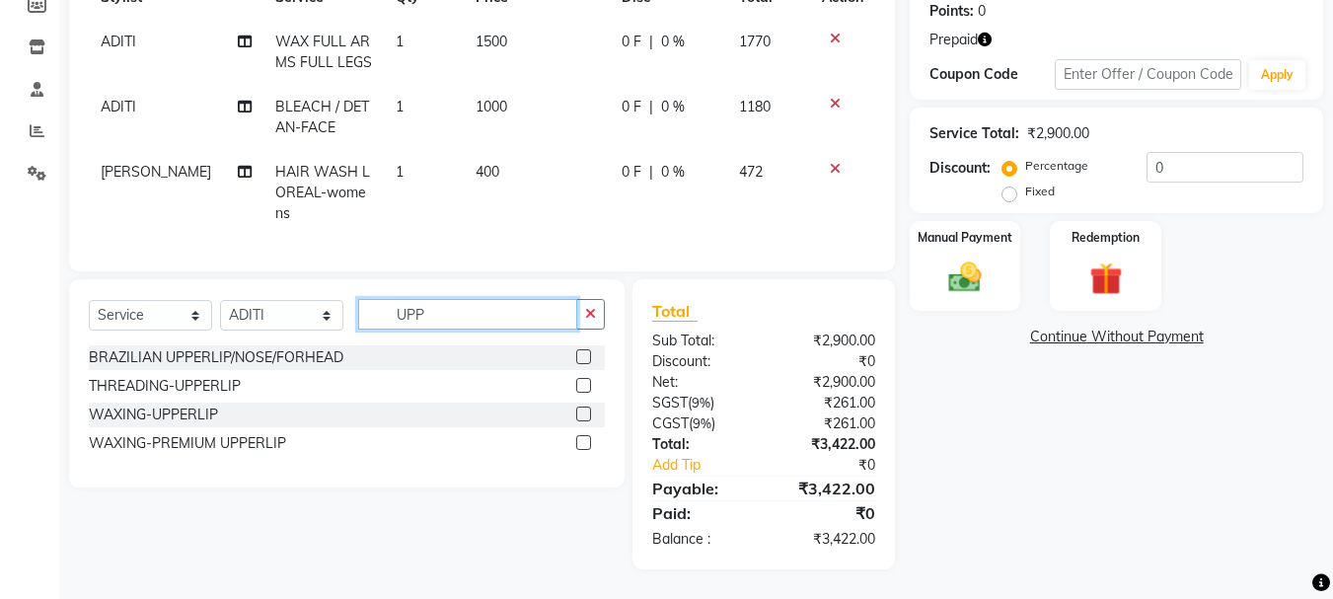
type input "UPP"
click at [580, 390] on label at bounding box center [583, 385] width 15 height 15
click at [580, 390] on input "checkbox" at bounding box center [582, 386] width 13 height 13
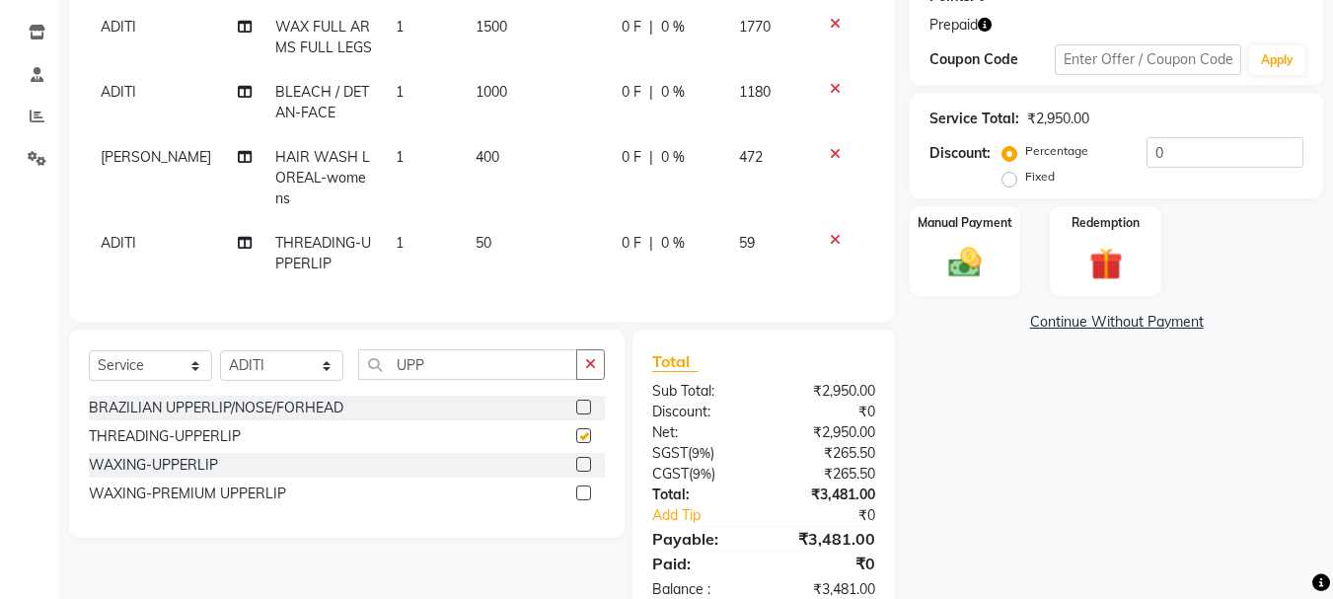
checkbox input "false"
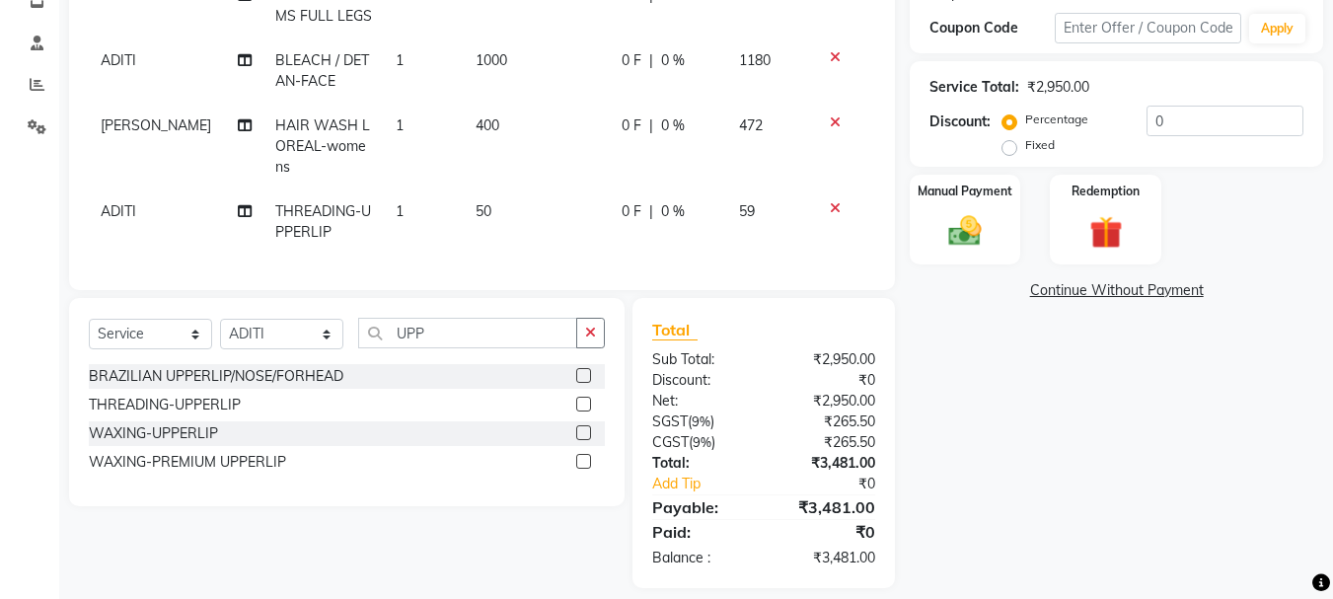
scroll to position [386, 0]
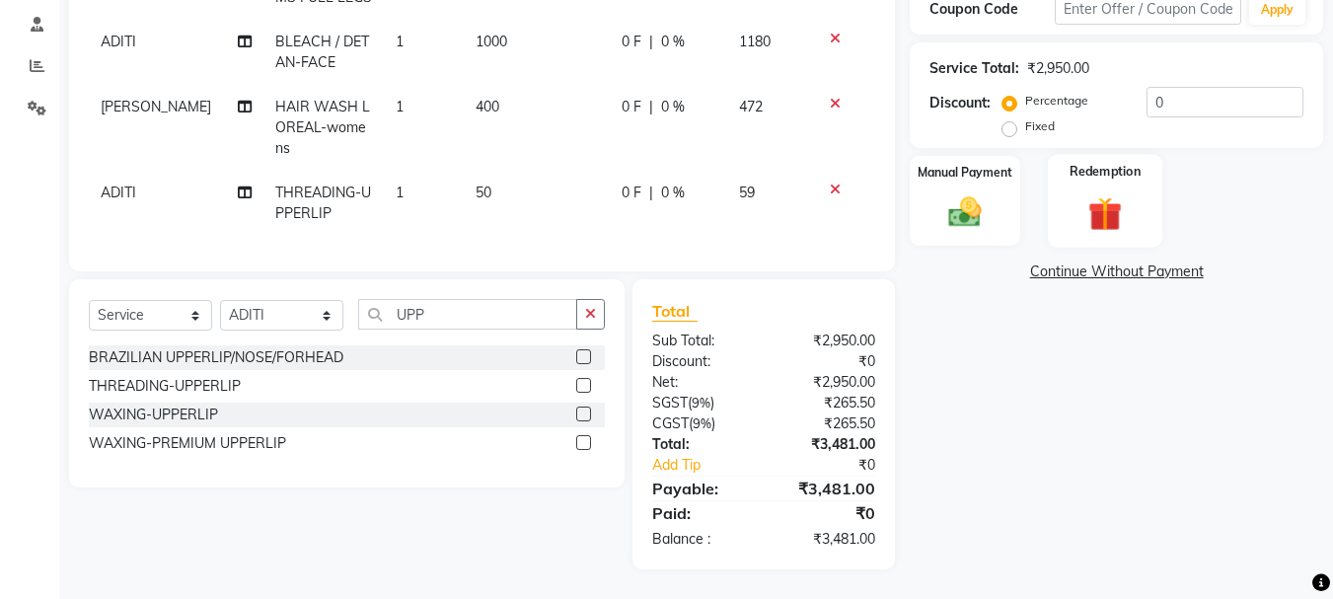
click at [1102, 192] on img at bounding box center [1104, 213] width 55 height 42
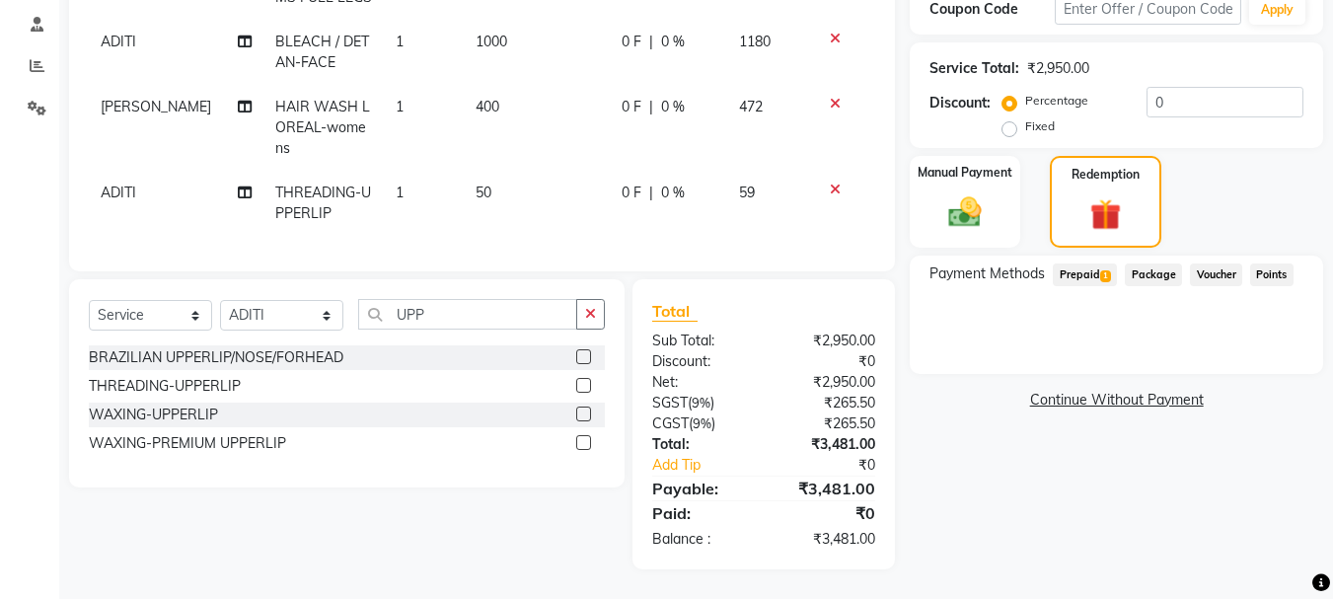
click at [1090, 263] on span "Prepaid 1" at bounding box center [1085, 274] width 64 height 23
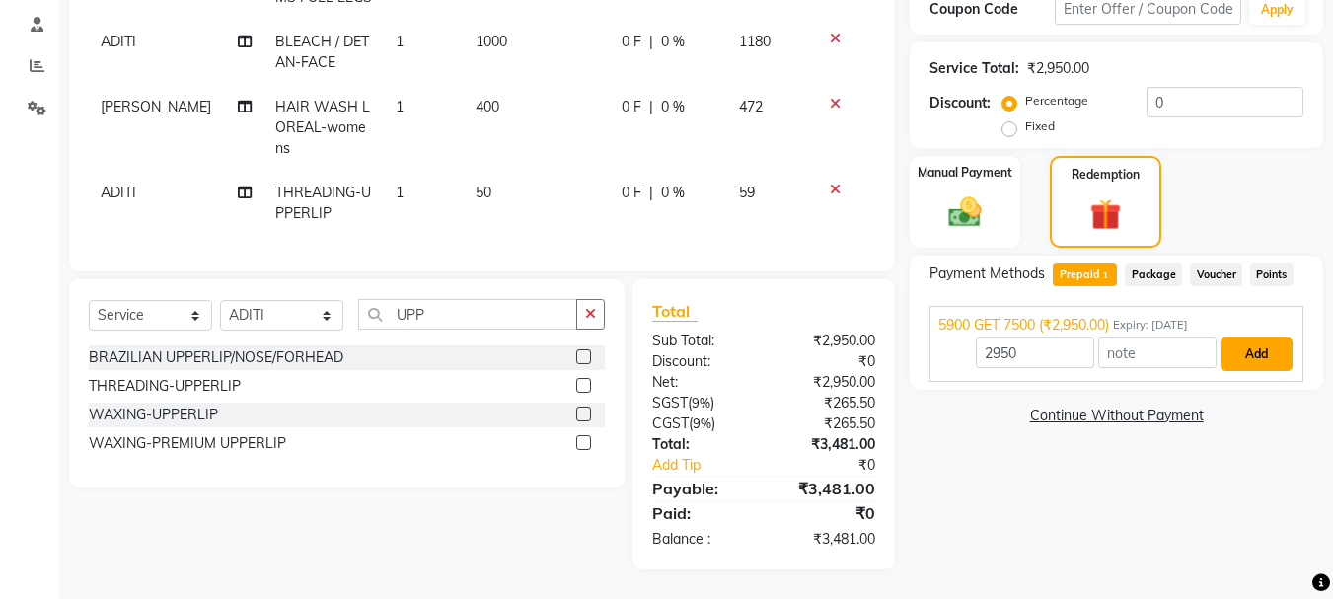
click at [1259, 337] on button "Add" at bounding box center [1256, 354] width 72 height 34
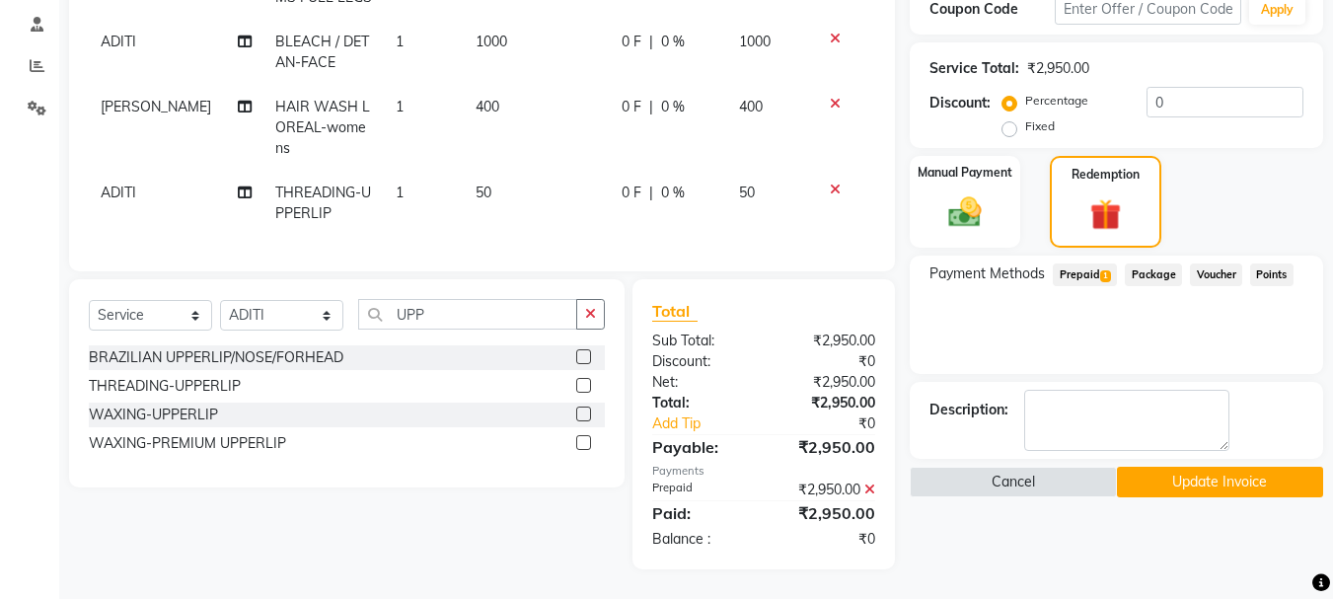
click at [1229, 467] on button "Update Invoice" at bounding box center [1220, 482] width 206 height 31
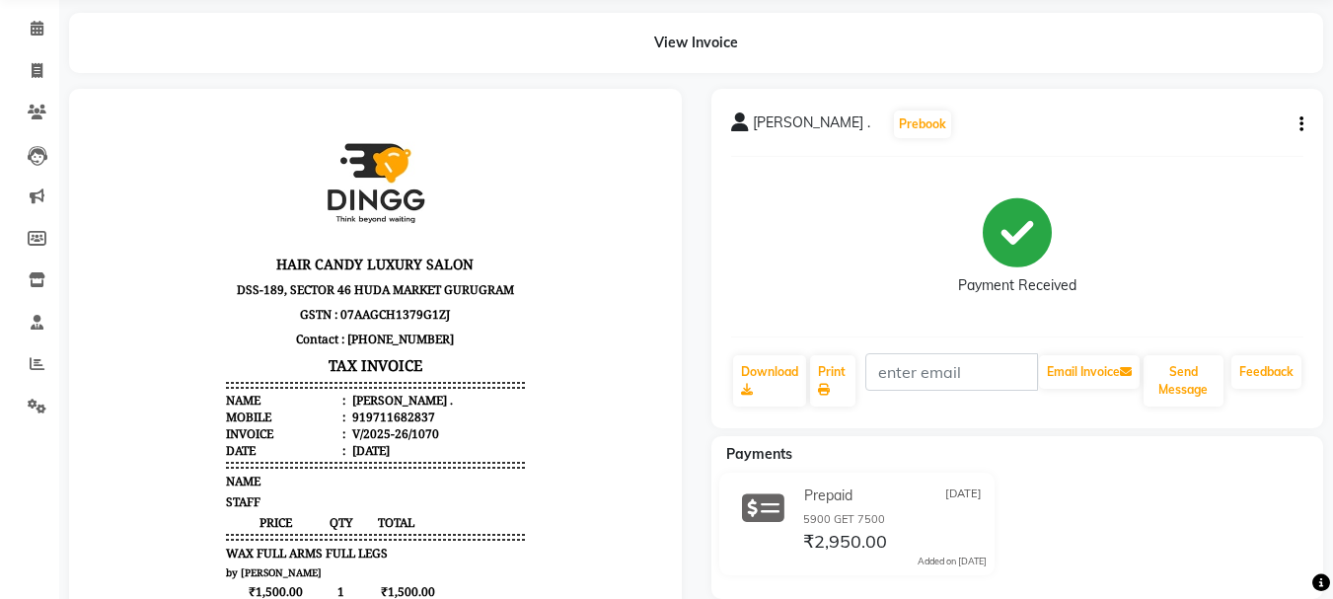
scroll to position [20, 0]
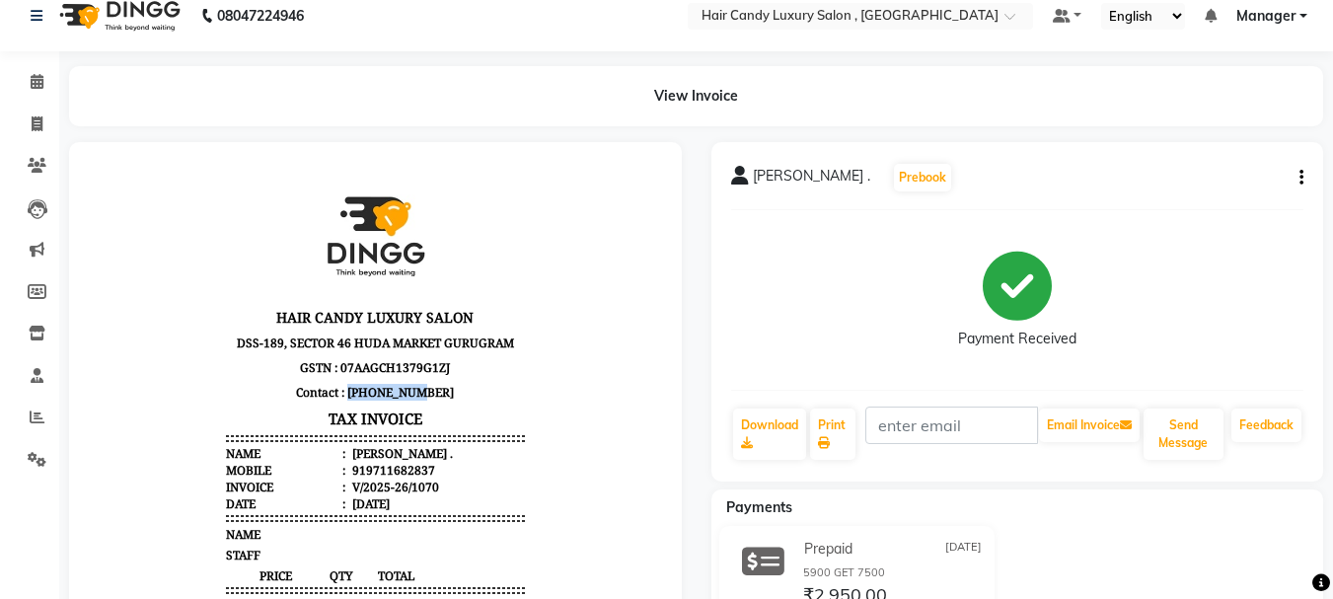
drag, startPoint x: 356, startPoint y: 391, endPoint x: 435, endPoint y: 382, distance: 79.4
click at [435, 382] on p "Contact : [PHONE_NUMBER]" at bounding box center [375, 392] width 298 height 25
copy p "9999412031"
click at [43, 122] on span at bounding box center [37, 124] width 35 height 23
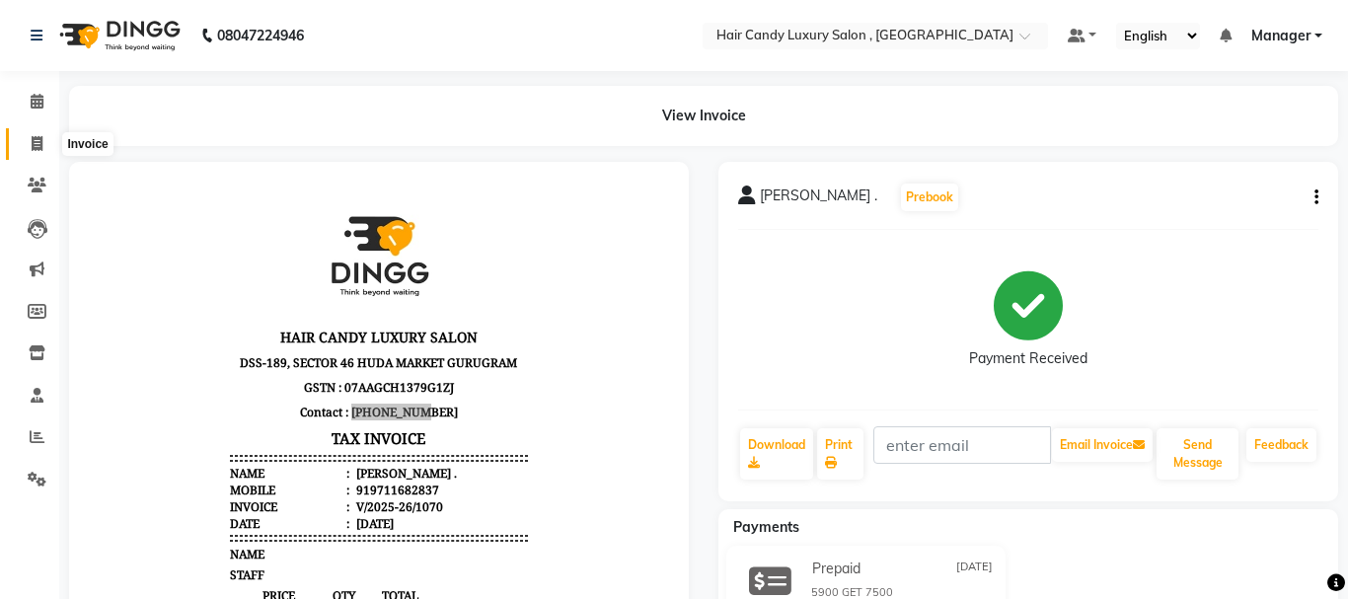
select select "service"
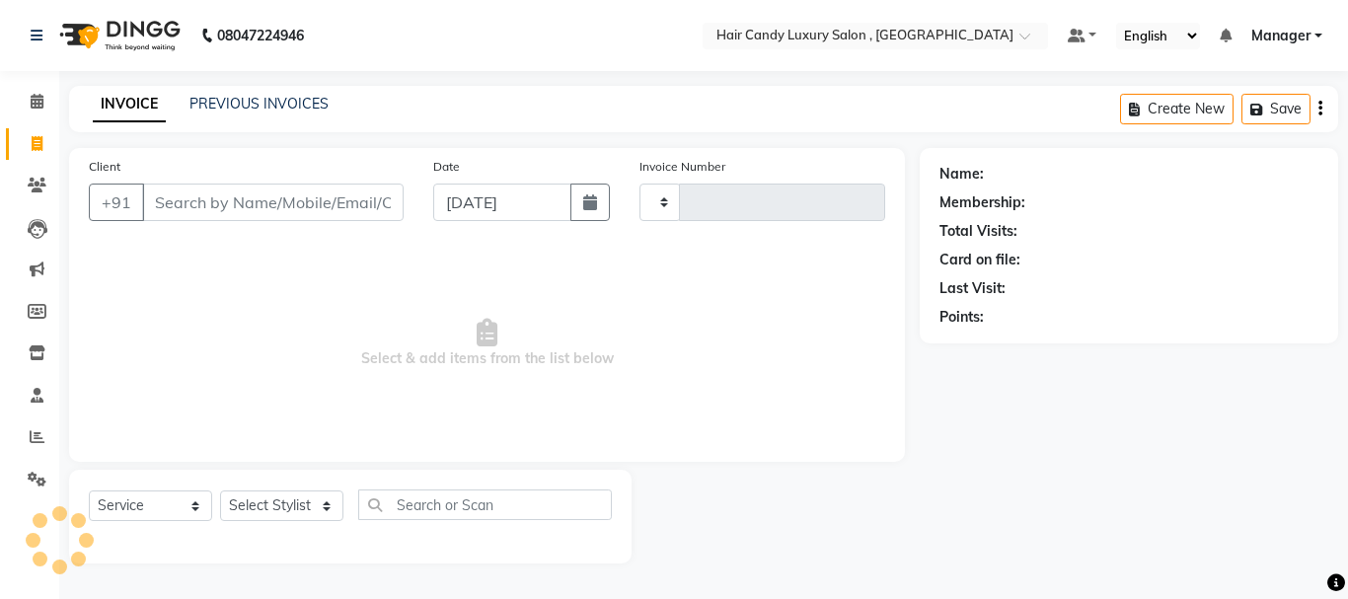
click at [215, 199] on input "Client" at bounding box center [272, 201] width 261 height 37
type input "9999412031"
type input "1071"
select select "8304"
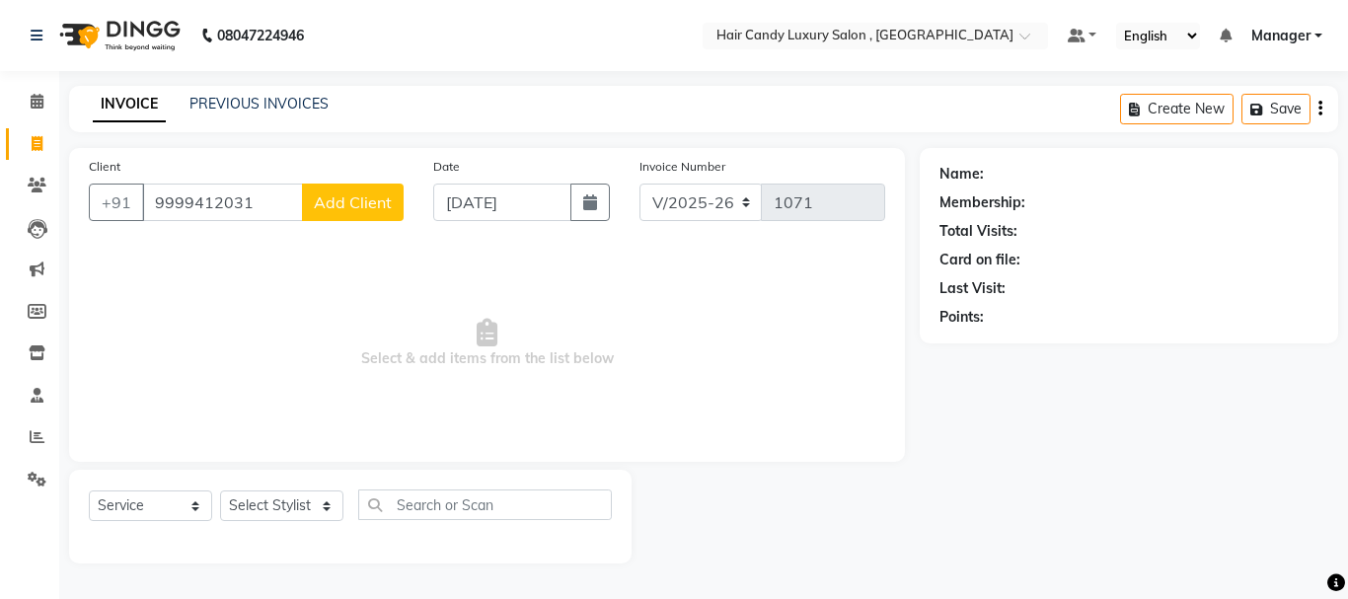
click at [262, 194] on input "9999412031" at bounding box center [222, 201] width 161 height 37
type input "9"
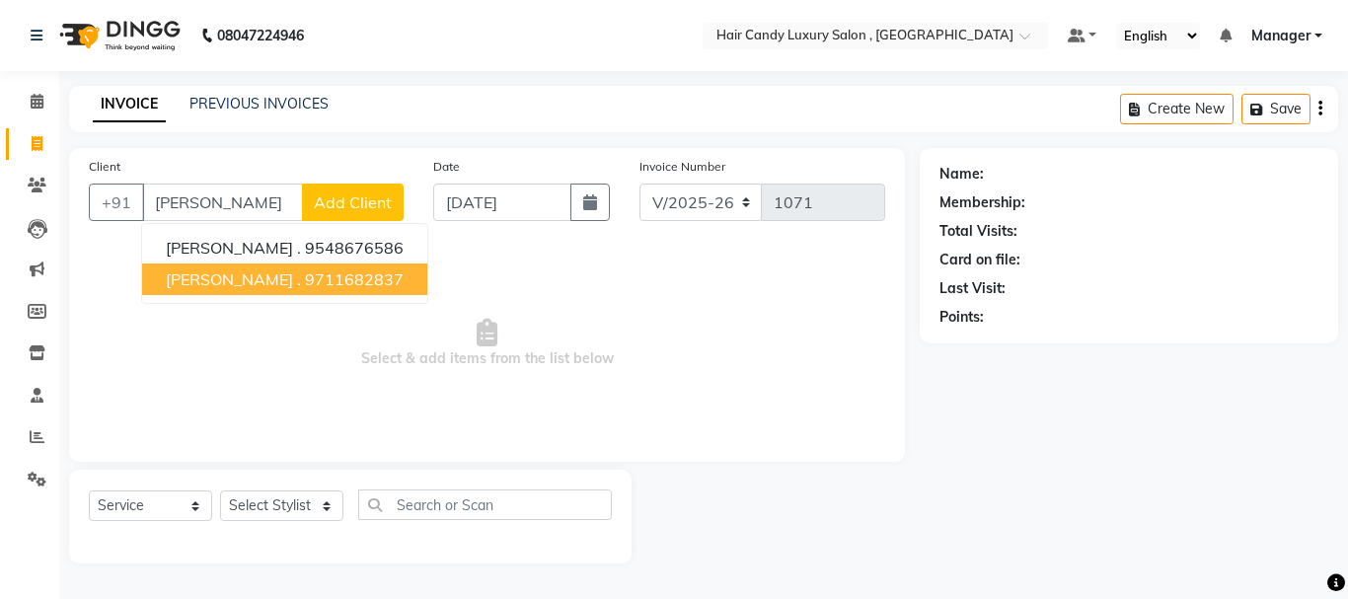
click at [309, 275] on ngb-highlight "9711682837" at bounding box center [354, 279] width 99 height 20
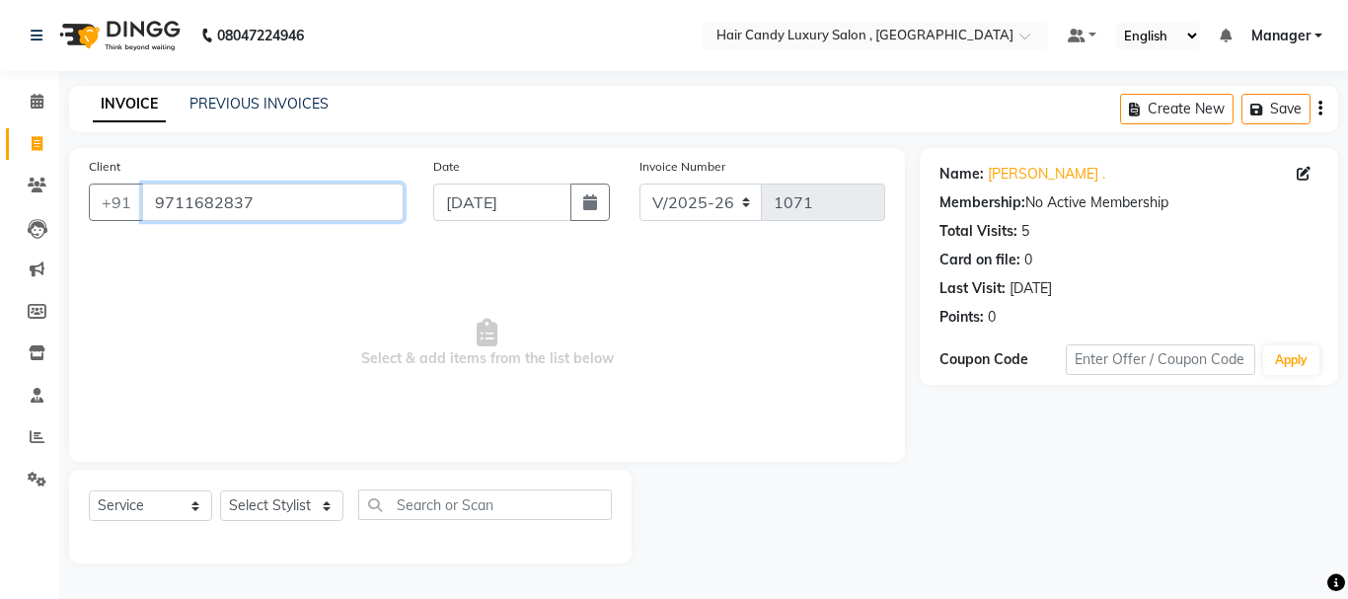
click at [268, 202] on input "9711682837" at bounding box center [272, 201] width 261 height 37
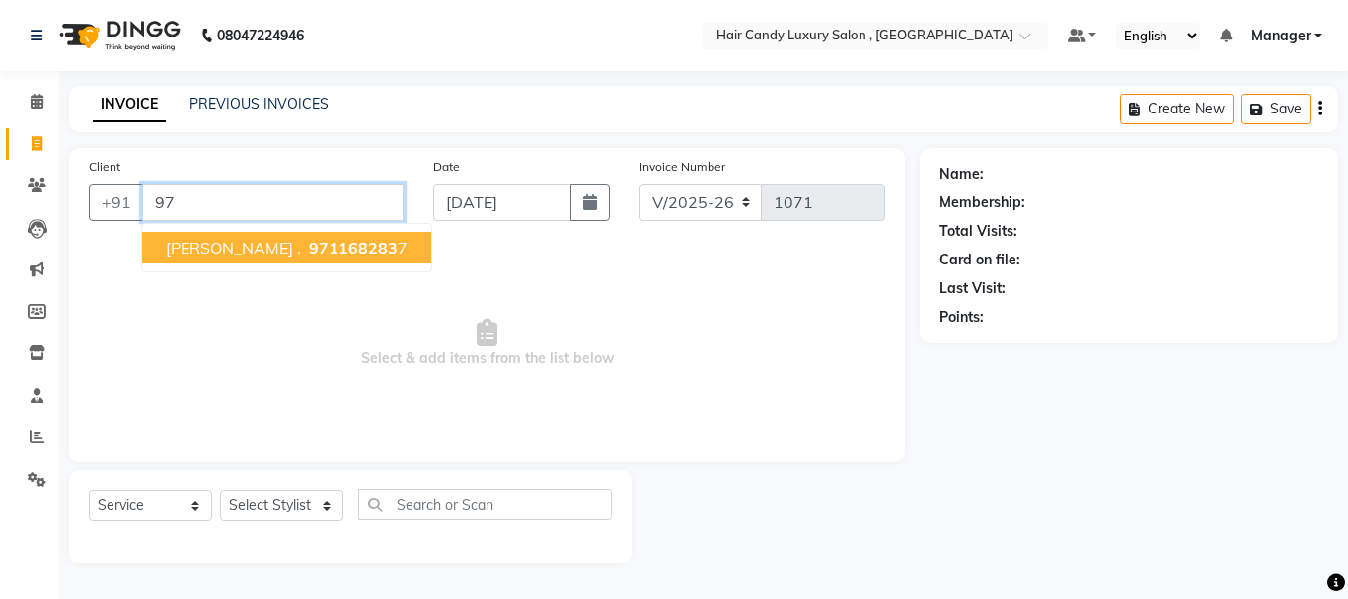
type input "9"
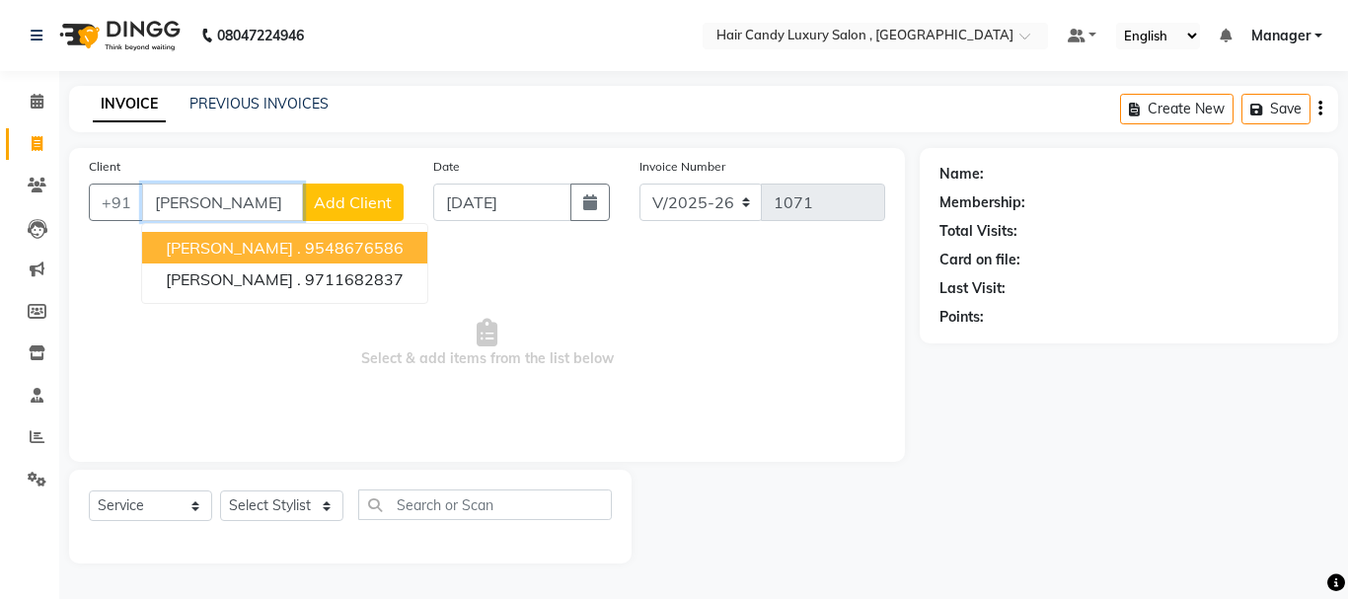
click at [305, 253] on ngb-highlight "9548676586" at bounding box center [354, 248] width 99 height 20
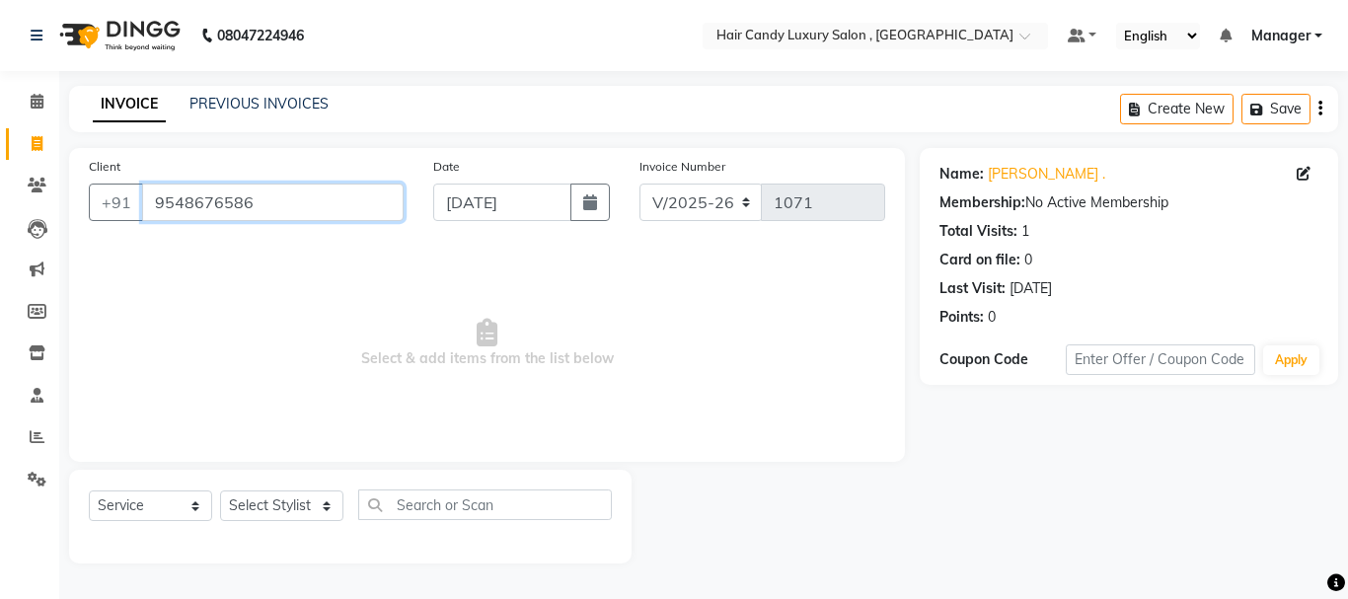
click at [259, 197] on input "9548676586" at bounding box center [272, 201] width 261 height 37
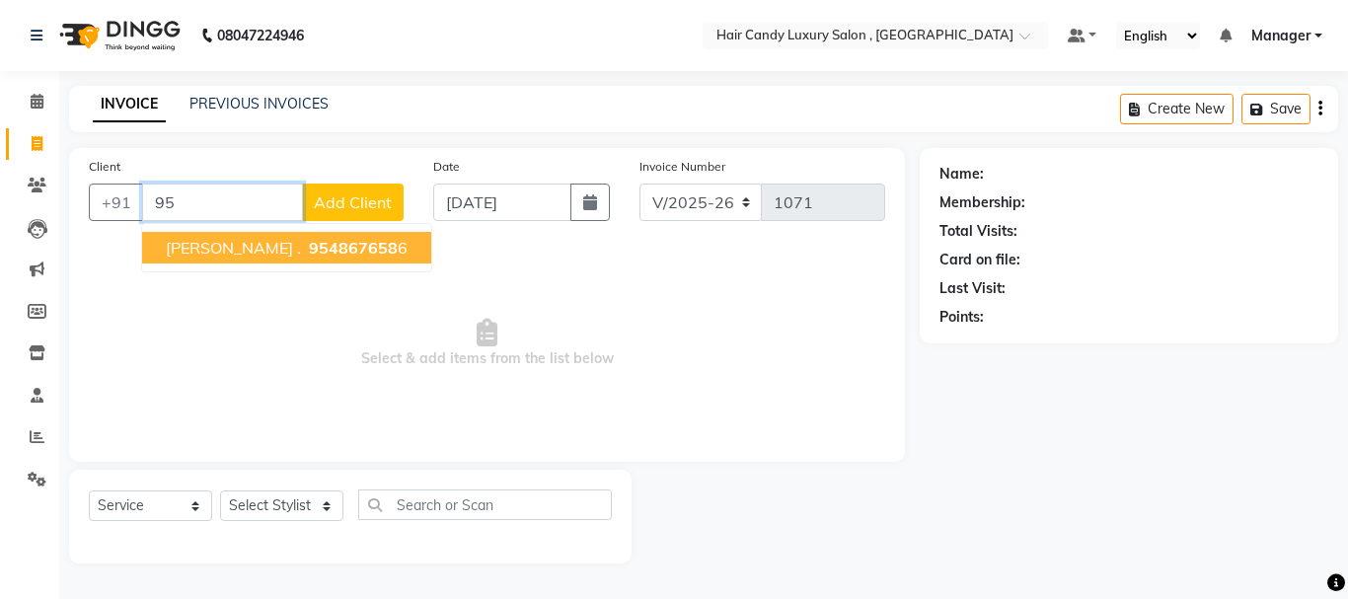
type input "9"
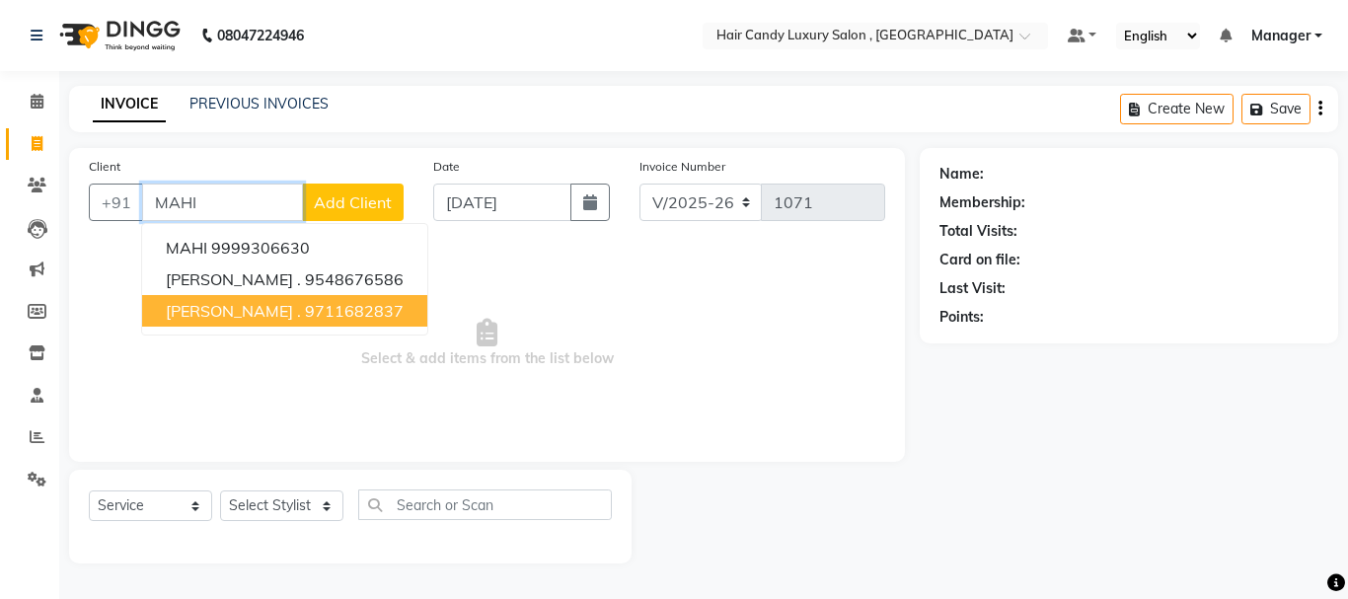
click at [305, 307] on ngb-highlight "9711682837" at bounding box center [354, 311] width 99 height 20
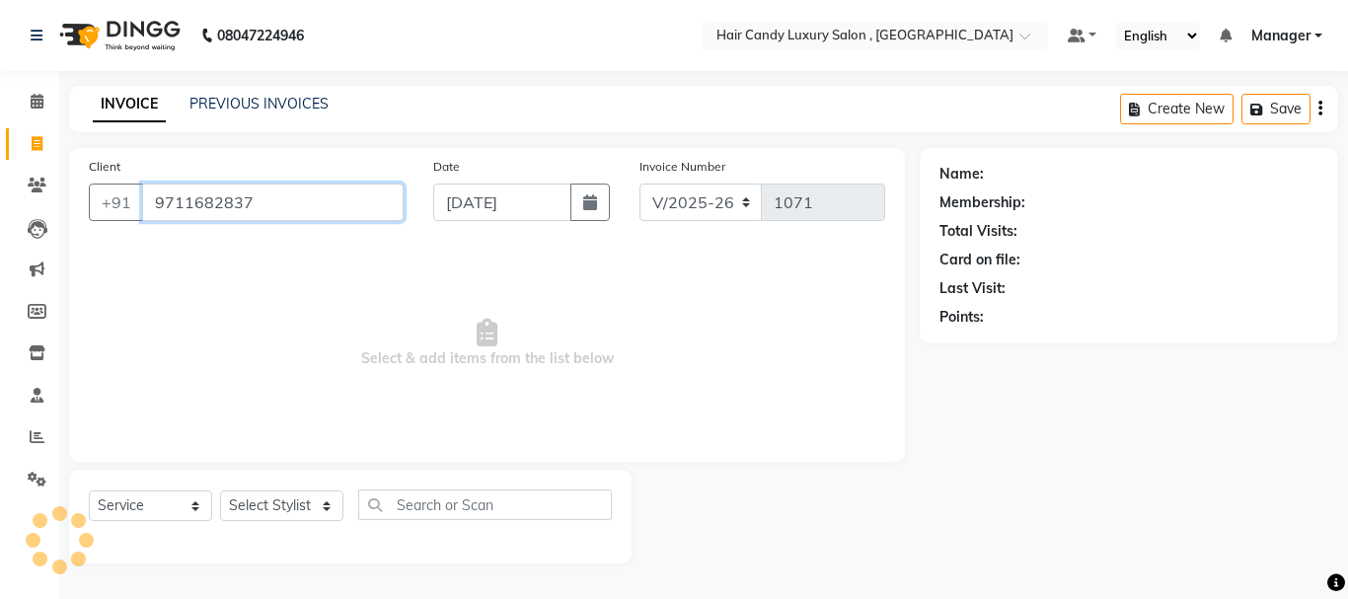
type input "9711682837"
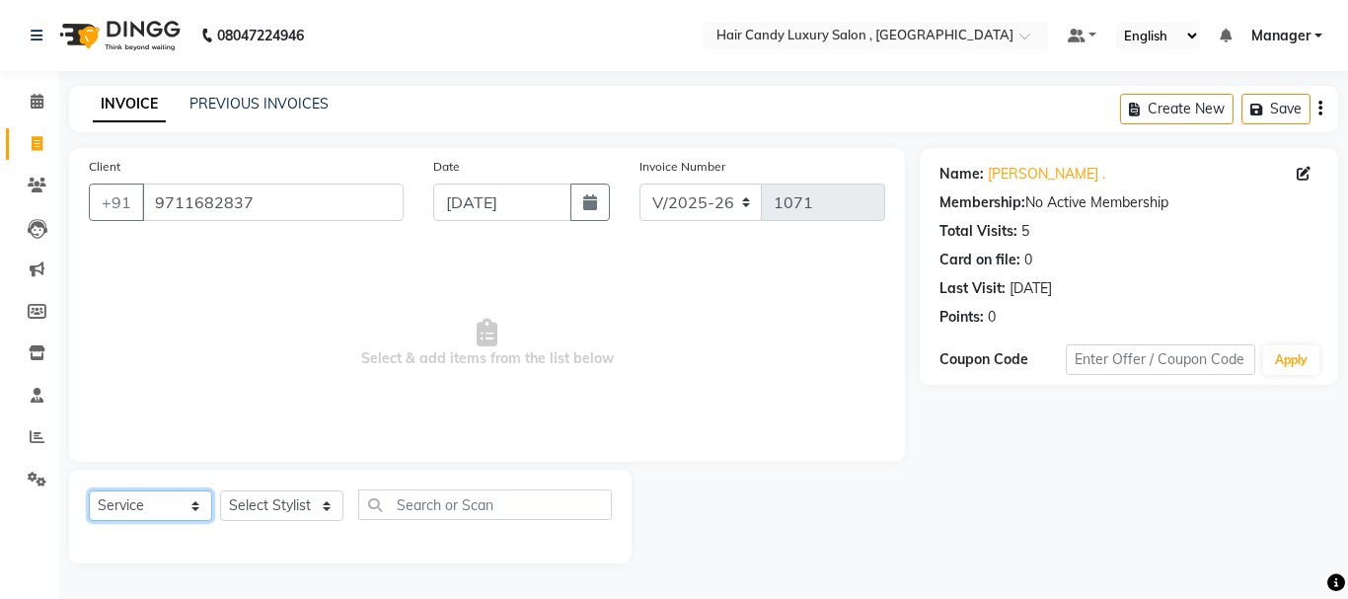
click at [137, 505] on select "Select Service Product Membership Package Voucher Prepaid Gift Card" at bounding box center [150, 505] width 123 height 31
click at [89, 490] on select "Select Service Product Membership Package Voucher Prepaid Gift Card" at bounding box center [150, 505] width 123 height 31
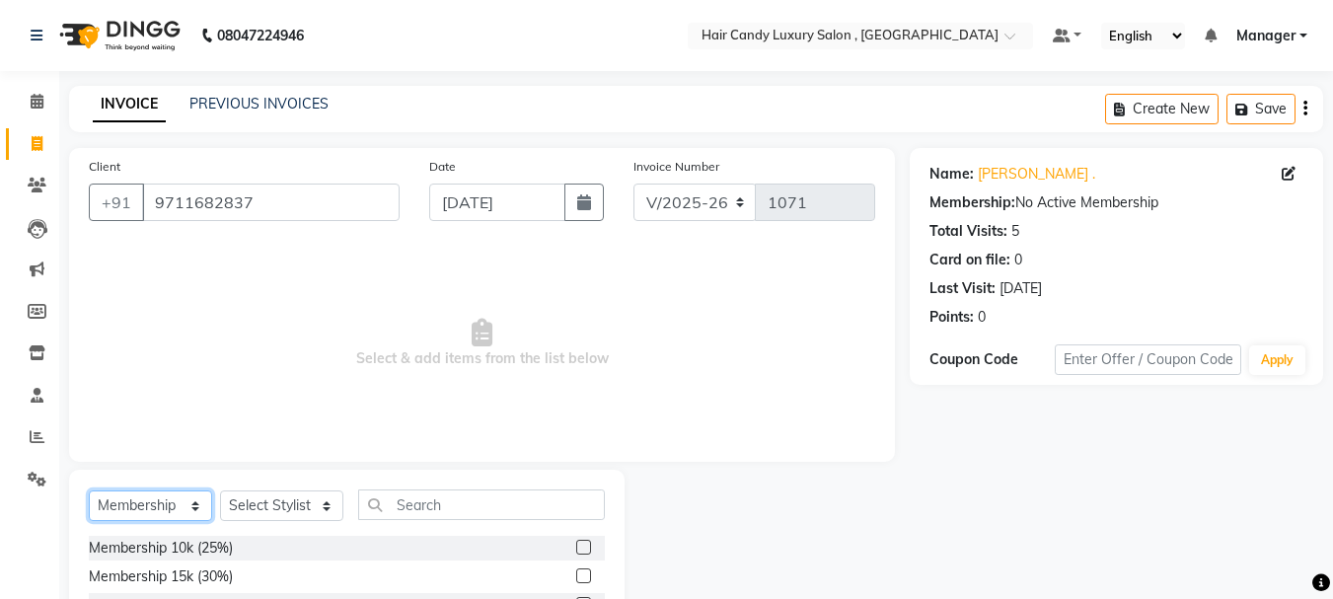
scroll to position [99, 0]
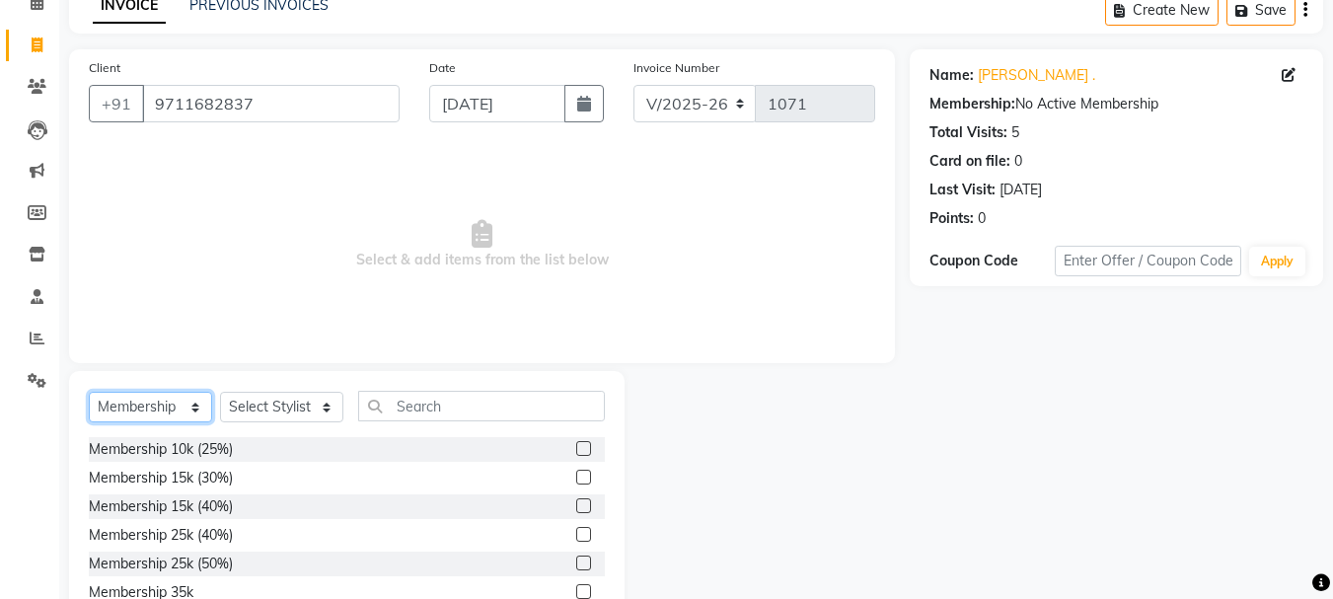
click at [181, 402] on select "Select Service Product Membership Package Voucher Prepaid Gift Card" at bounding box center [150, 407] width 123 height 31
select select "P"
click at [89, 392] on select "Select Service Product Membership Package Voucher Prepaid Gift Card" at bounding box center [150, 407] width 123 height 31
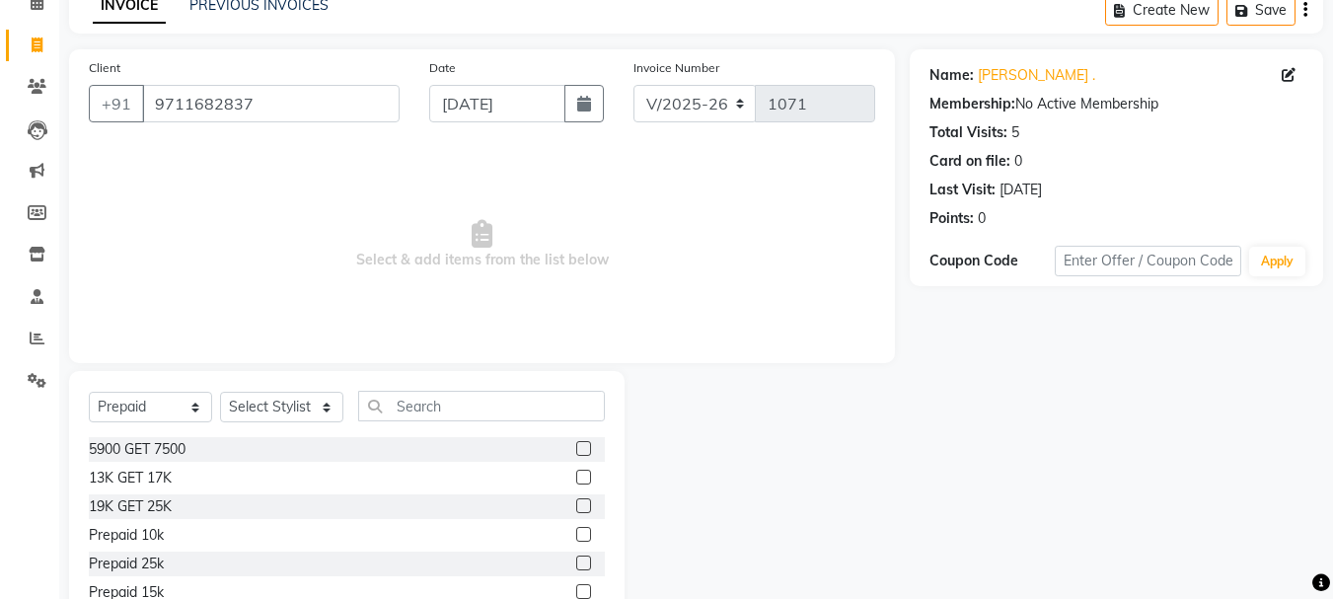
click at [576, 477] on label at bounding box center [583, 477] width 15 height 15
click at [576, 477] on input "checkbox" at bounding box center [582, 478] width 13 height 13
checkbox input "false"
click at [439, 413] on input "text" at bounding box center [481, 406] width 247 height 31
click at [327, 414] on select "Select Stylist [PERSON_NAME] [DEMOGRAPHIC_DATA] Manager Manager [PERSON_NAME] […" at bounding box center [281, 407] width 123 height 31
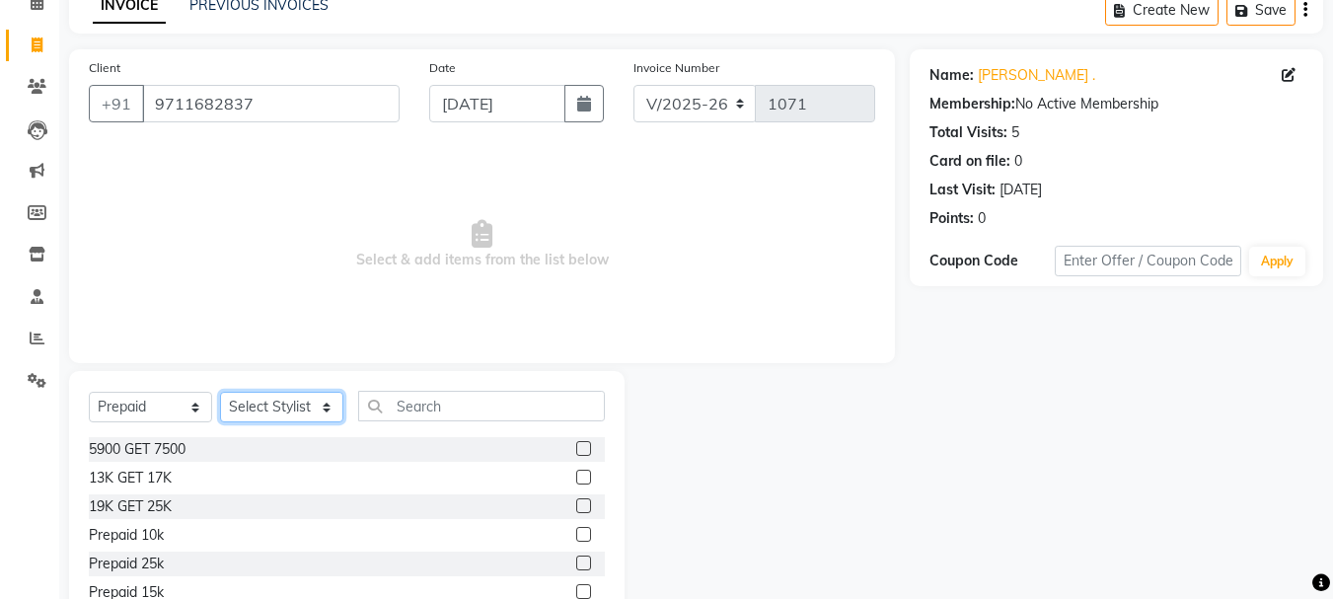
select select "80580"
click at [220, 392] on select "Select Stylist [PERSON_NAME] [DEMOGRAPHIC_DATA] Manager Manager [PERSON_NAME] […" at bounding box center [281, 407] width 123 height 31
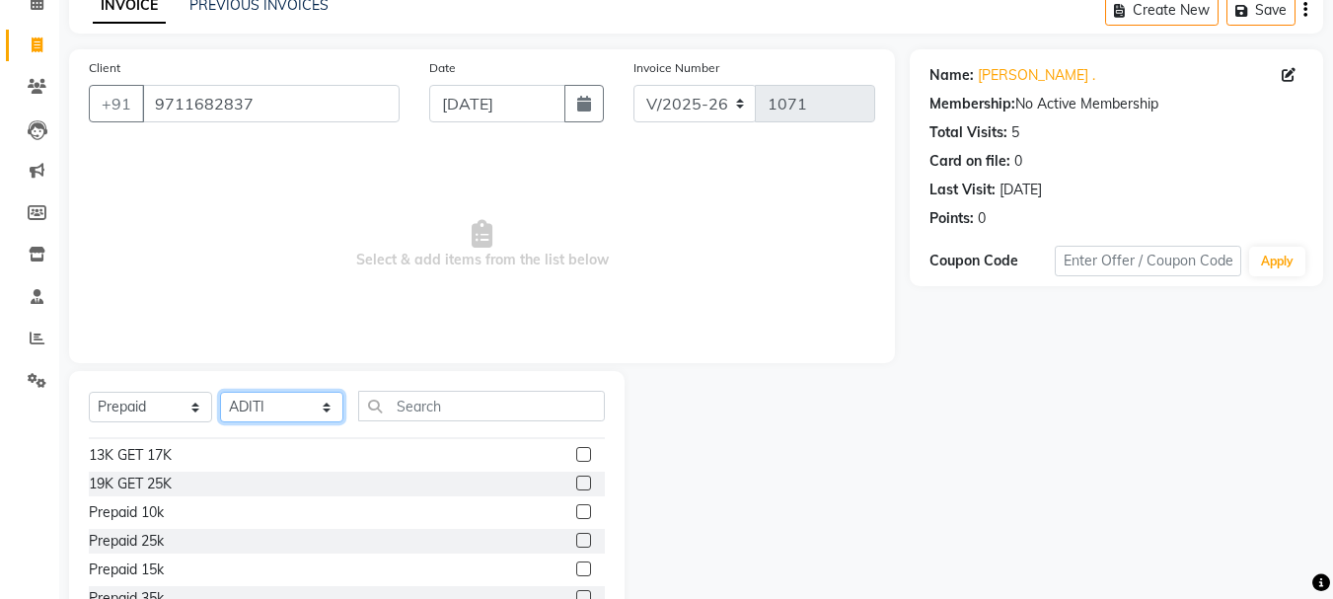
scroll to position [32, 0]
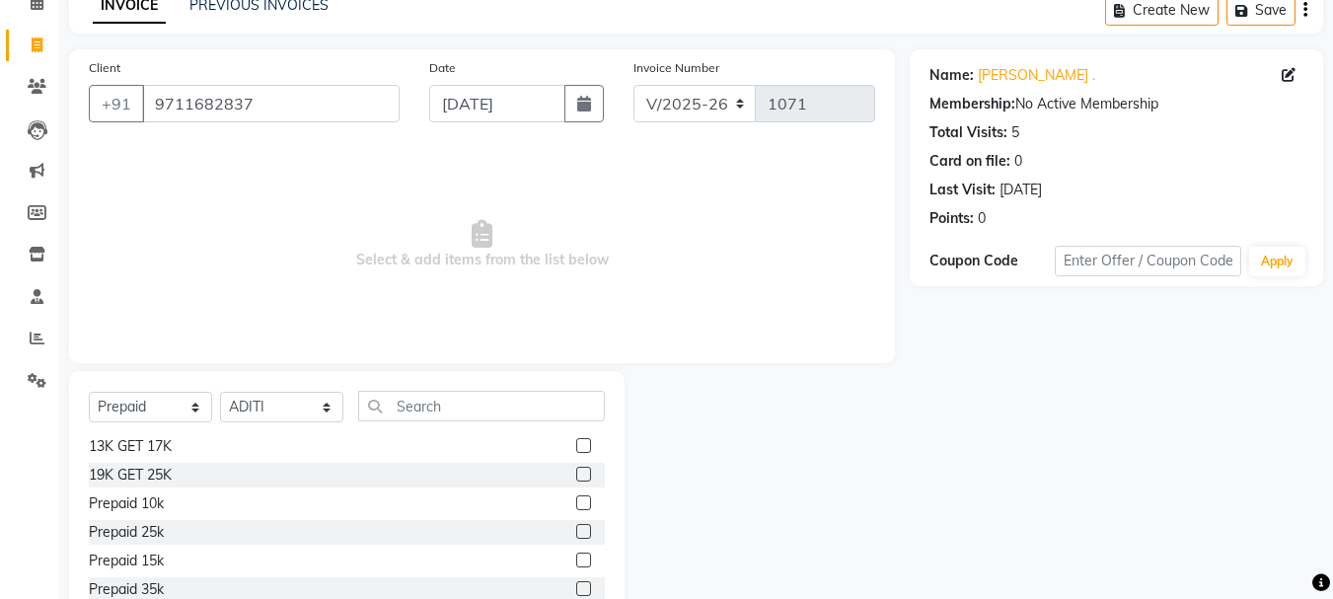
click at [576, 447] on label at bounding box center [583, 445] width 15 height 15
click at [576, 447] on input "checkbox" at bounding box center [582, 446] width 13 height 13
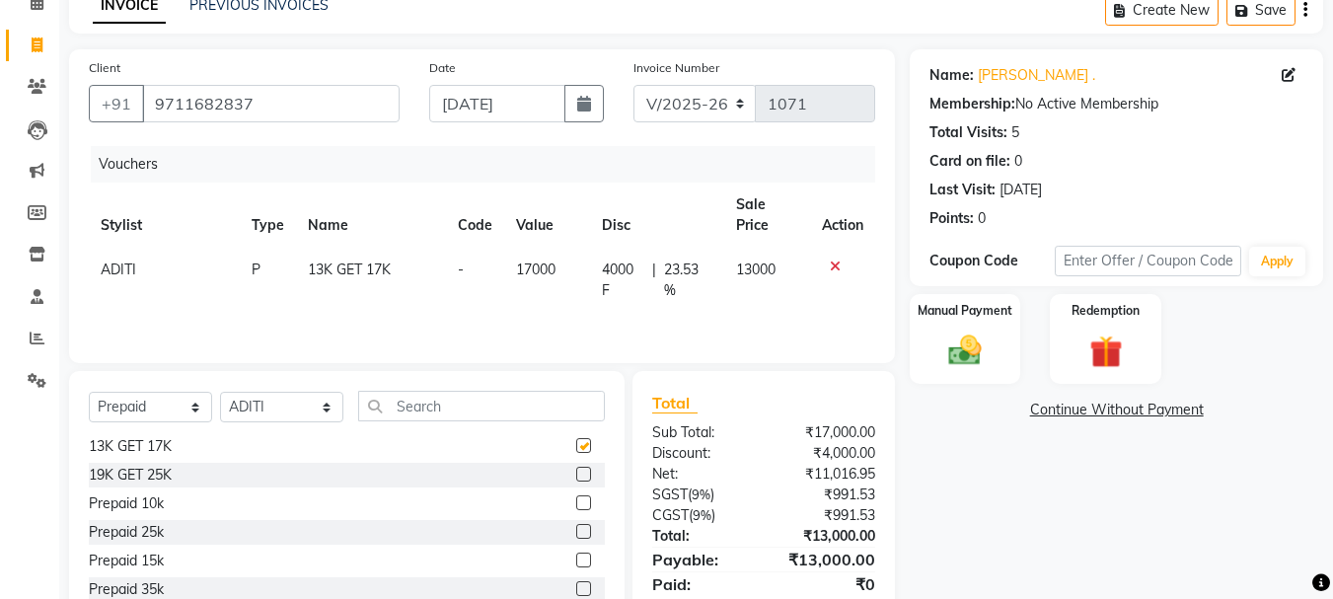
checkbox input "false"
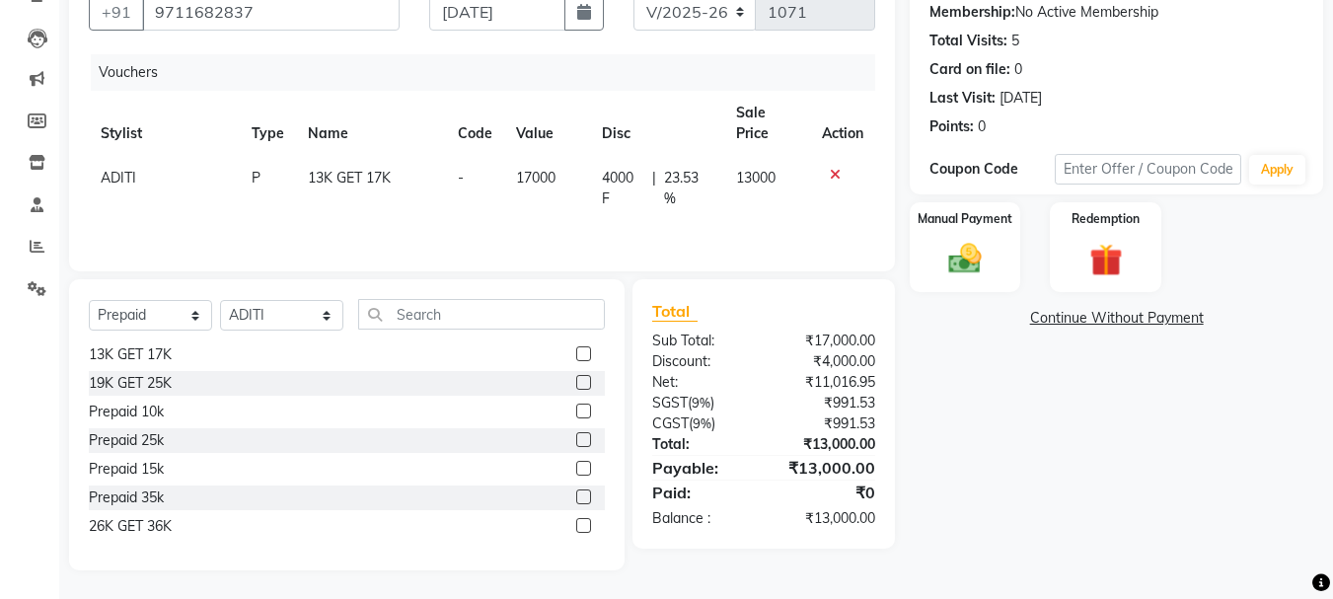
scroll to position [191, 0]
click at [986, 241] on img at bounding box center [964, 258] width 55 height 39
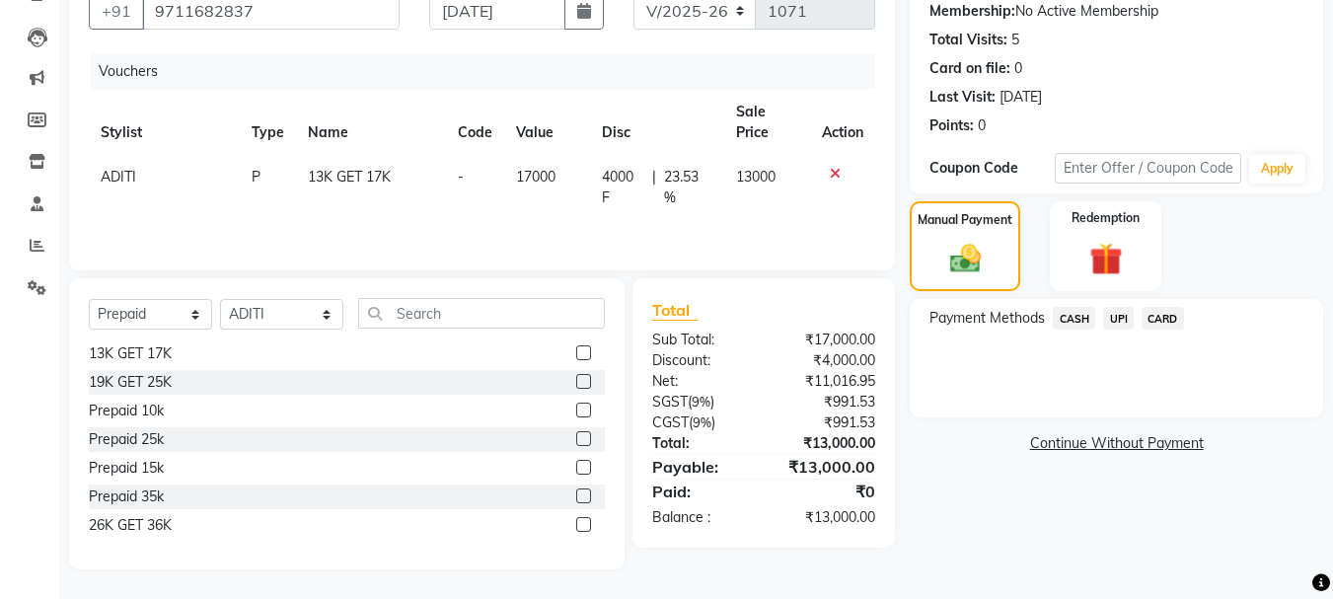
click at [1109, 317] on span "UPI" at bounding box center [1118, 318] width 31 height 23
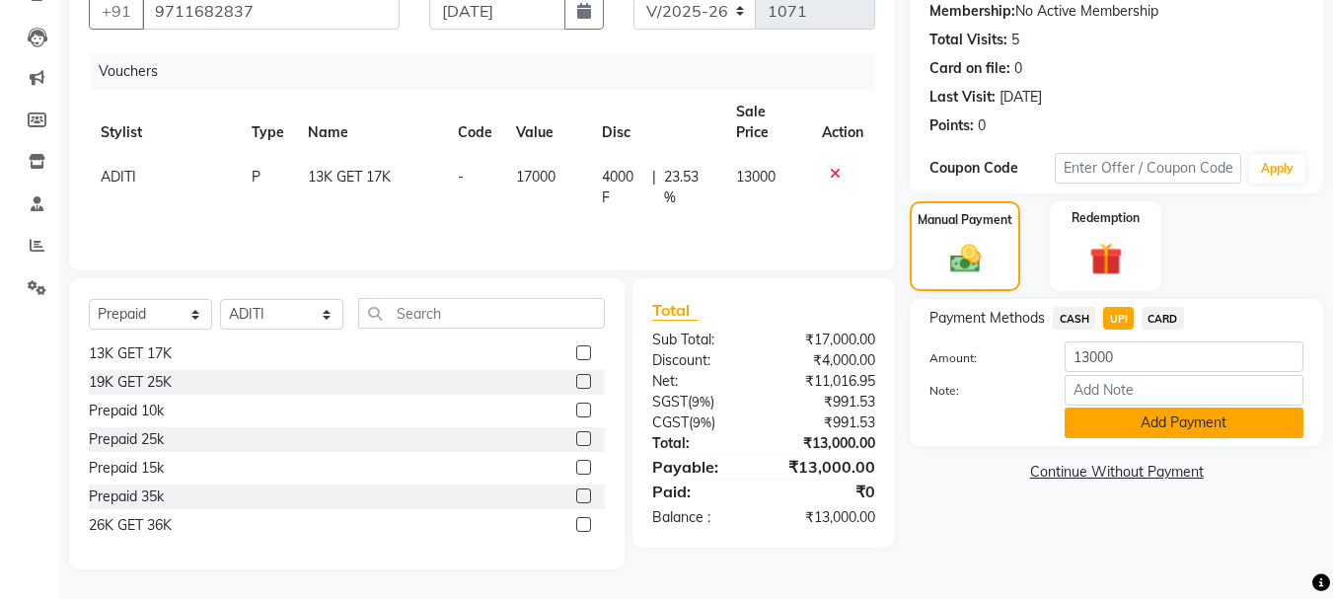
click at [1202, 422] on button "Add Payment" at bounding box center [1183, 422] width 239 height 31
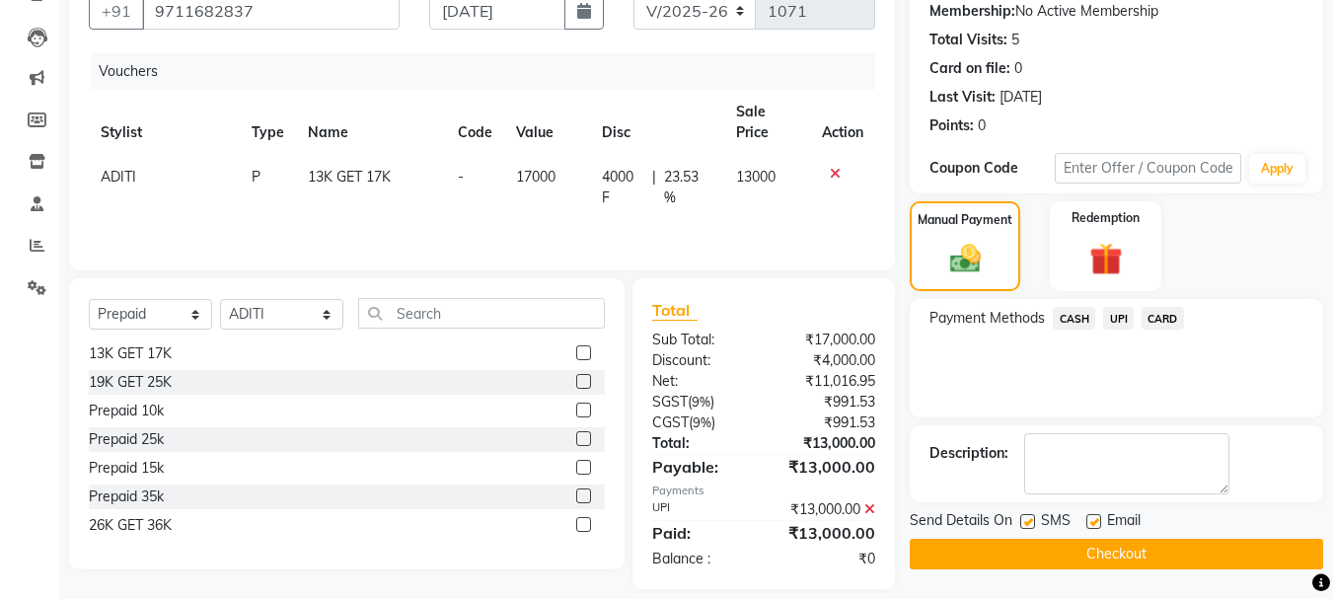
click at [1140, 550] on button "Checkout" at bounding box center [1116, 554] width 413 height 31
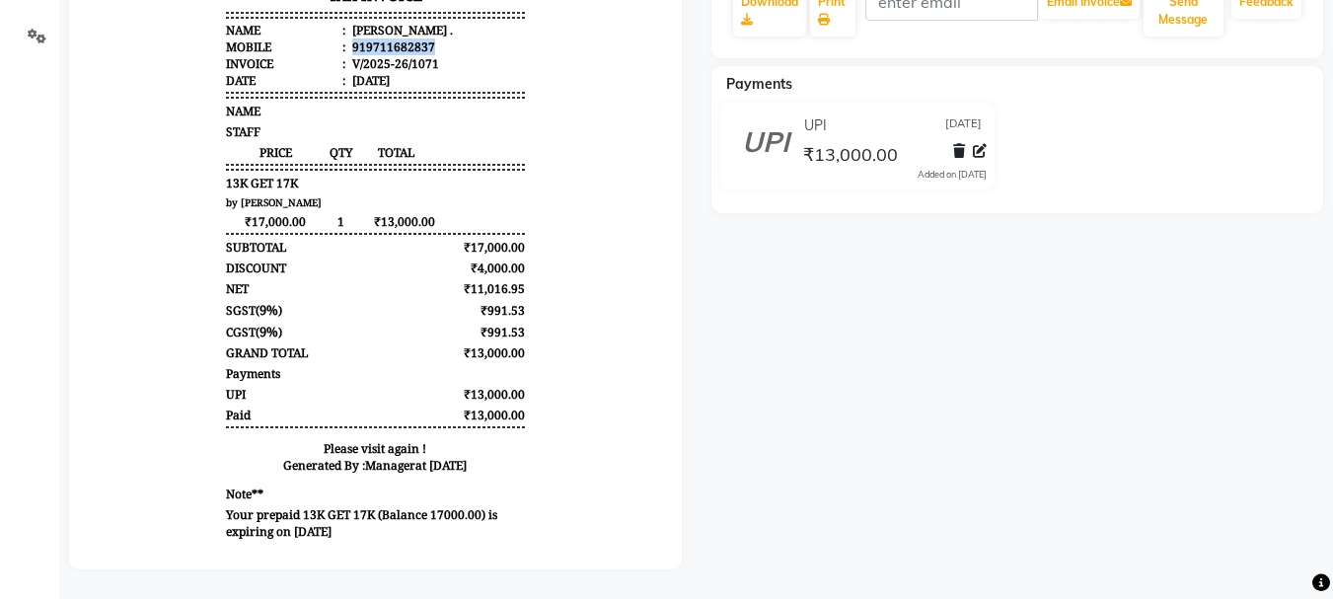
drag, startPoint x: 335, startPoint y: 44, endPoint x: 426, endPoint y: 44, distance: 90.8
click at [426, 44] on li "Mobile : 919711682837" at bounding box center [375, 46] width 298 height 17
copy div "919711682837"
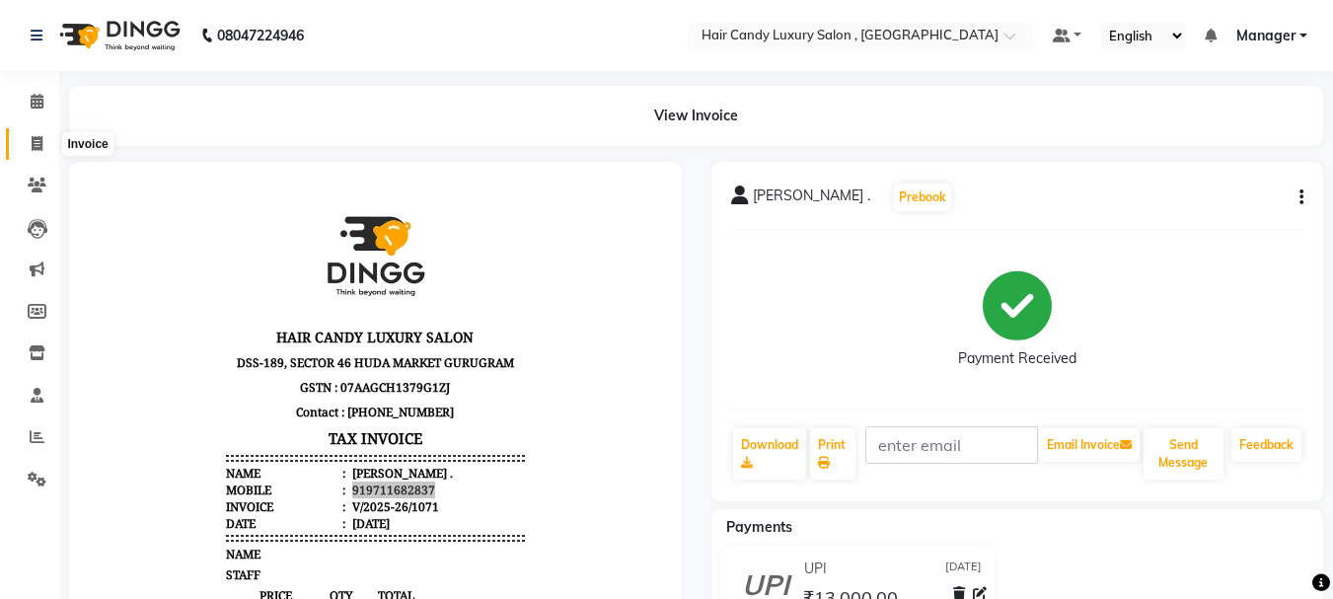
click at [40, 153] on span at bounding box center [37, 144] width 35 height 23
select select "service"
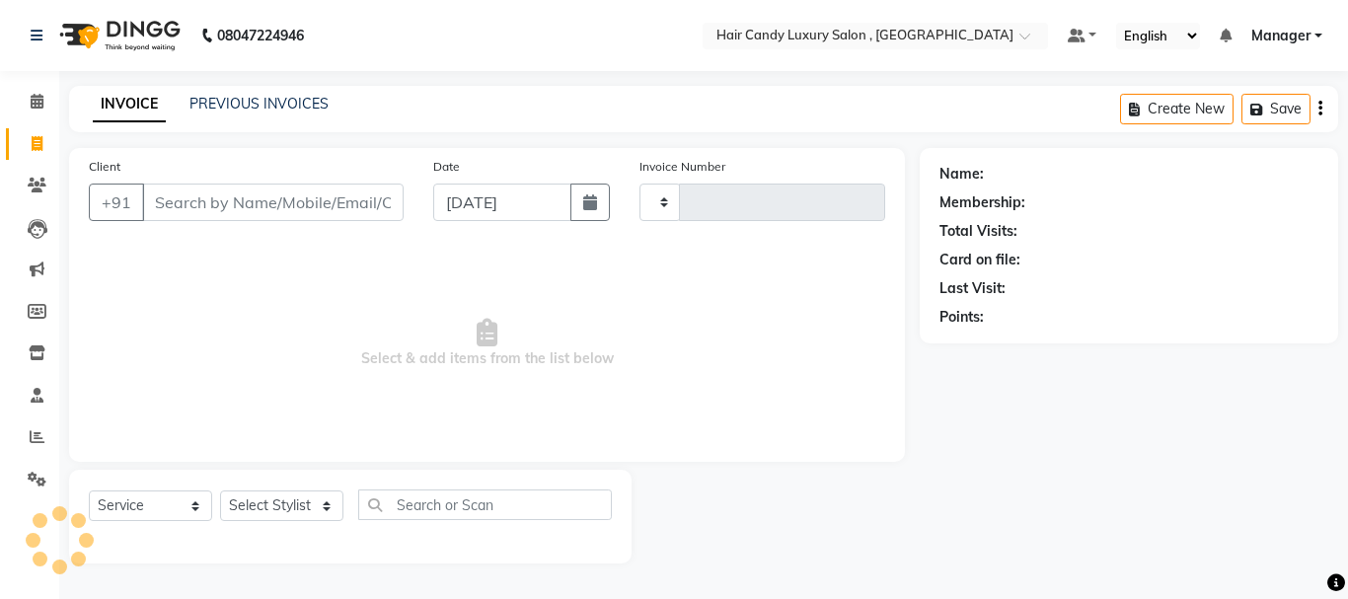
type input "1072"
select select "8304"
click at [207, 196] on input "Client" at bounding box center [272, 201] width 261 height 37
type input "919711682837"
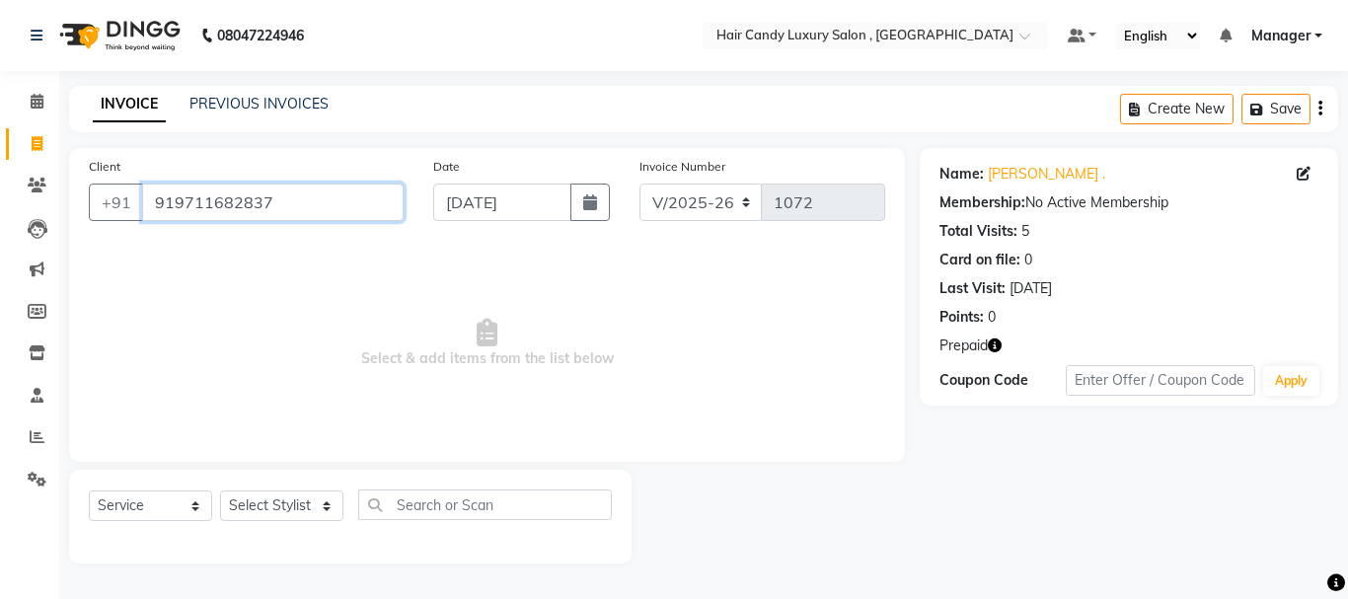
click at [300, 197] on input "919711682837" at bounding box center [272, 201] width 261 height 37
click at [181, 507] on select "Select Service Product Membership Package Voucher Prepaid Gift Card" at bounding box center [150, 505] width 123 height 31
click at [305, 469] on div "Client [PHONE_NUMBER] Date [DATE] Invoice Number V/2025 V/[PHONE_NUMBER] Select…" at bounding box center [486, 355] width 865 height 415
click at [296, 499] on select "Select Stylist [PERSON_NAME] [DEMOGRAPHIC_DATA] Manager Manager [PERSON_NAME] […" at bounding box center [281, 505] width 123 height 31
select select "80578"
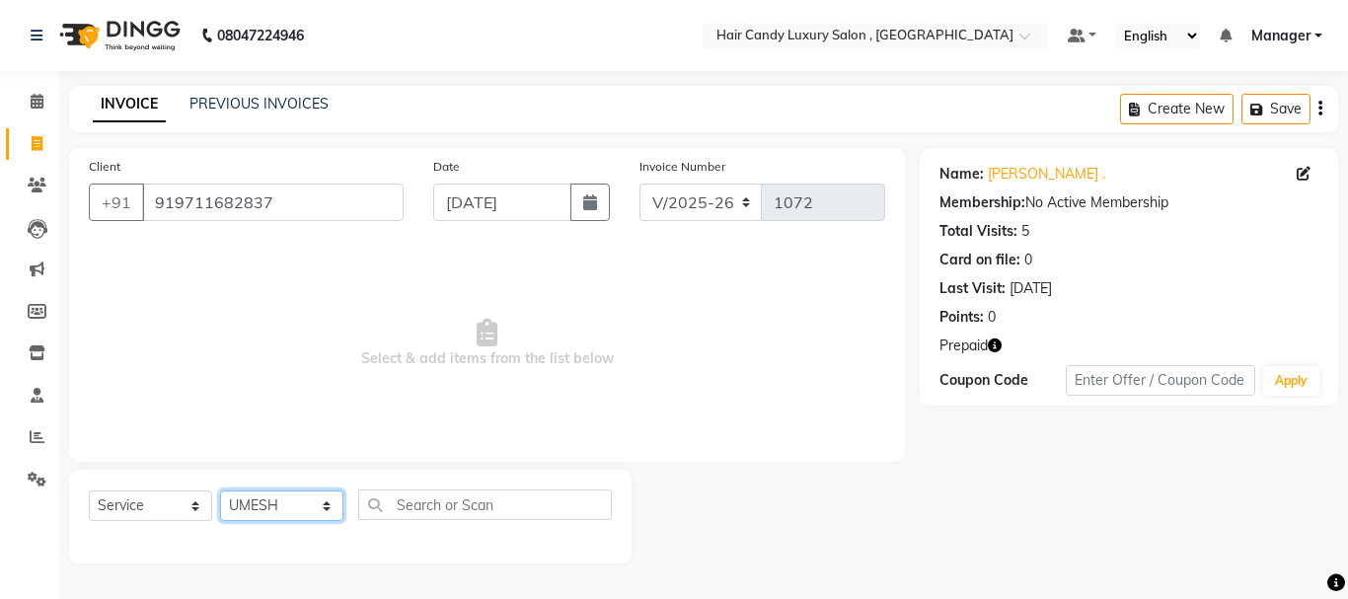
click at [220, 490] on select "Select Stylist [PERSON_NAME] [DEMOGRAPHIC_DATA] Manager Manager [PERSON_NAME] […" at bounding box center [281, 505] width 123 height 31
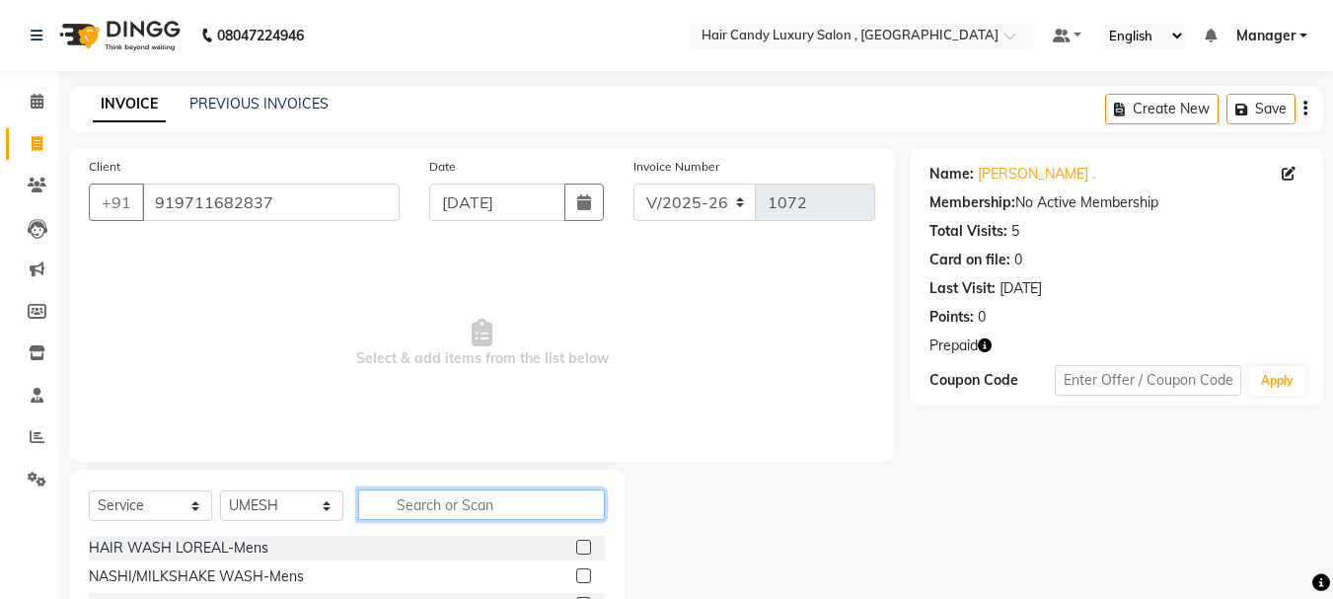
click at [510, 505] on input "text" at bounding box center [481, 504] width 247 height 31
type input "BLOW"
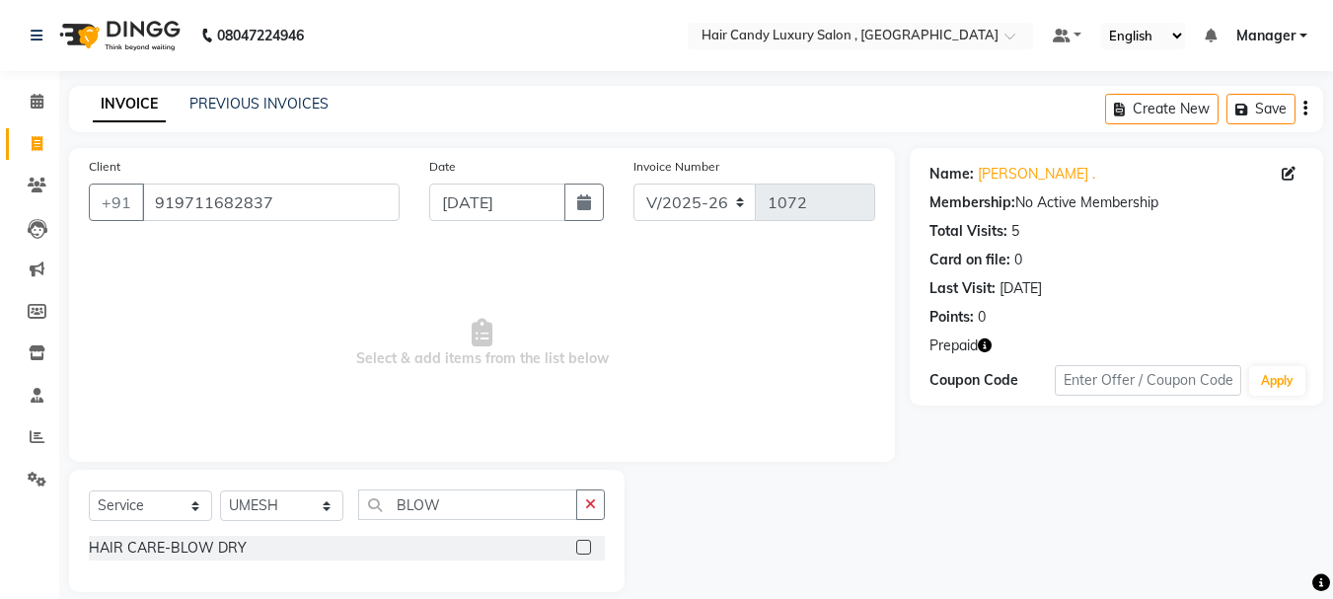
click at [578, 549] on label at bounding box center [583, 547] width 15 height 15
click at [578, 549] on input "checkbox" at bounding box center [582, 548] width 13 height 13
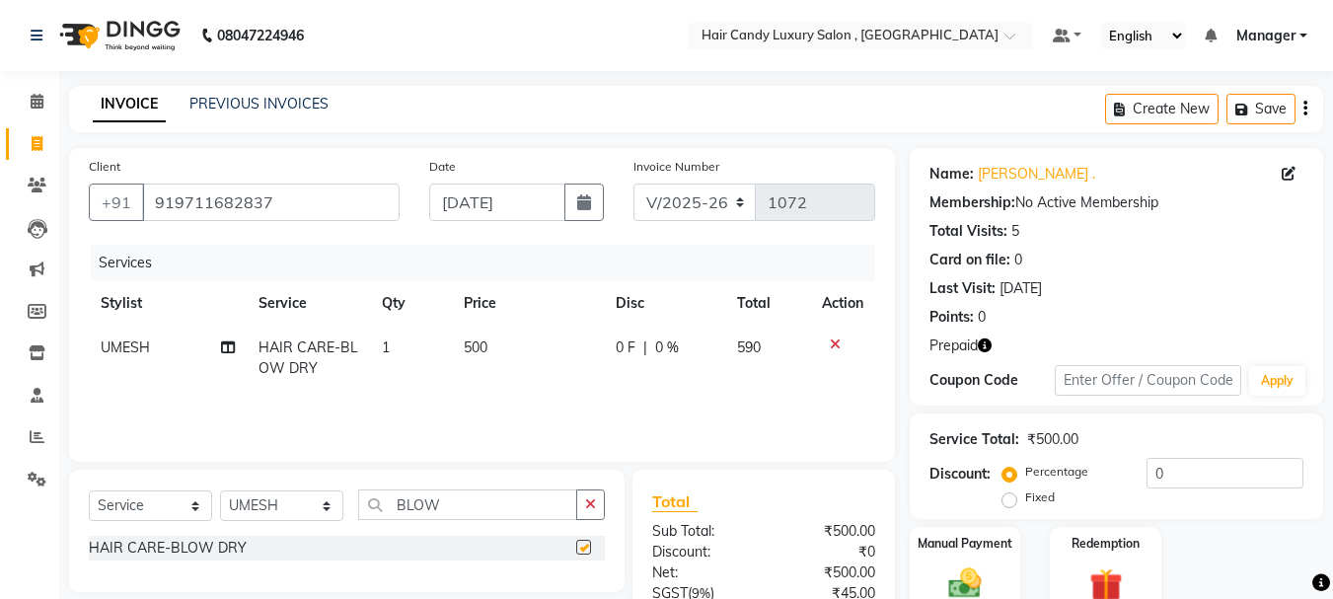
checkbox input "false"
click at [315, 511] on select "Select Stylist [PERSON_NAME] [DEMOGRAPHIC_DATA] Manager Manager [PERSON_NAME] […" at bounding box center [281, 505] width 123 height 31
select select "80580"
click at [220, 490] on select "Select Stylist [PERSON_NAME] [DEMOGRAPHIC_DATA] Manager Manager [PERSON_NAME] […" at bounding box center [281, 505] width 123 height 31
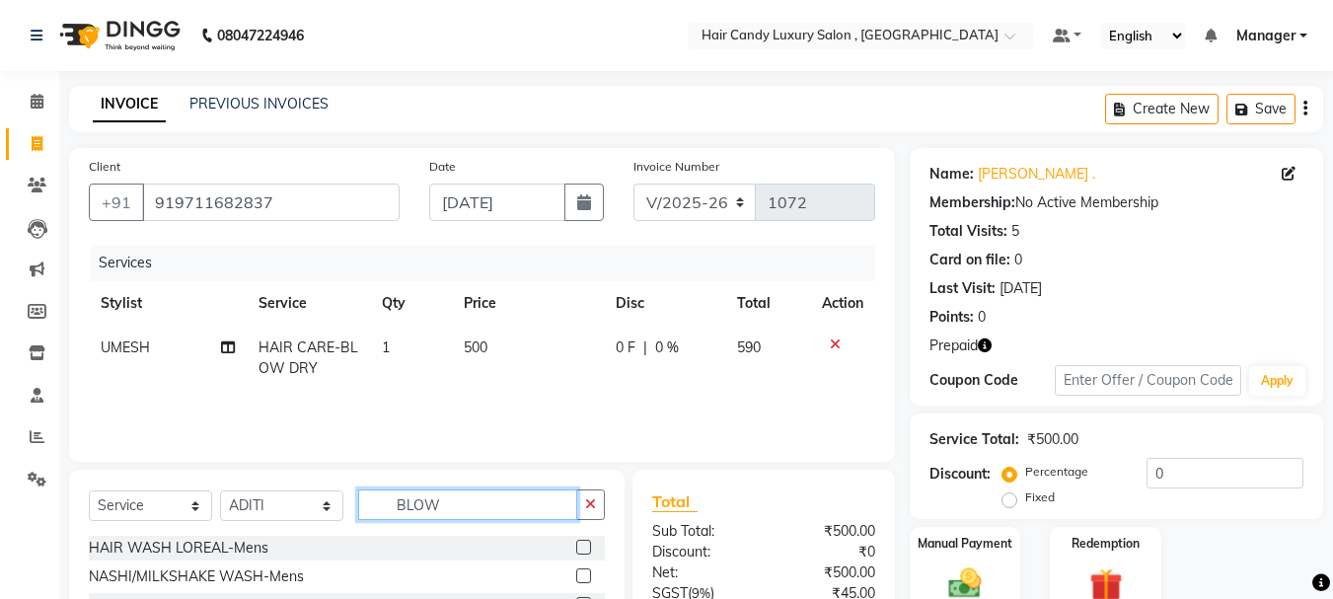
click at [472, 508] on input "BLOW" at bounding box center [467, 504] width 219 height 31
type input "B"
type input "BRA"
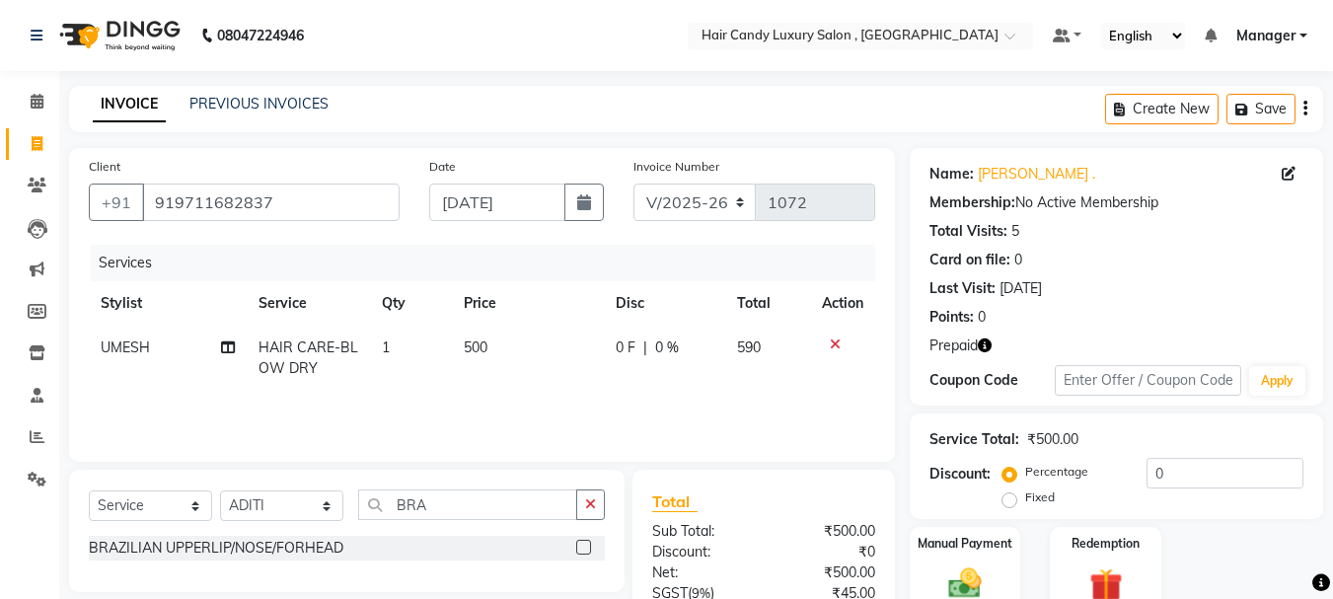
click at [584, 549] on label at bounding box center [583, 547] width 15 height 15
click at [584, 549] on input "checkbox" at bounding box center [582, 548] width 13 height 13
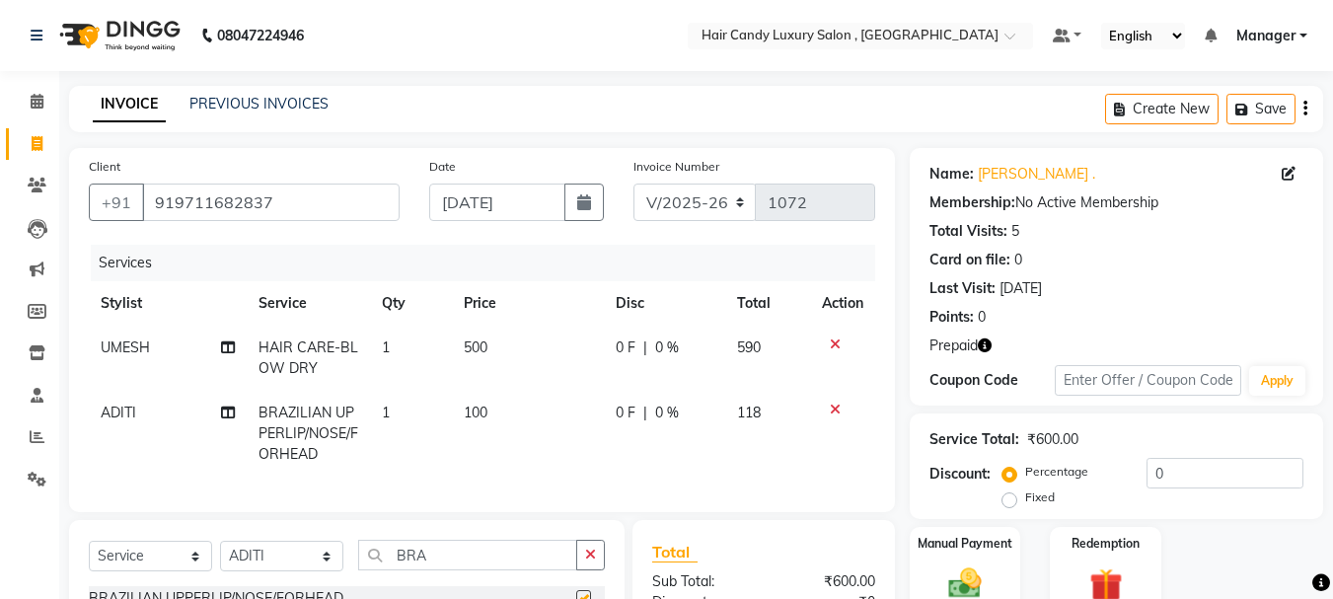
checkbox input "false"
click at [516, 410] on td "100" at bounding box center [528, 434] width 152 height 86
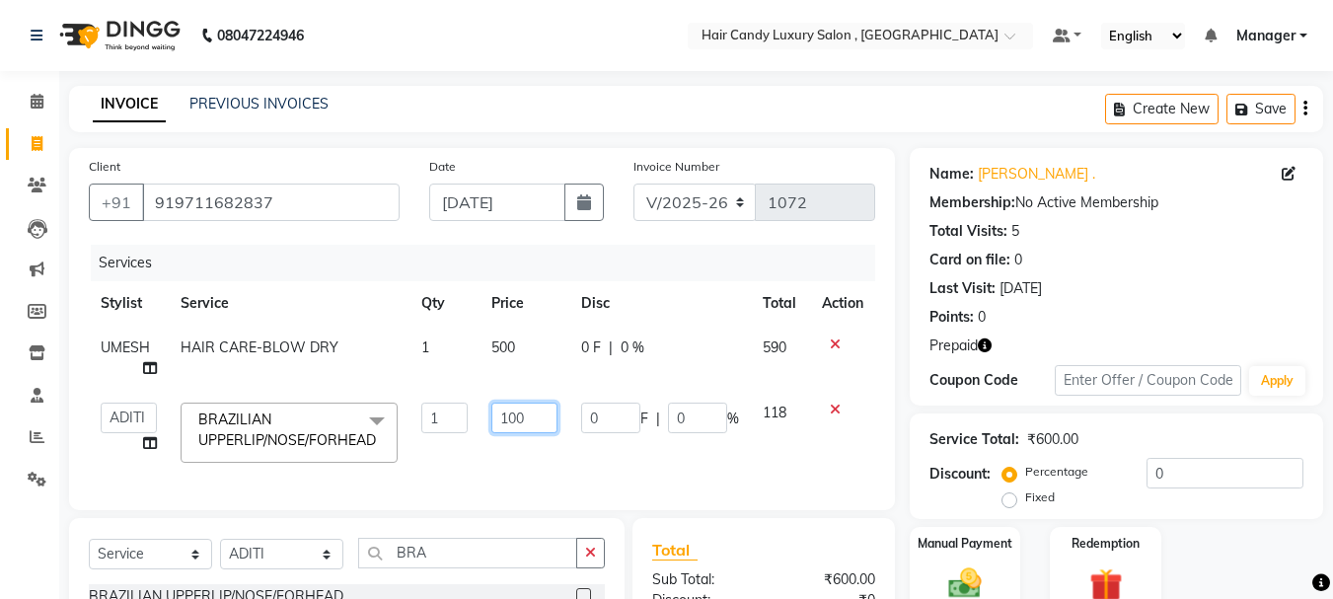
click at [549, 410] on input "100" at bounding box center [524, 418] width 66 height 31
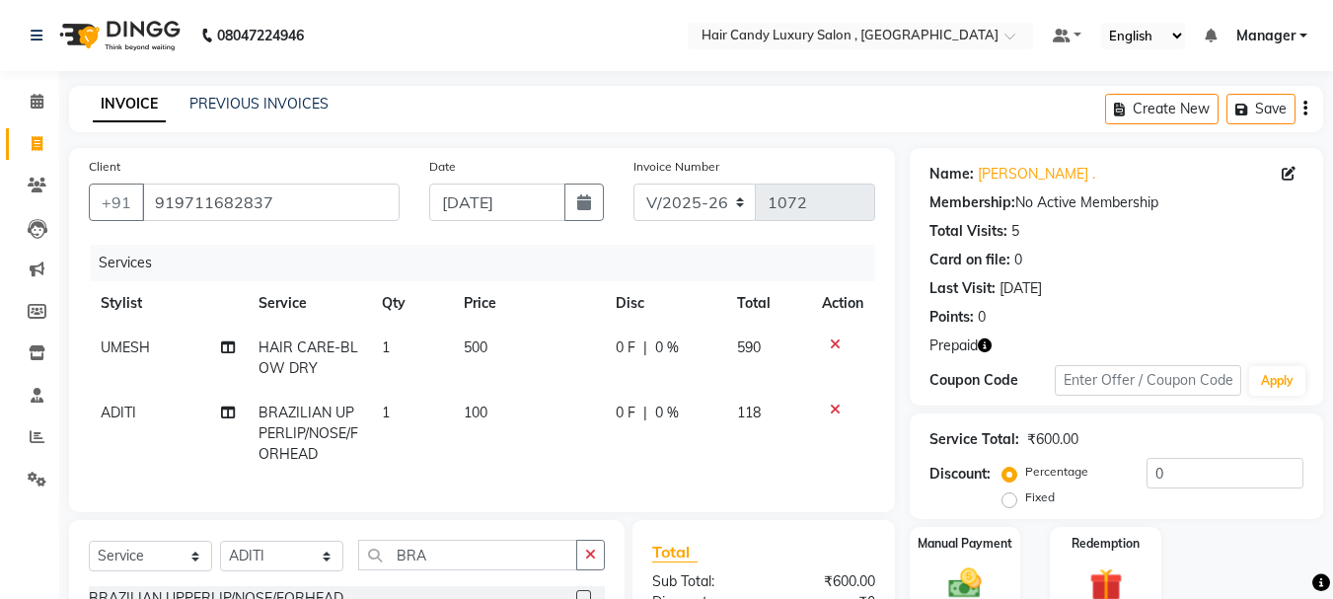
click at [588, 480] on div "Services Stylist Service Qty Price Disc Total Action UMESH HAIR CARE-BLOW DRY 1…" at bounding box center [482, 369] width 786 height 248
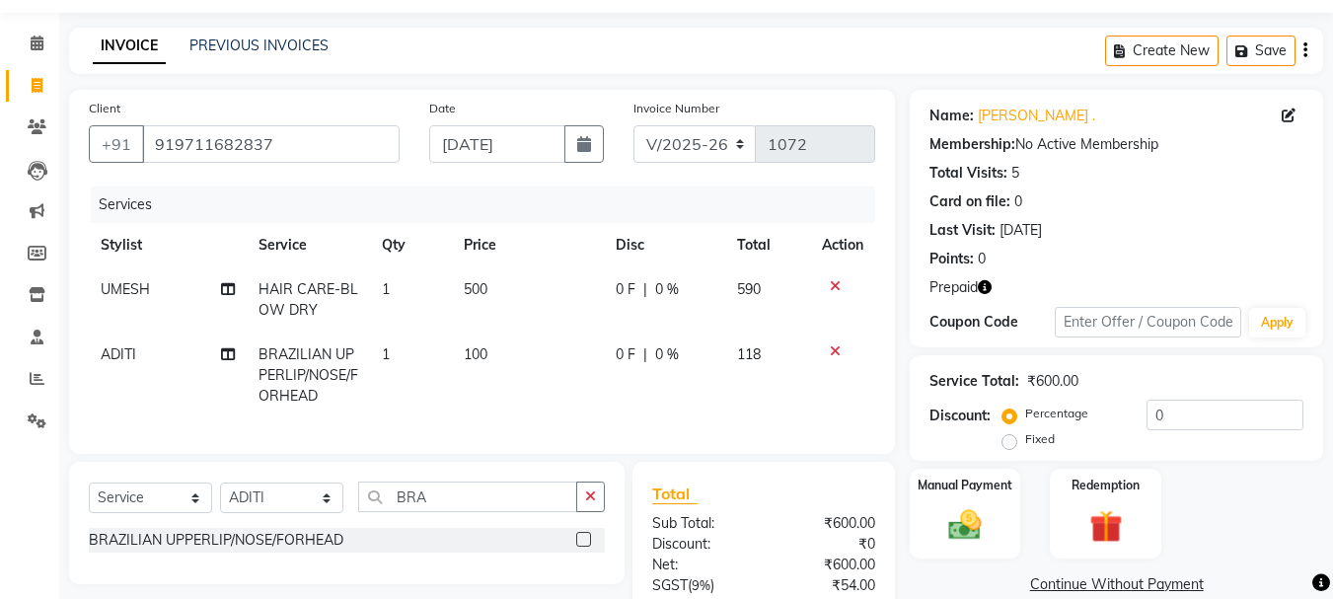
scroll to position [99, 0]
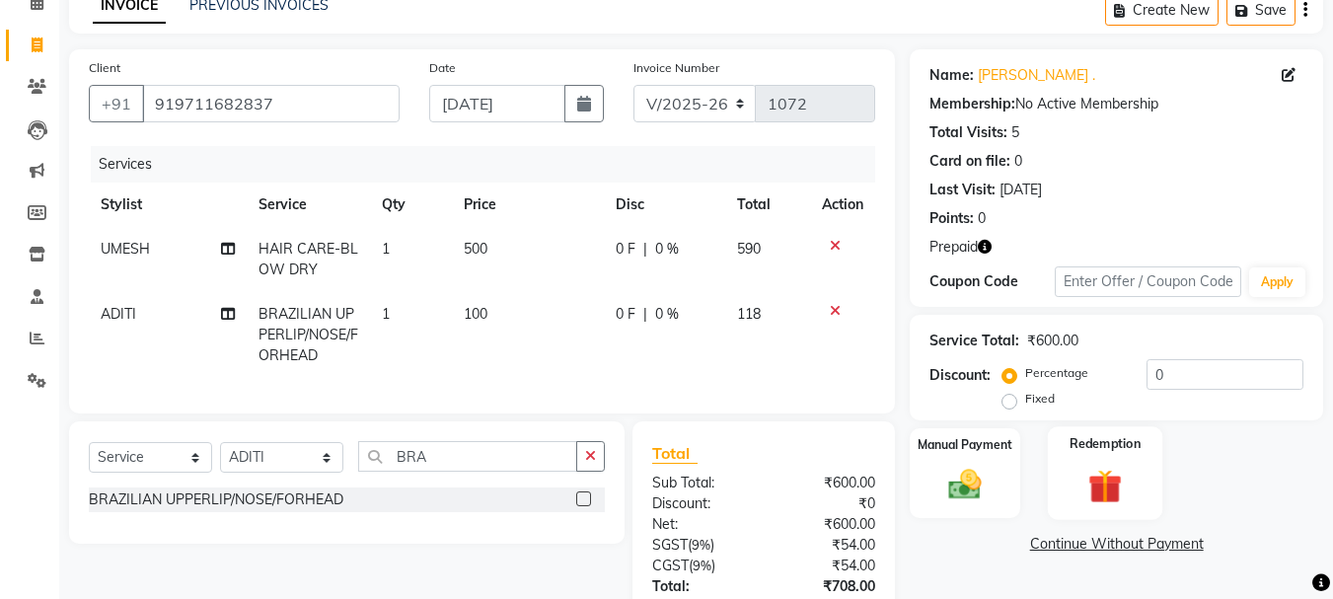
click at [1145, 467] on div "Redemption" at bounding box center [1105, 473] width 115 height 94
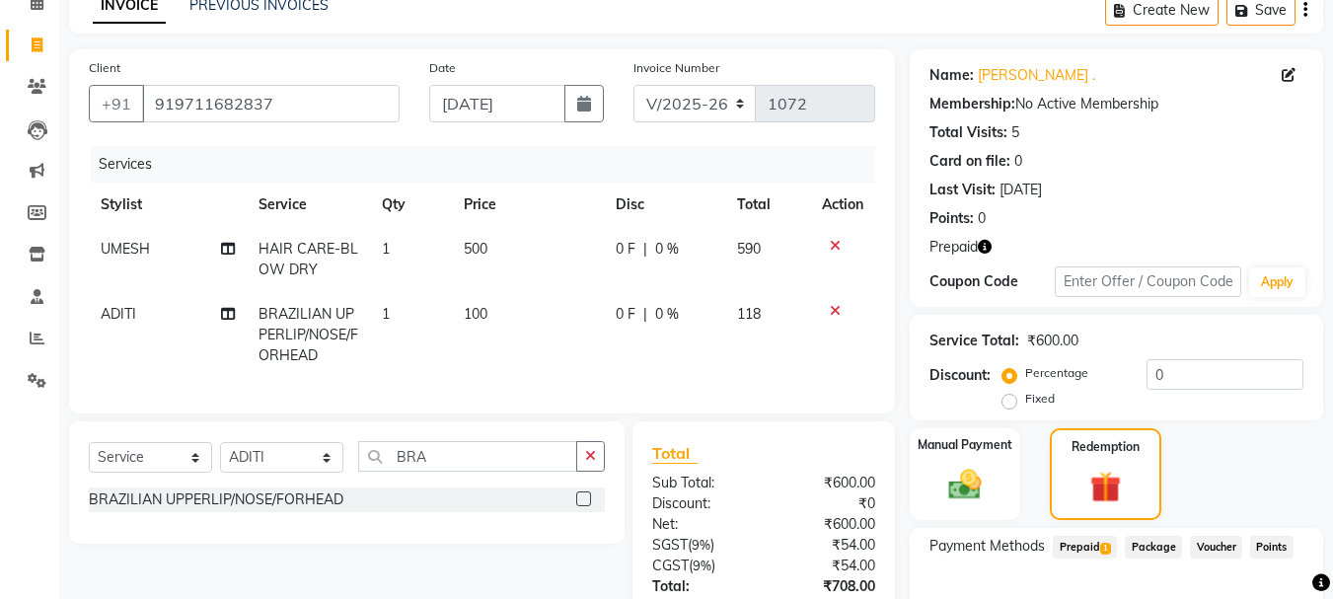
click at [1100, 541] on span "Prepaid 1" at bounding box center [1085, 547] width 64 height 23
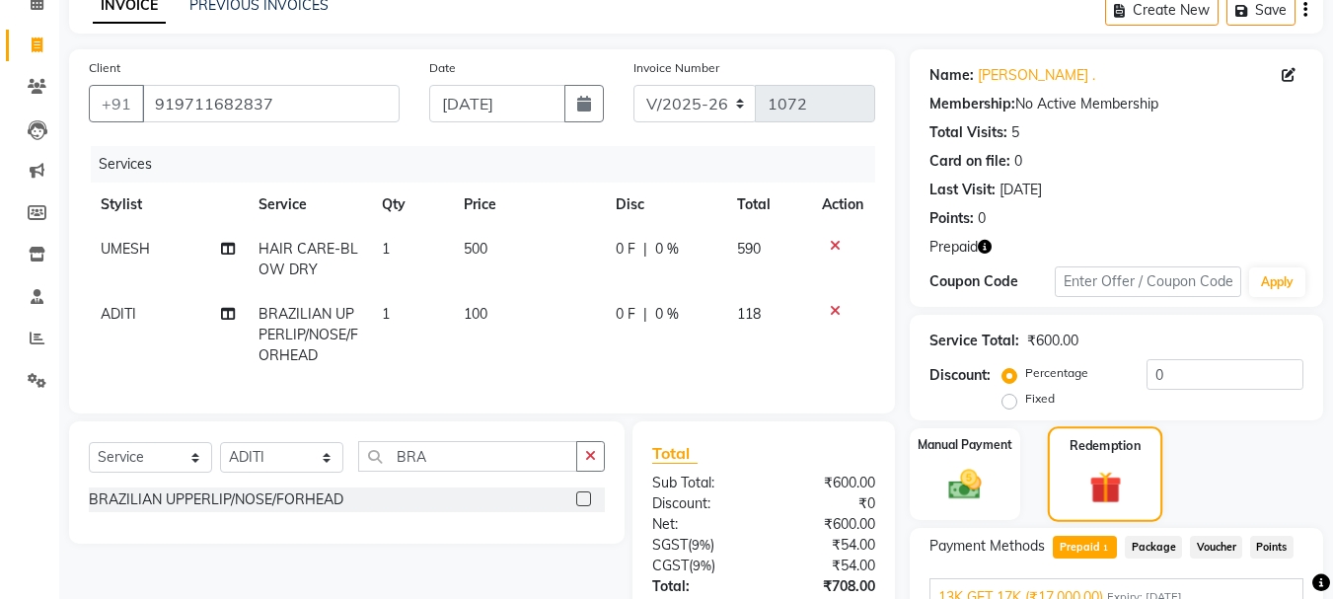
scroll to position [256, 0]
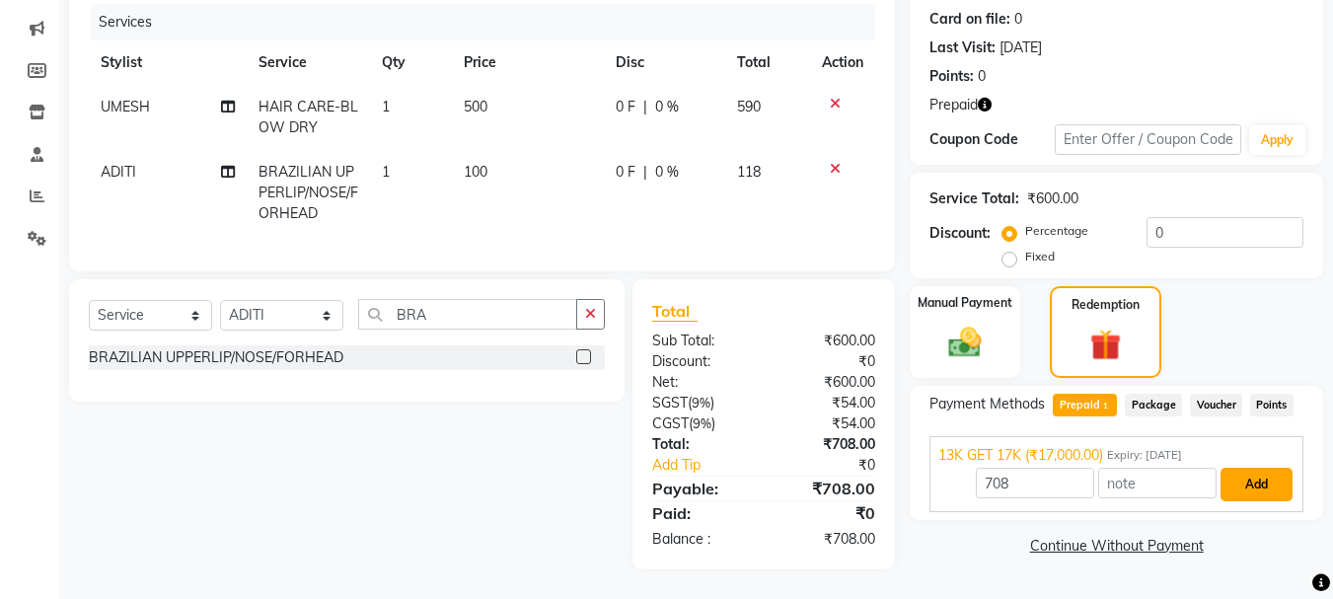
click at [1266, 468] on button "Add" at bounding box center [1256, 485] width 72 height 34
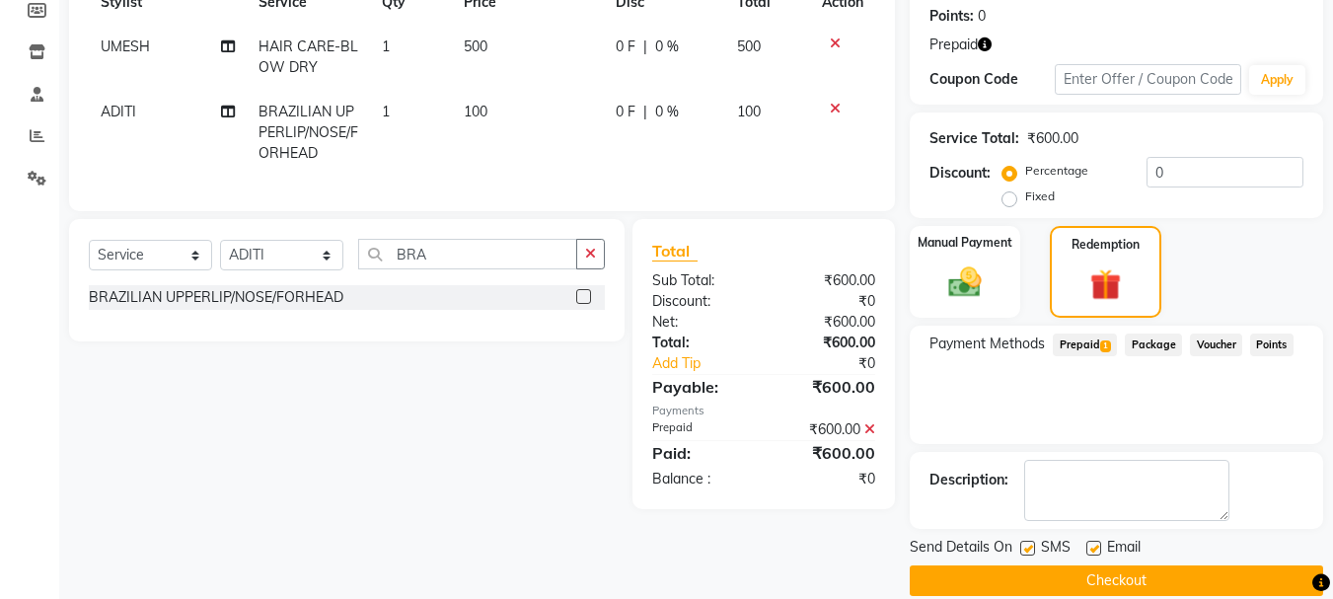
scroll to position [328, 0]
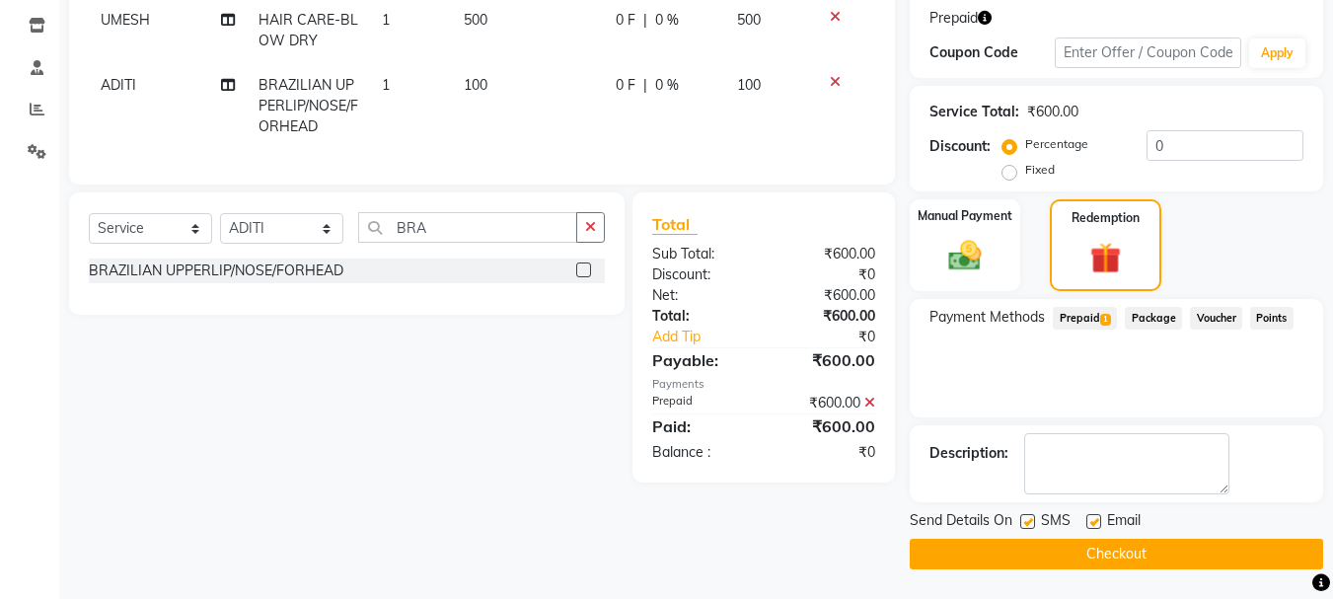
click at [1109, 549] on button "Checkout" at bounding box center [1116, 554] width 413 height 31
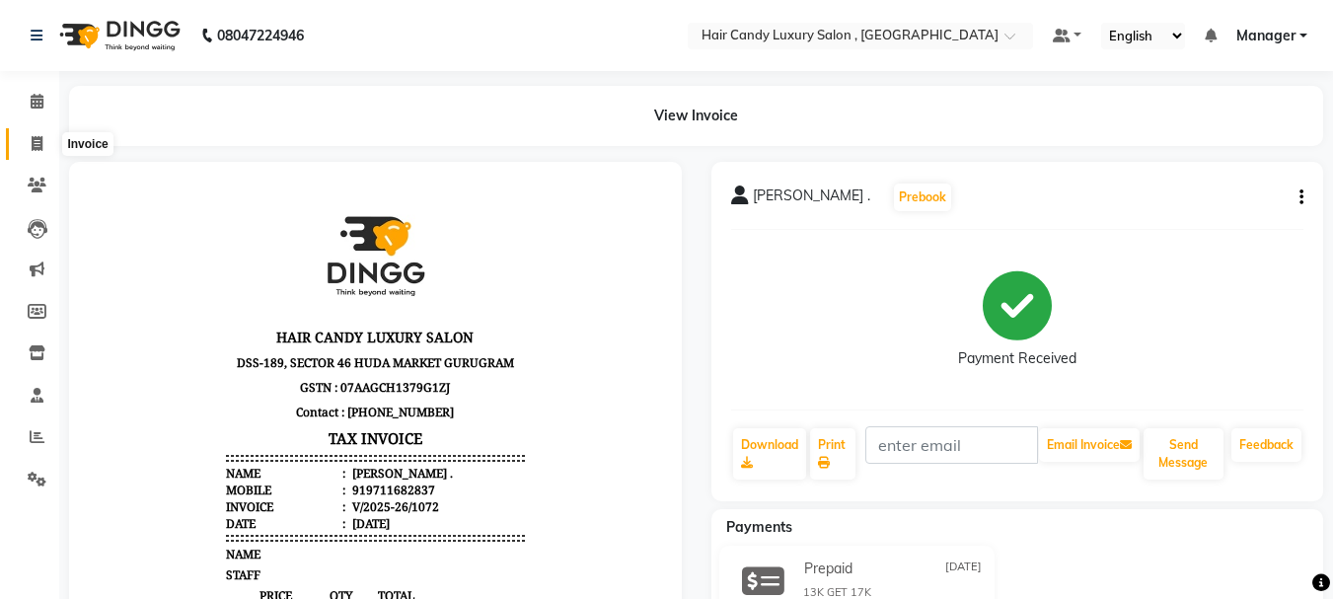
click at [32, 143] on icon at bounding box center [37, 143] width 11 height 15
select select "8304"
select select "service"
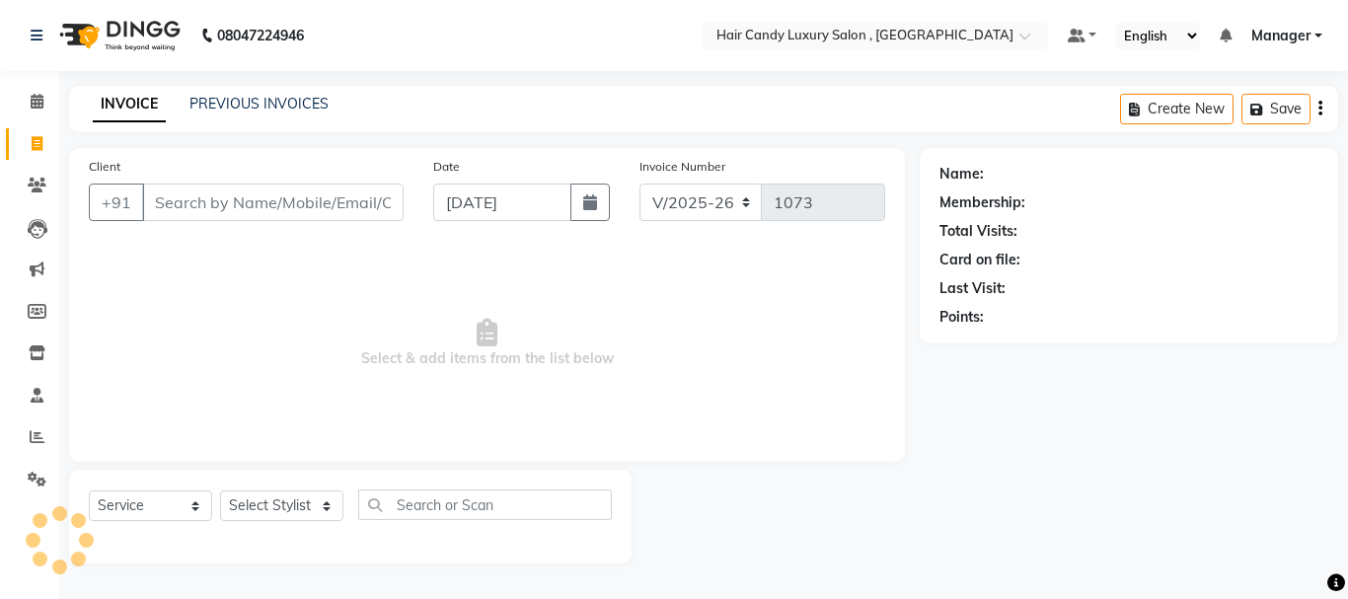
click at [199, 206] on input "Client" at bounding box center [272, 201] width 261 height 37
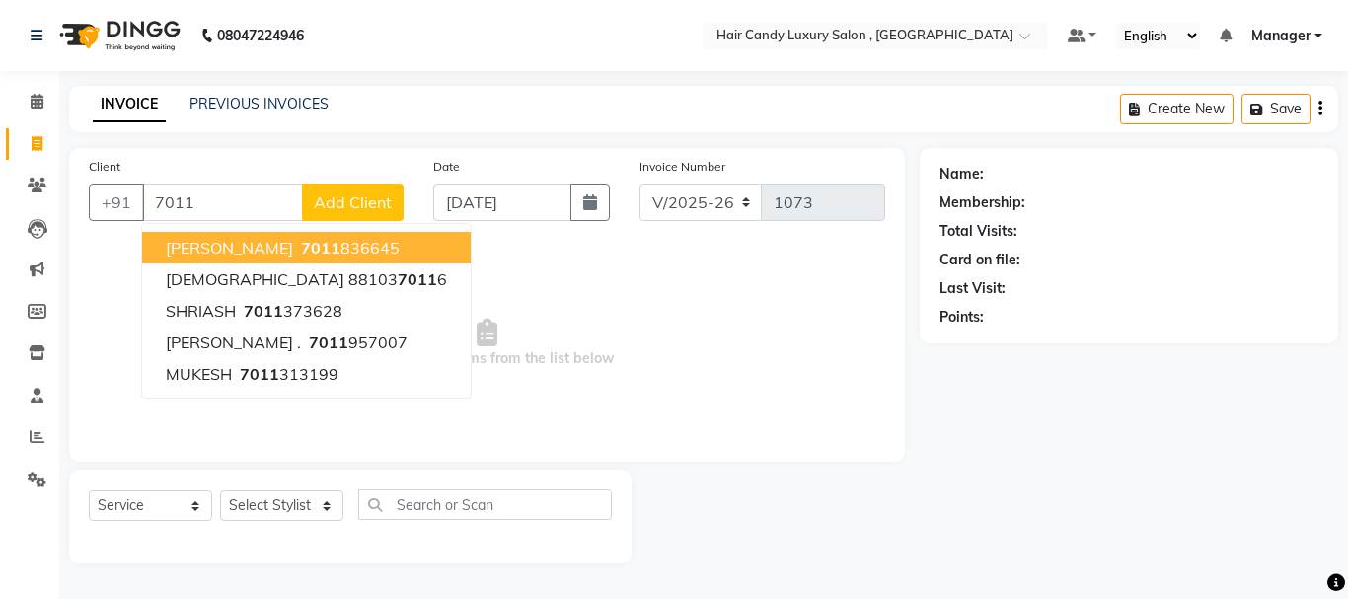
click at [330, 233] on button "KARAN 7011 836645" at bounding box center [306, 248] width 329 height 32
type input "7011836645"
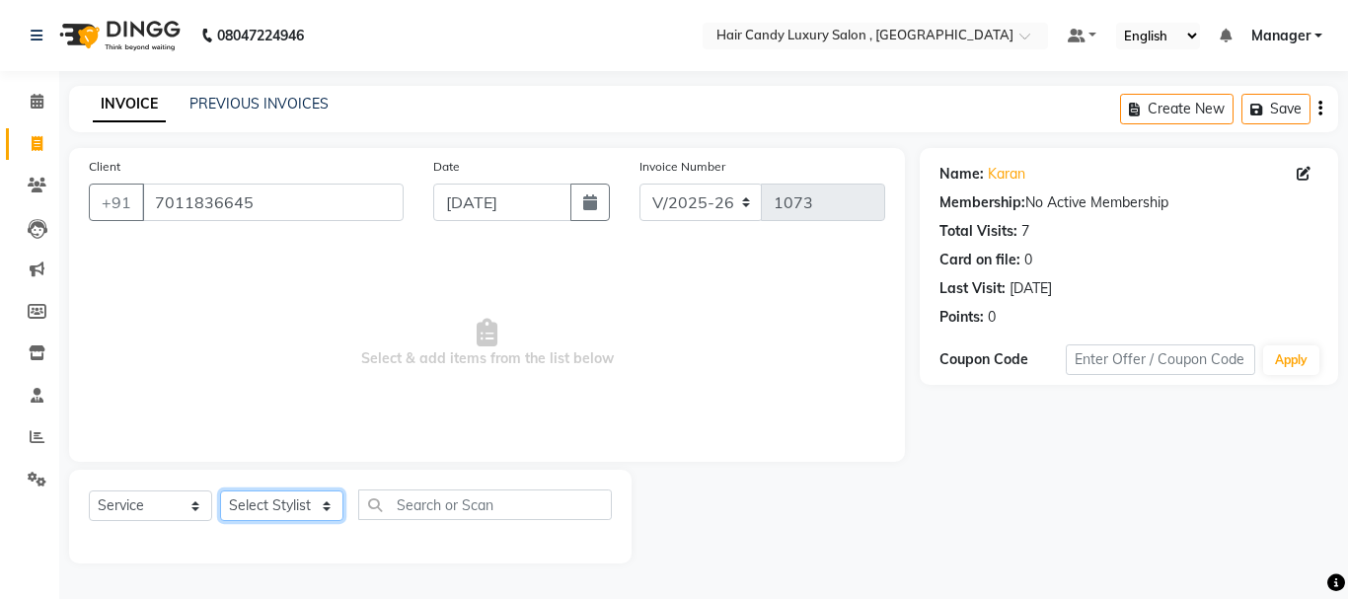
click at [260, 502] on select "Select Stylist [PERSON_NAME] [DEMOGRAPHIC_DATA] Manager Manager [PERSON_NAME] […" at bounding box center [281, 505] width 123 height 31
select select "80577"
click at [220, 490] on select "Select Stylist [PERSON_NAME] [DEMOGRAPHIC_DATA] Manager Manager [PERSON_NAME] […" at bounding box center [281, 505] width 123 height 31
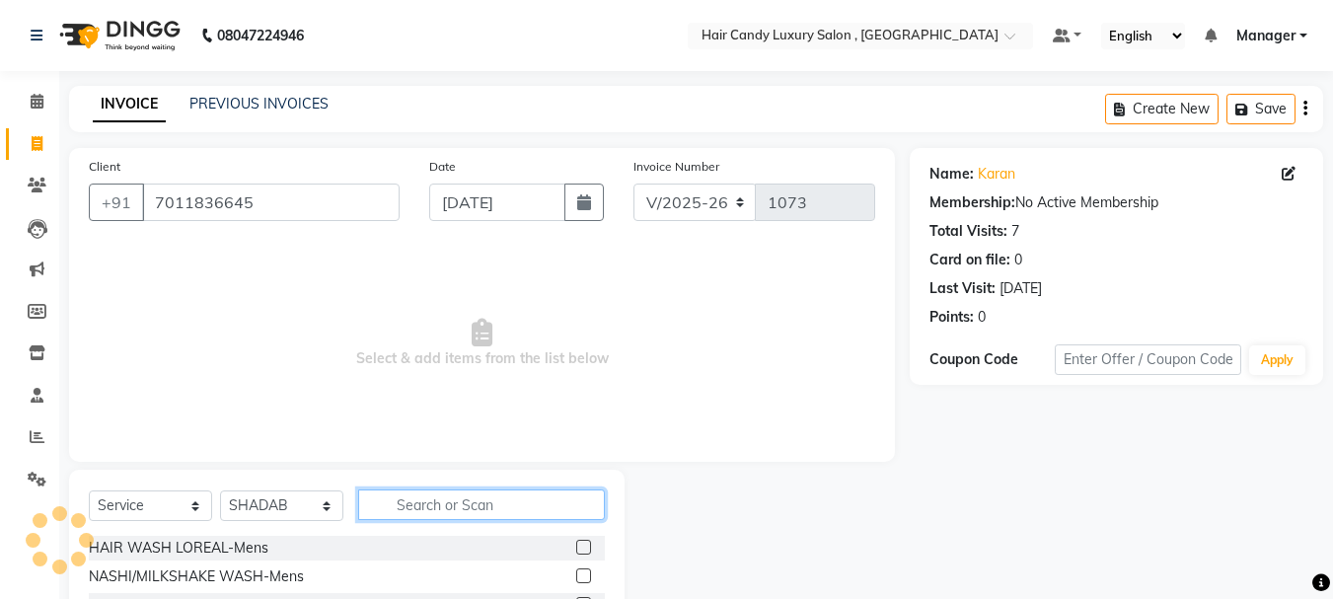
click at [454, 511] on input "text" at bounding box center [481, 504] width 247 height 31
type input "HAIR CUT"
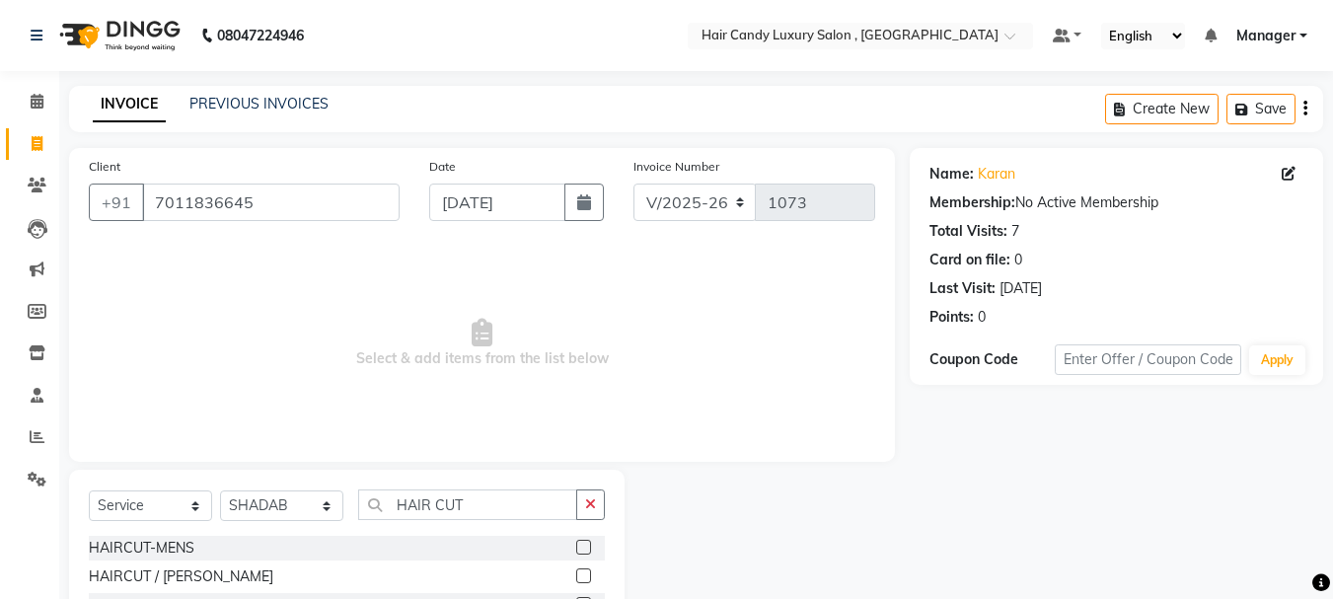
click at [581, 549] on label at bounding box center [583, 547] width 15 height 15
click at [581, 549] on input "checkbox" at bounding box center [582, 548] width 13 height 13
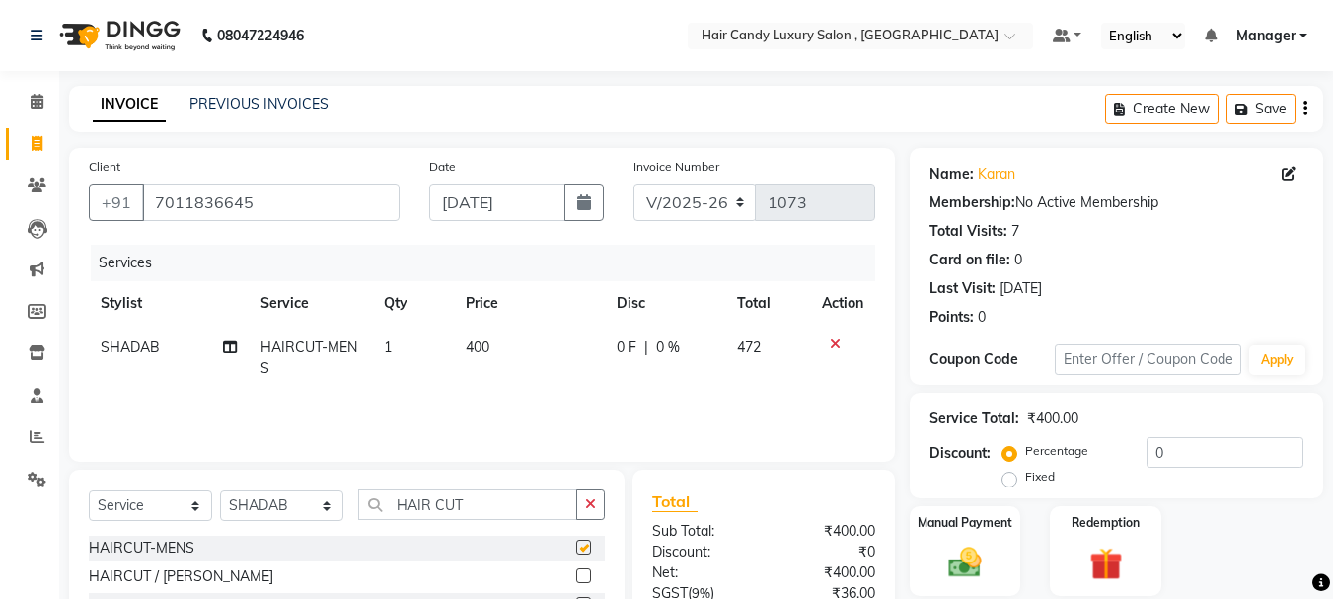
checkbox input "false"
click at [586, 579] on label at bounding box center [583, 575] width 15 height 15
click at [586, 579] on input "checkbox" at bounding box center [582, 576] width 13 height 13
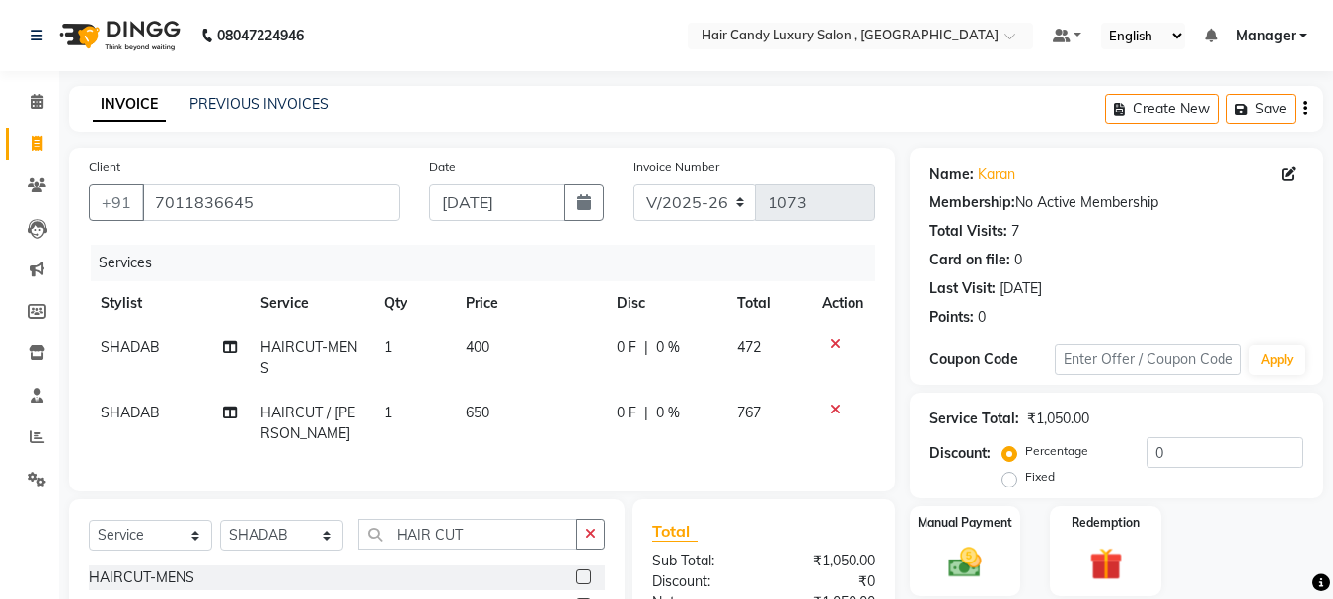
checkbox input "false"
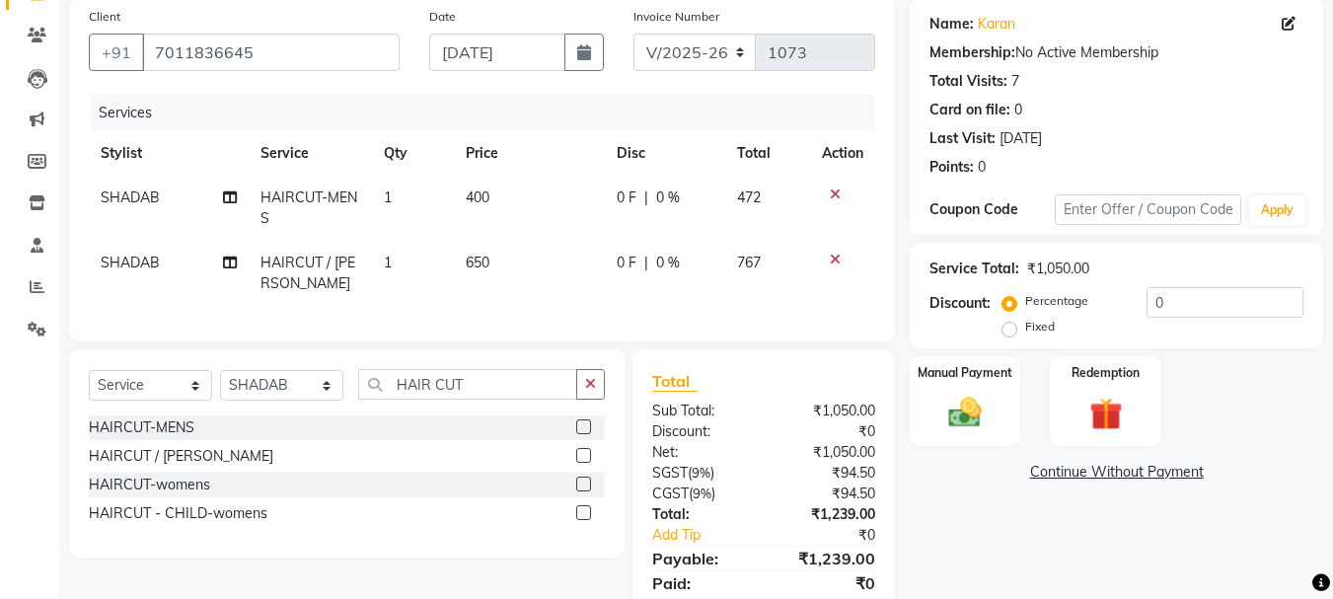
scroll to position [197, 0]
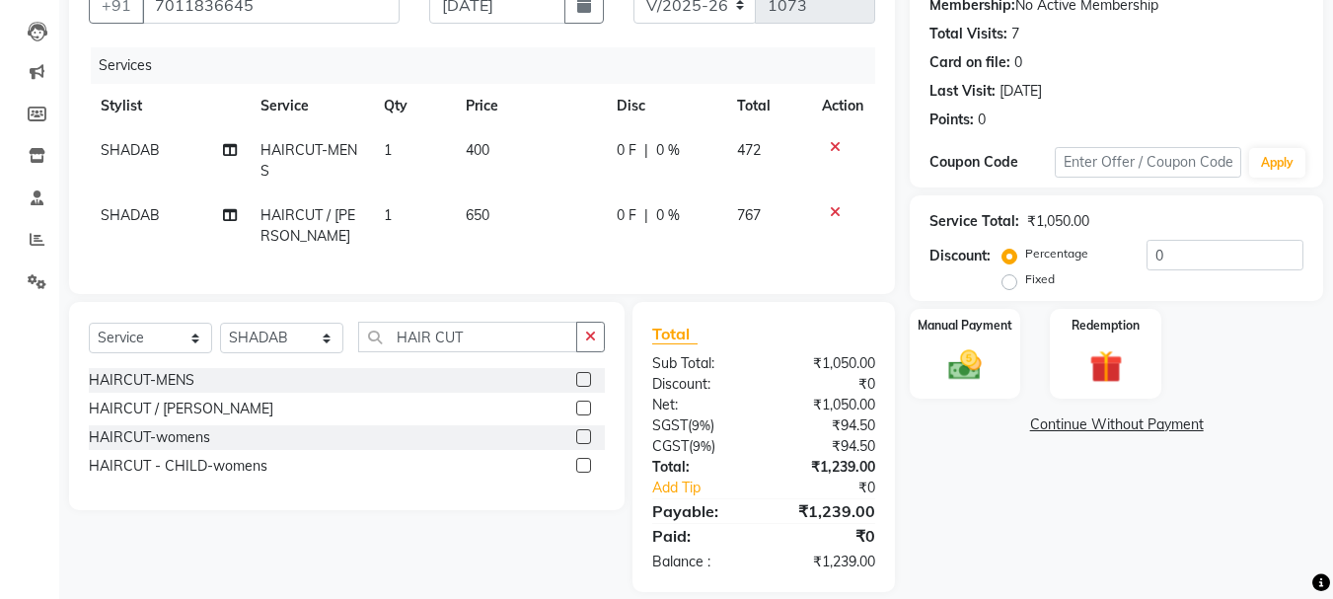
click at [491, 149] on td "400" at bounding box center [529, 160] width 151 height 65
select select "80577"
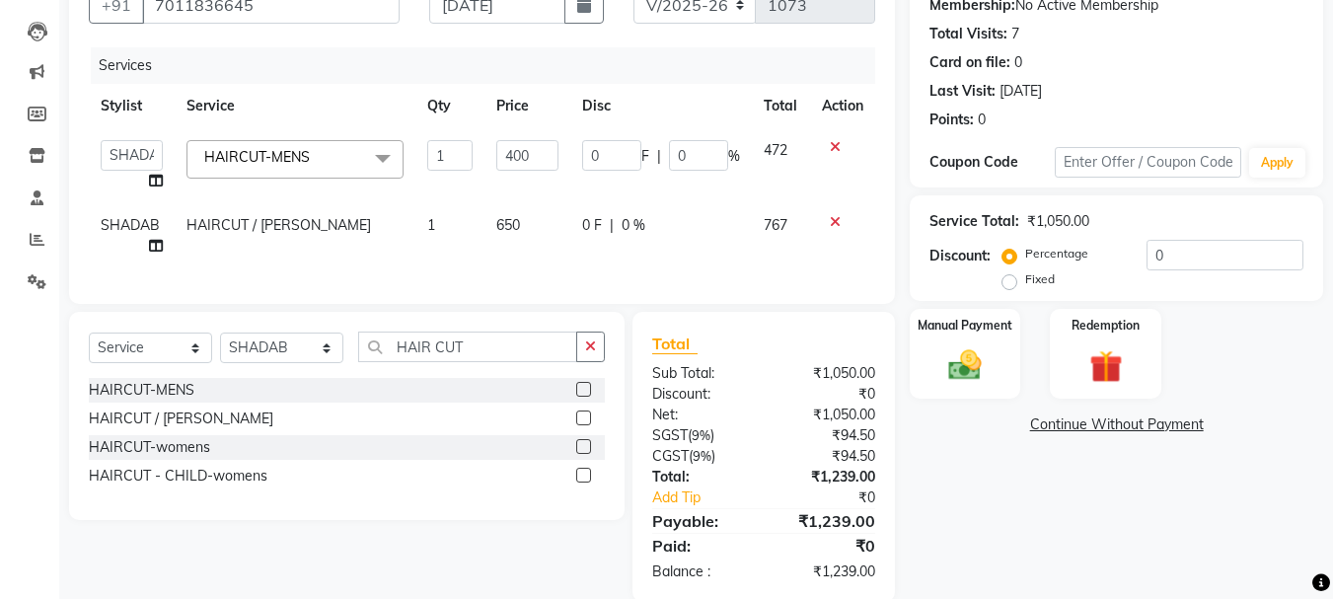
click at [835, 148] on icon at bounding box center [835, 147] width 11 height 14
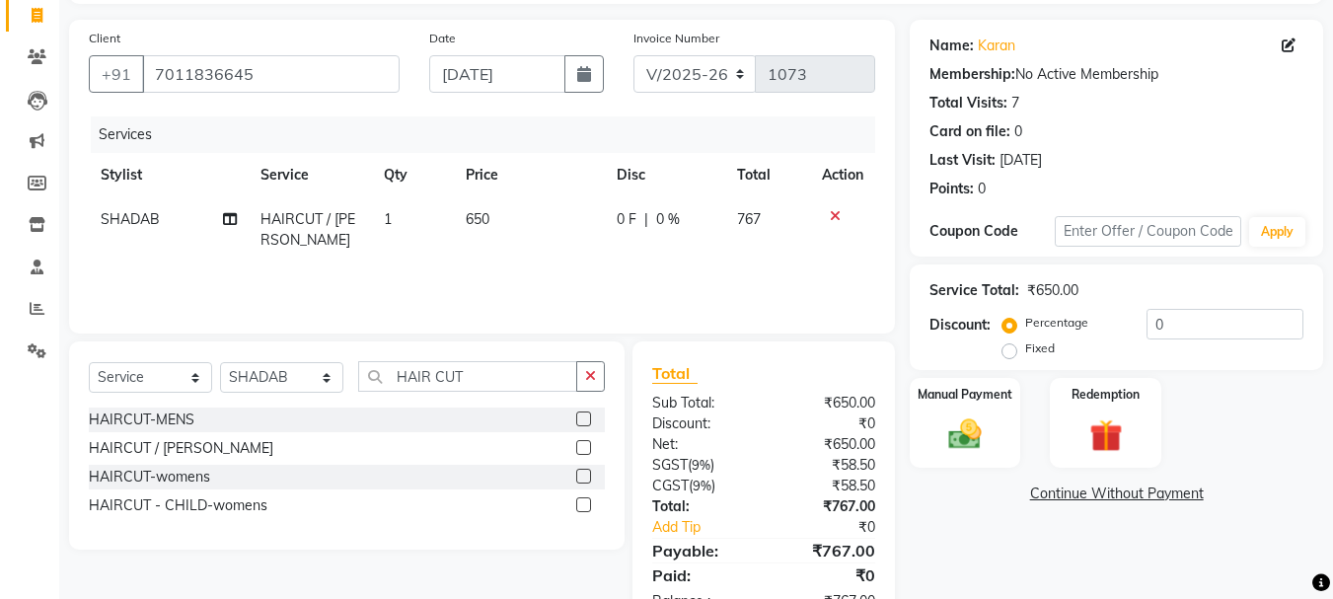
scroll to position [92, 0]
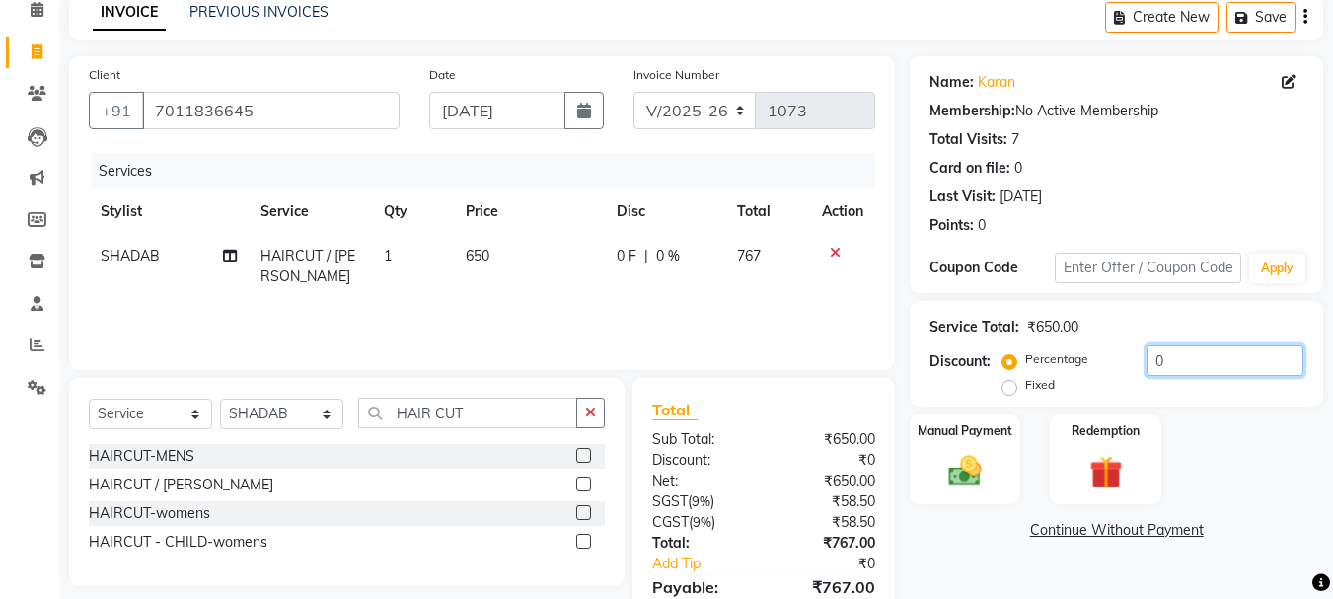
click at [1188, 353] on input "0" at bounding box center [1224, 360] width 157 height 31
click at [989, 475] on img at bounding box center [964, 470] width 55 height 39
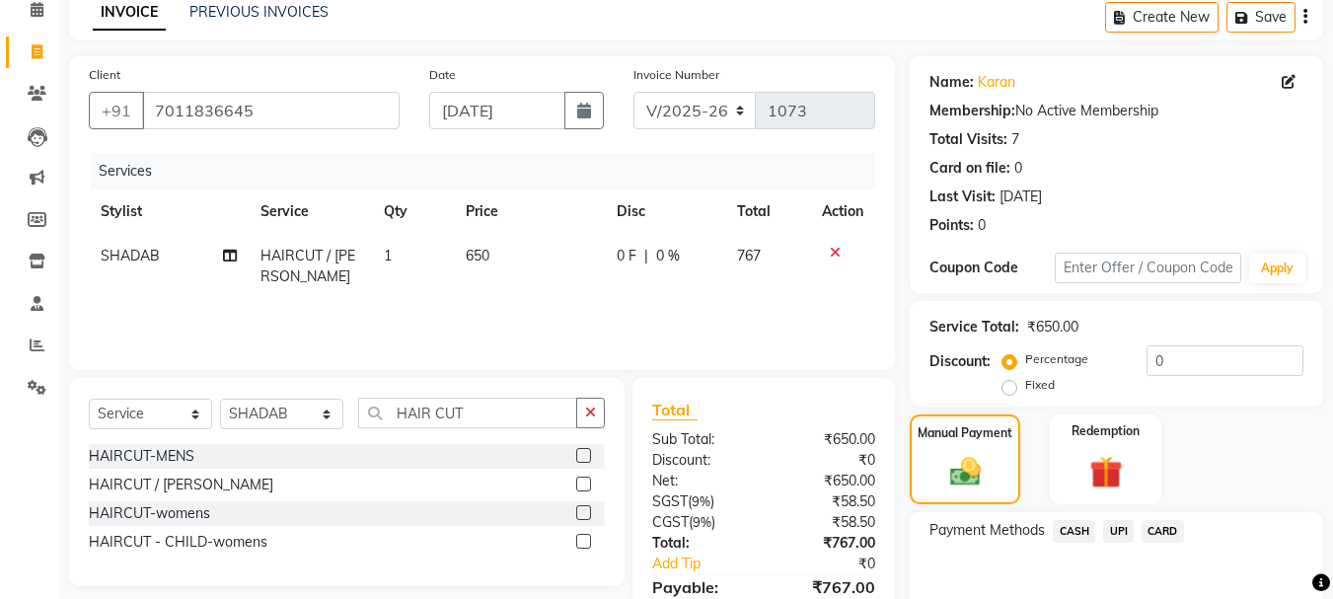
click at [1111, 533] on span "UPI" at bounding box center [1118, 531] width 31 height 23
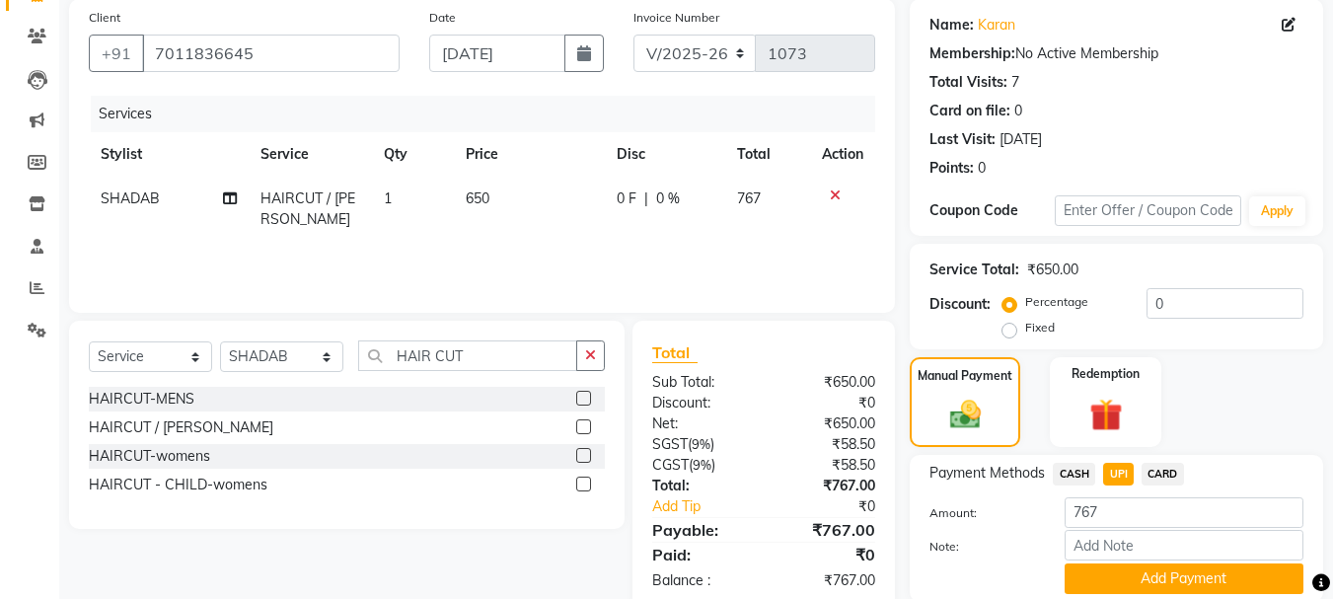
scroll to position [222, 0]
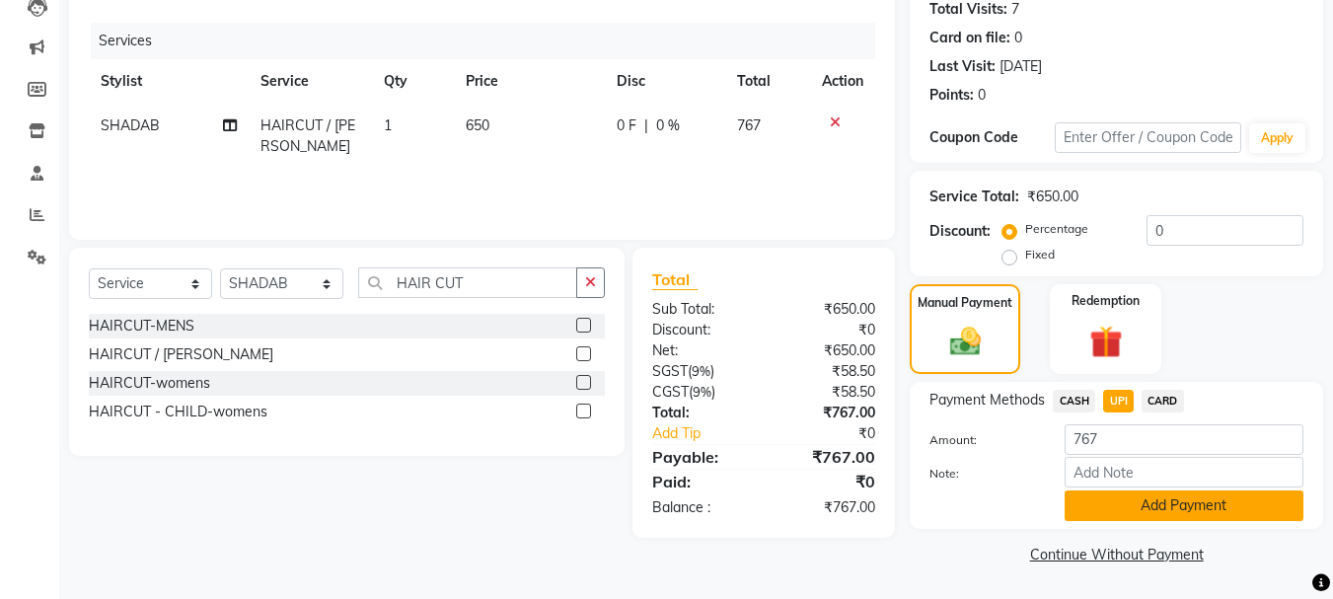
click at [1142, 509] on button "Add Payment" at bounding box center [1183, 505] width 239 height 31
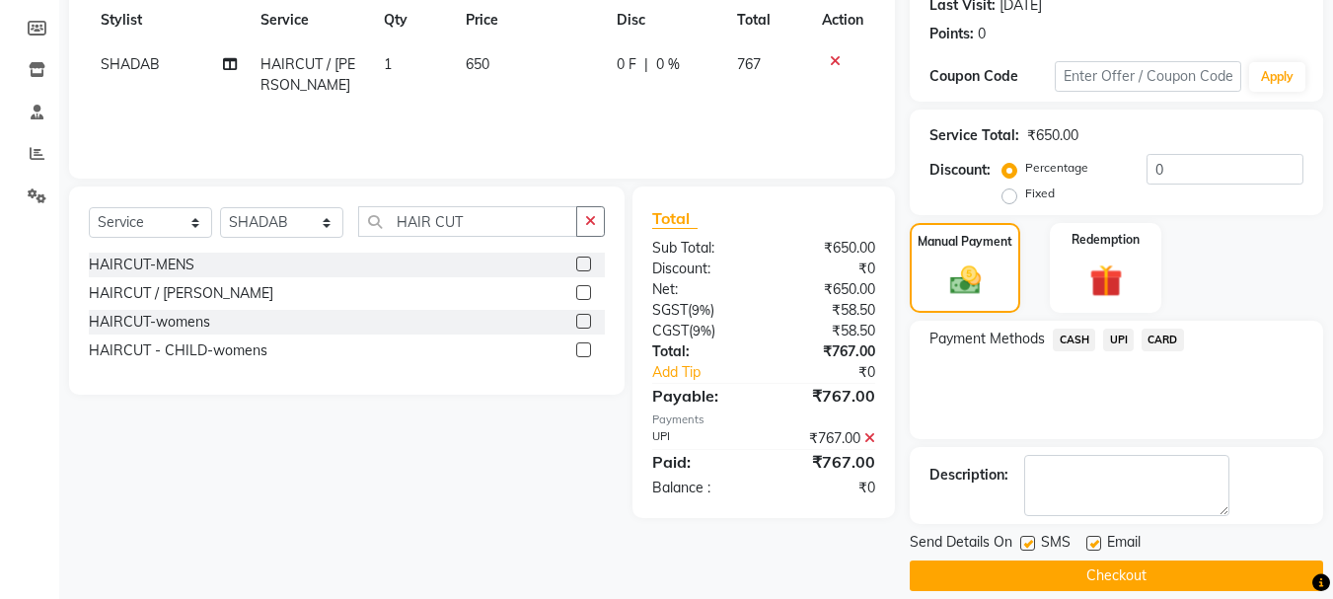
scroll to position [305, 0]
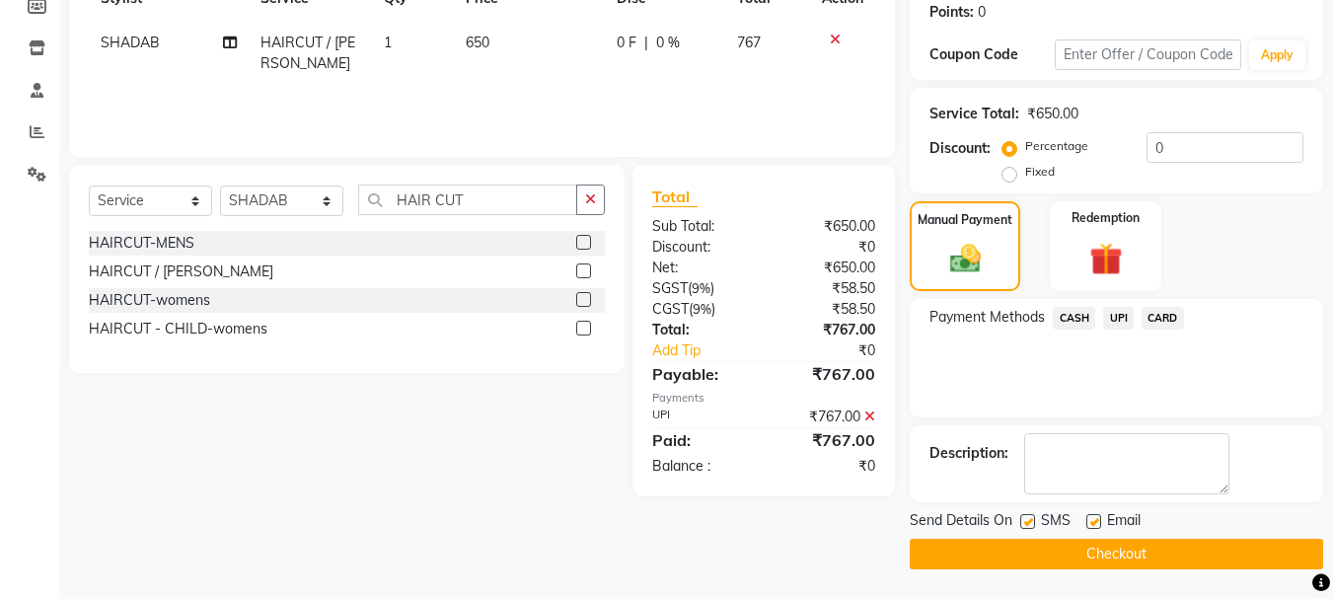
click at [1109, 323] on span "UPI" at bounding box center [1118, 318] width 31 height 23
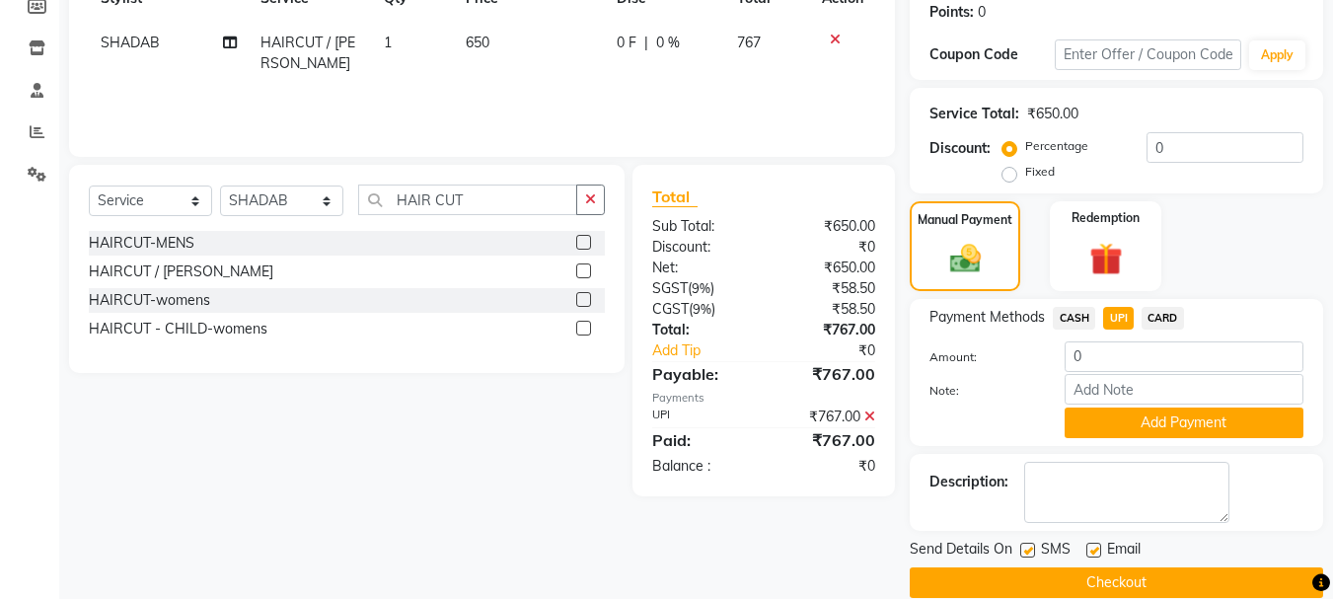
click at [1110, 323] on span "UPI" at bounding box center [1118, 318] width 31 height 23
click at [1106, 358] on input "0" at bounding box center [1183, 356] width 239 height 31
click at [1119, 432] on button "Add Payment" at bounding box center [1183, 422] width 239 height 31
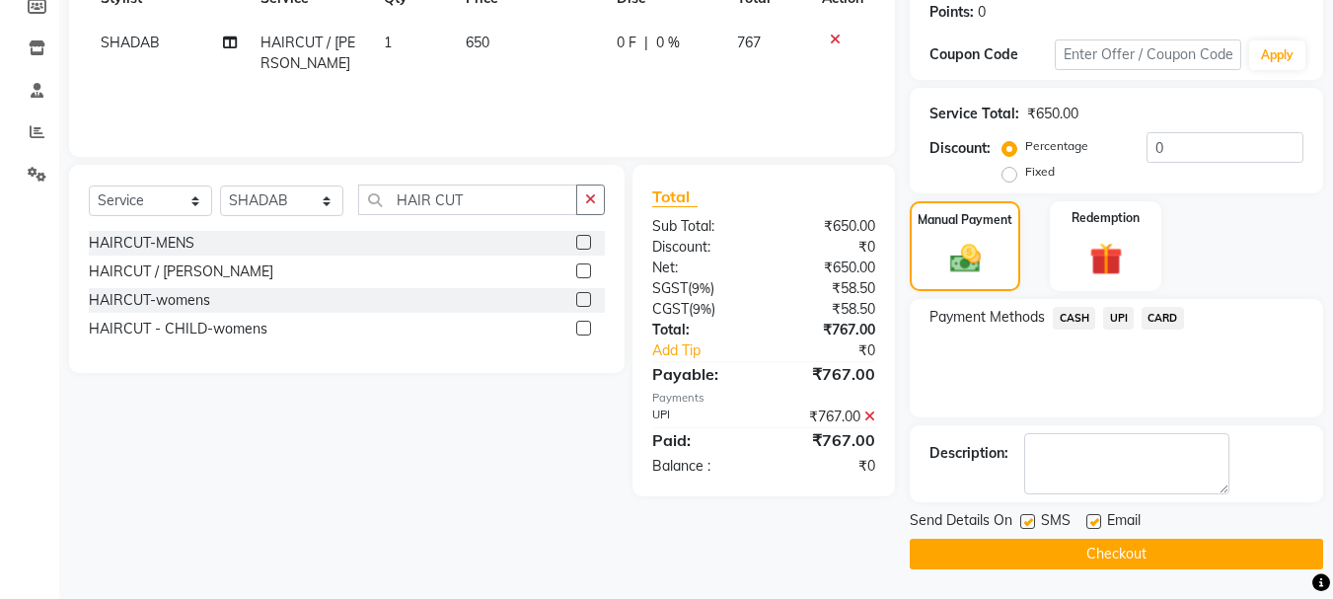
click at [1037, 551] on button "Checkout" at bounding box center [1116, 554] width 413 height 31
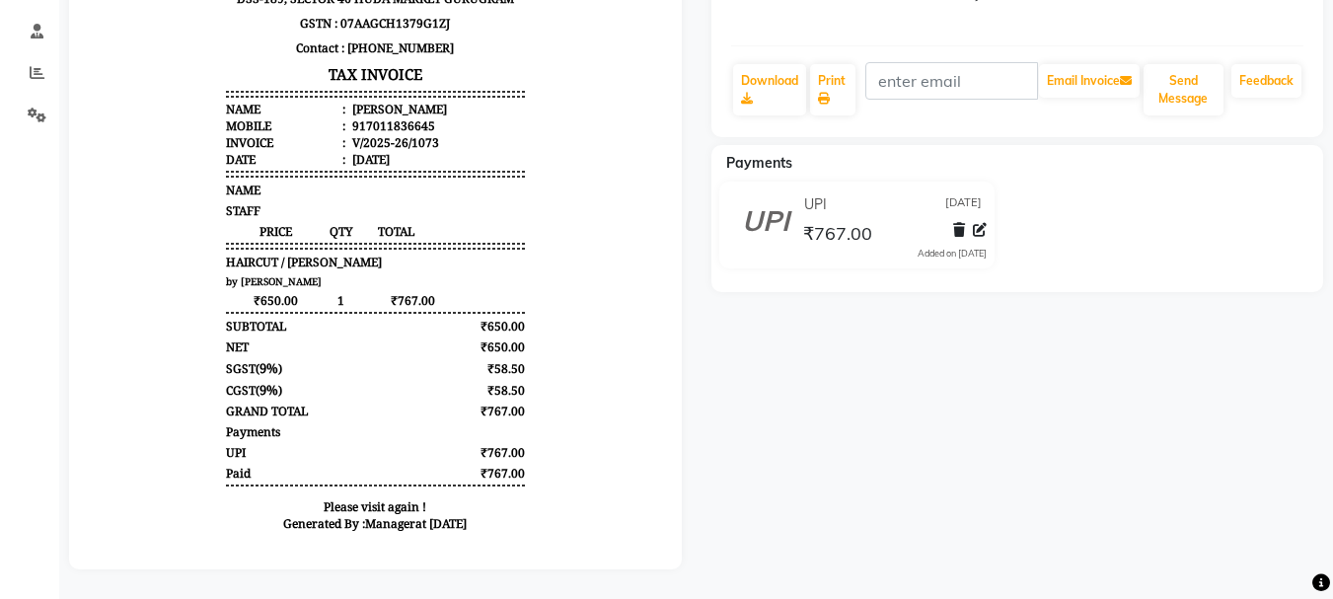
scroll to position [280, 0]
